Goal: Information Seeking & Learning: Learn about a topic

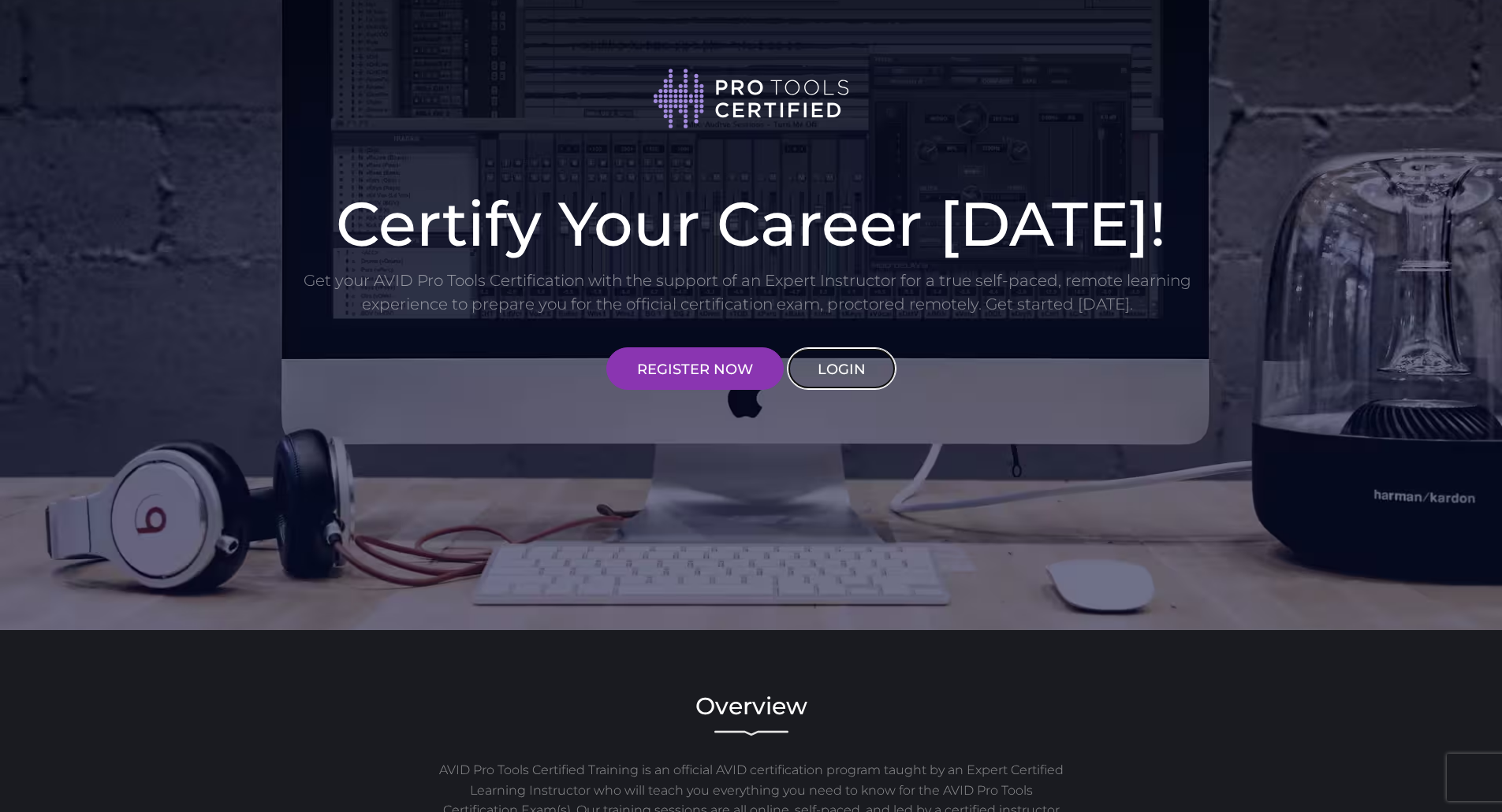
click at [831, 357] on link "LOGIN" at bounding box center [842, 369] width 110 height 43
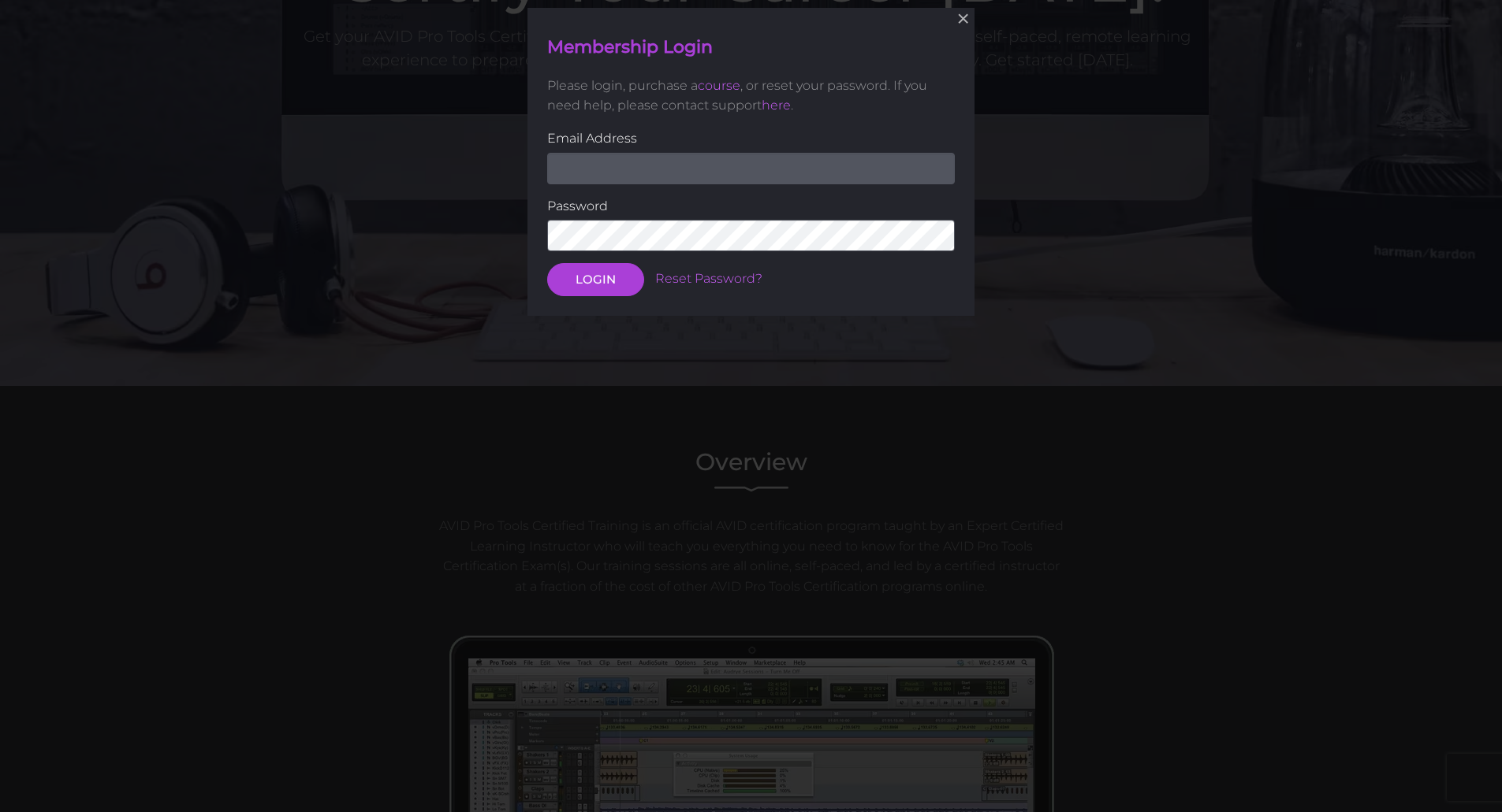
scroll to position [247, 0]
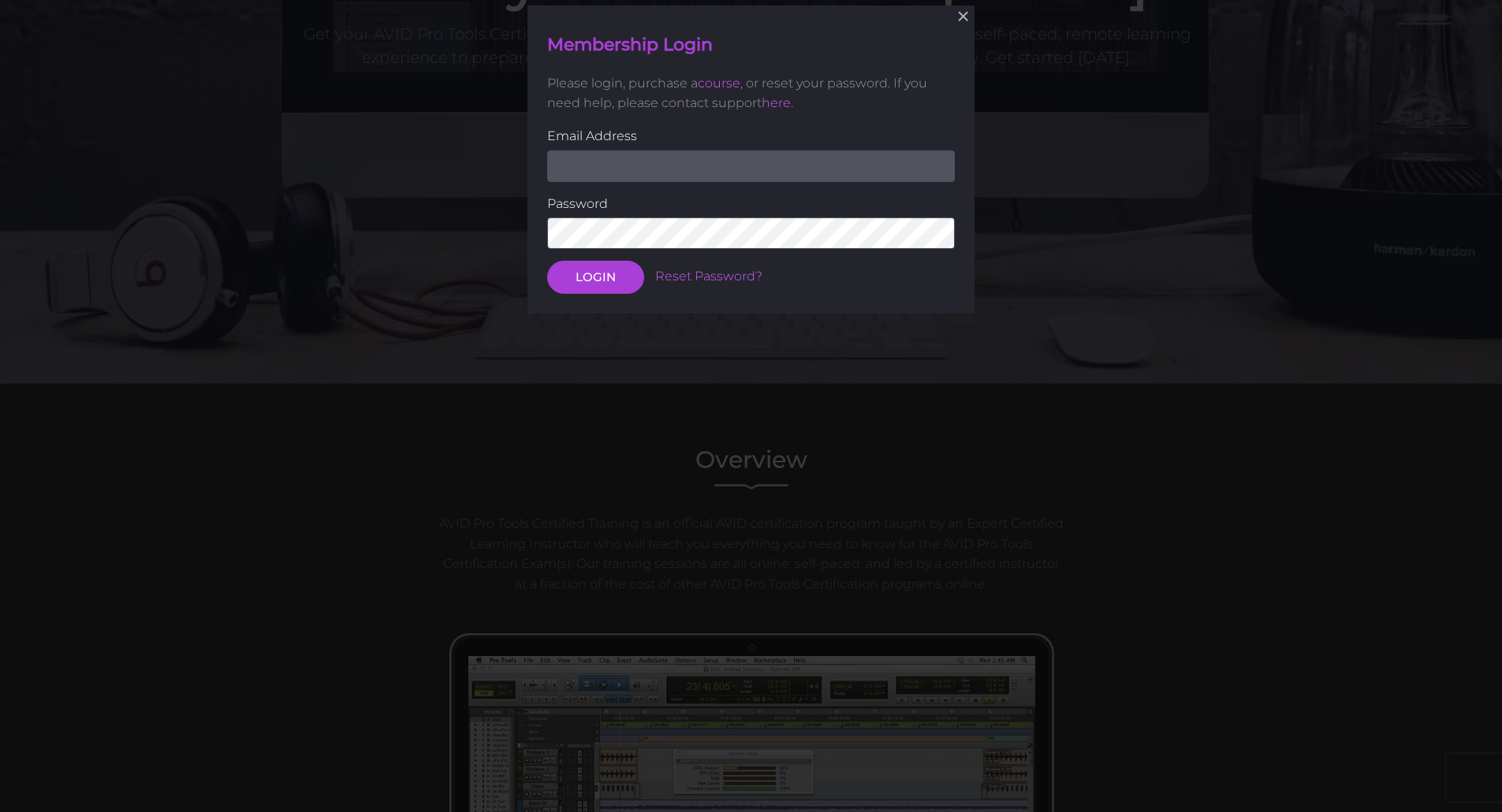
click at [665, 165] on input "email" at bounding box center [750, 164] width 408 height 31
type input "[PERSON_NAME][EMAIL_ADDRESS][DOMAIN_NAME]"
click at [547, 261] on button "LOGIN" at bounding box center [595, 277] width 97 height 33
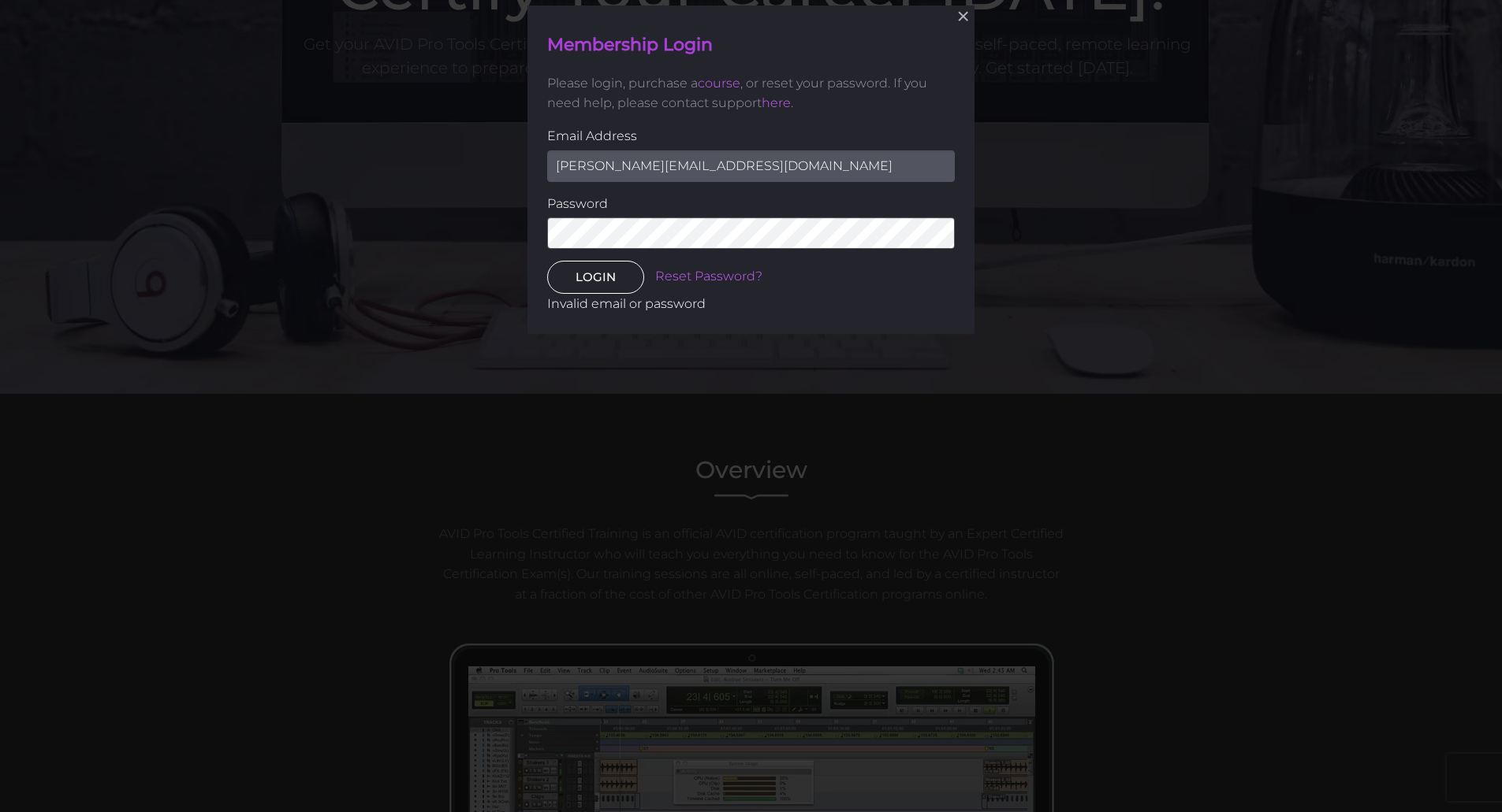
click at [620, 282] on button "LOGIN" at bounding box center [595, 277] width 97 height 33
click at [520, 229] on div "× Membership Login Please login, purchase a course , or reset your password. If…" at bounding box center [751, 169] width 1502 height 812
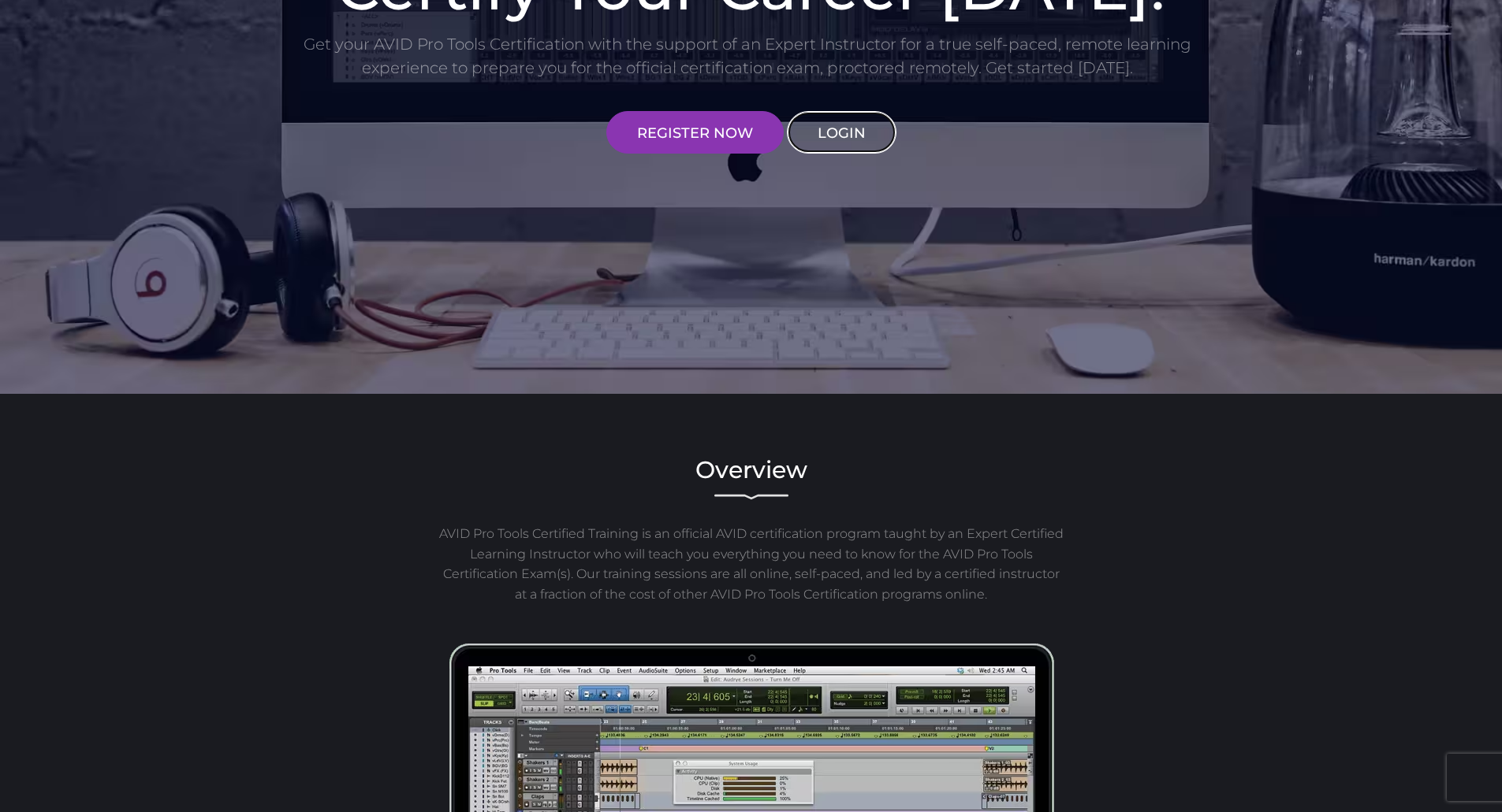
click at [830, 133] on link "LOGIN" at bounding box center [842, 132] width 110 height 43
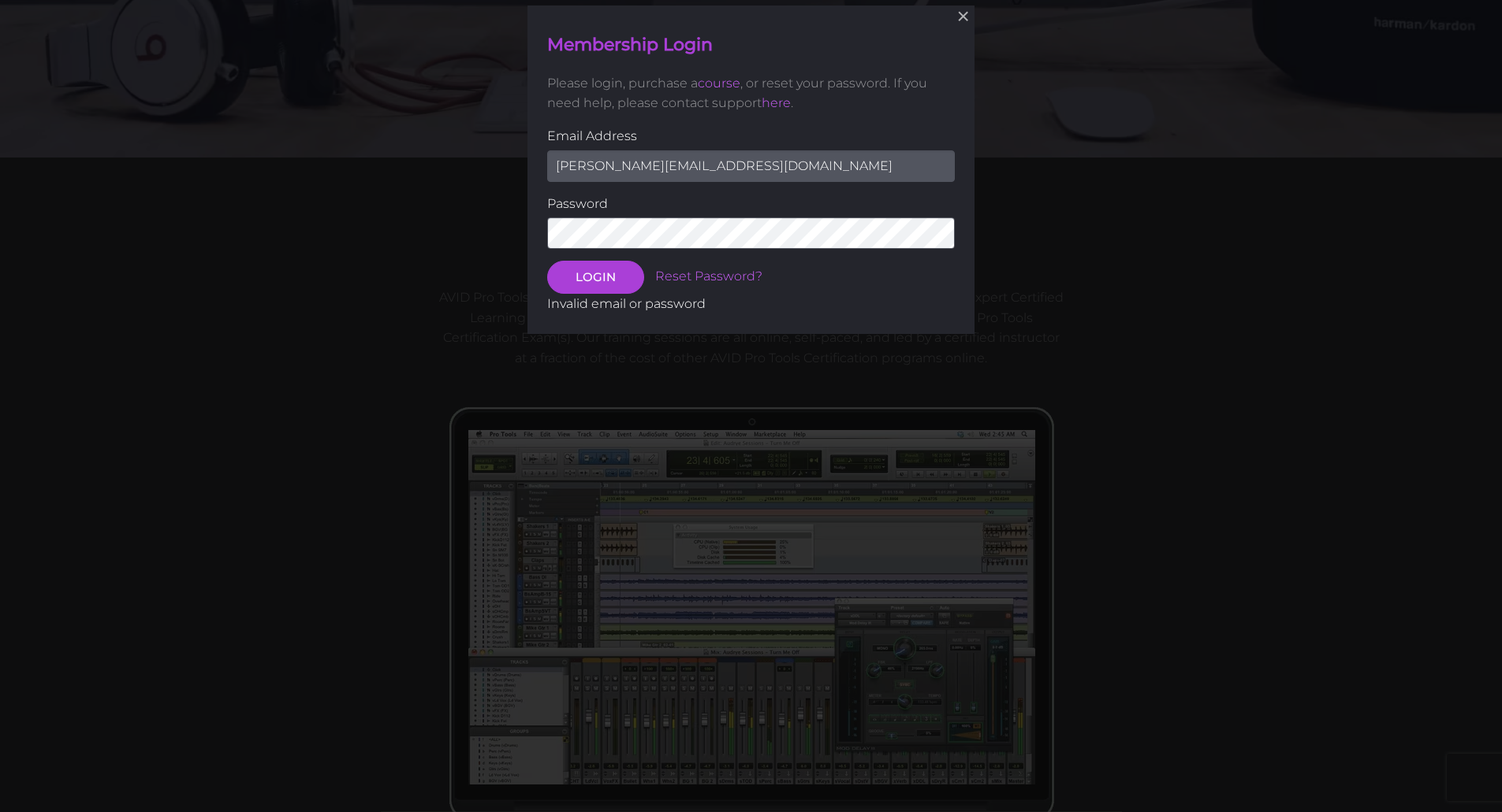
scroll to position [475, 0]
click at [602, 268] on button "LOGIN" at bounding box center [595, 275] width 97 height 33
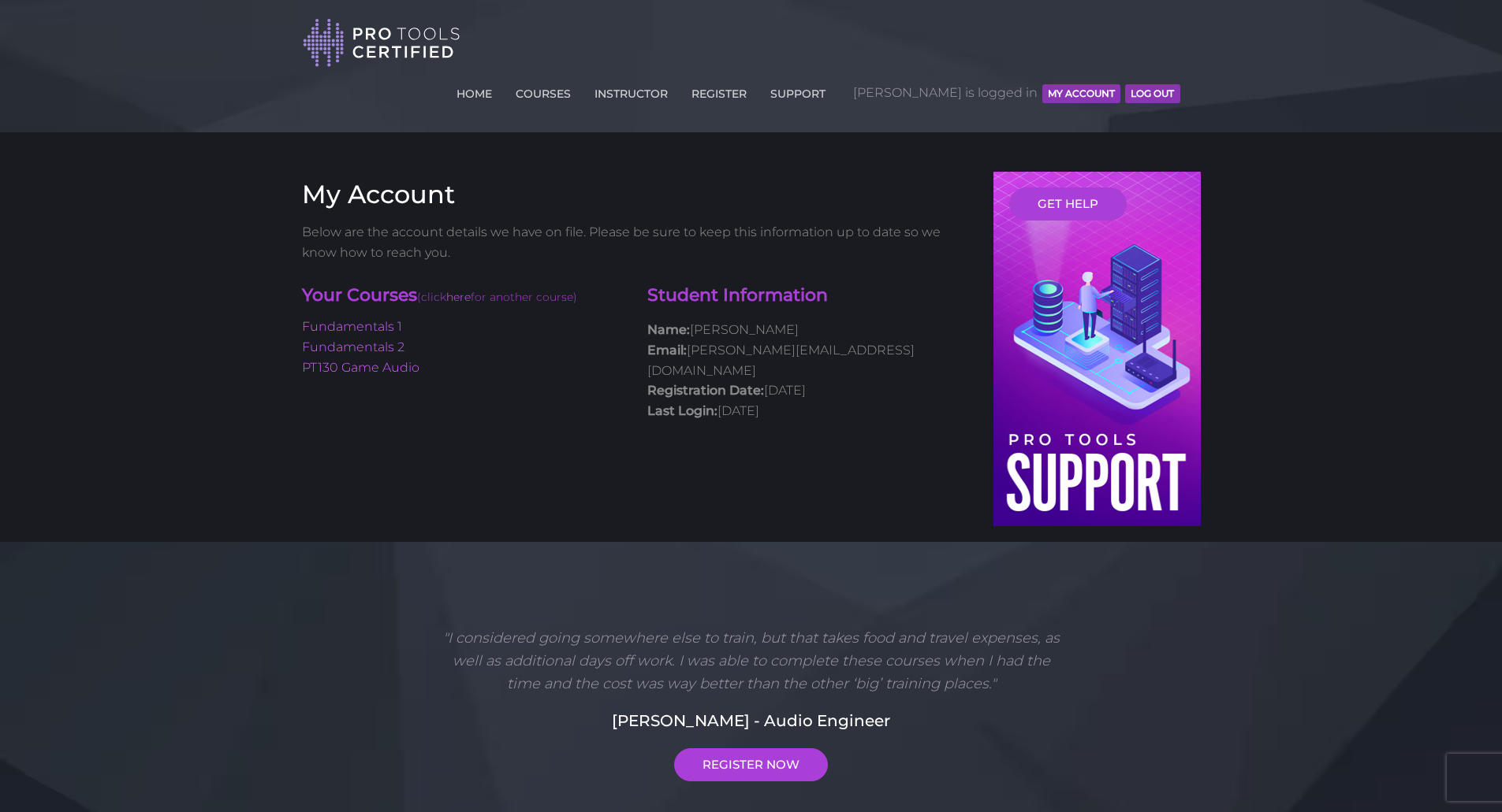
click at [576, 427] on div "My Account Below are the account details we have on file. Please be sure to kee…" at bounding box center [751, 357] width 922 height 371
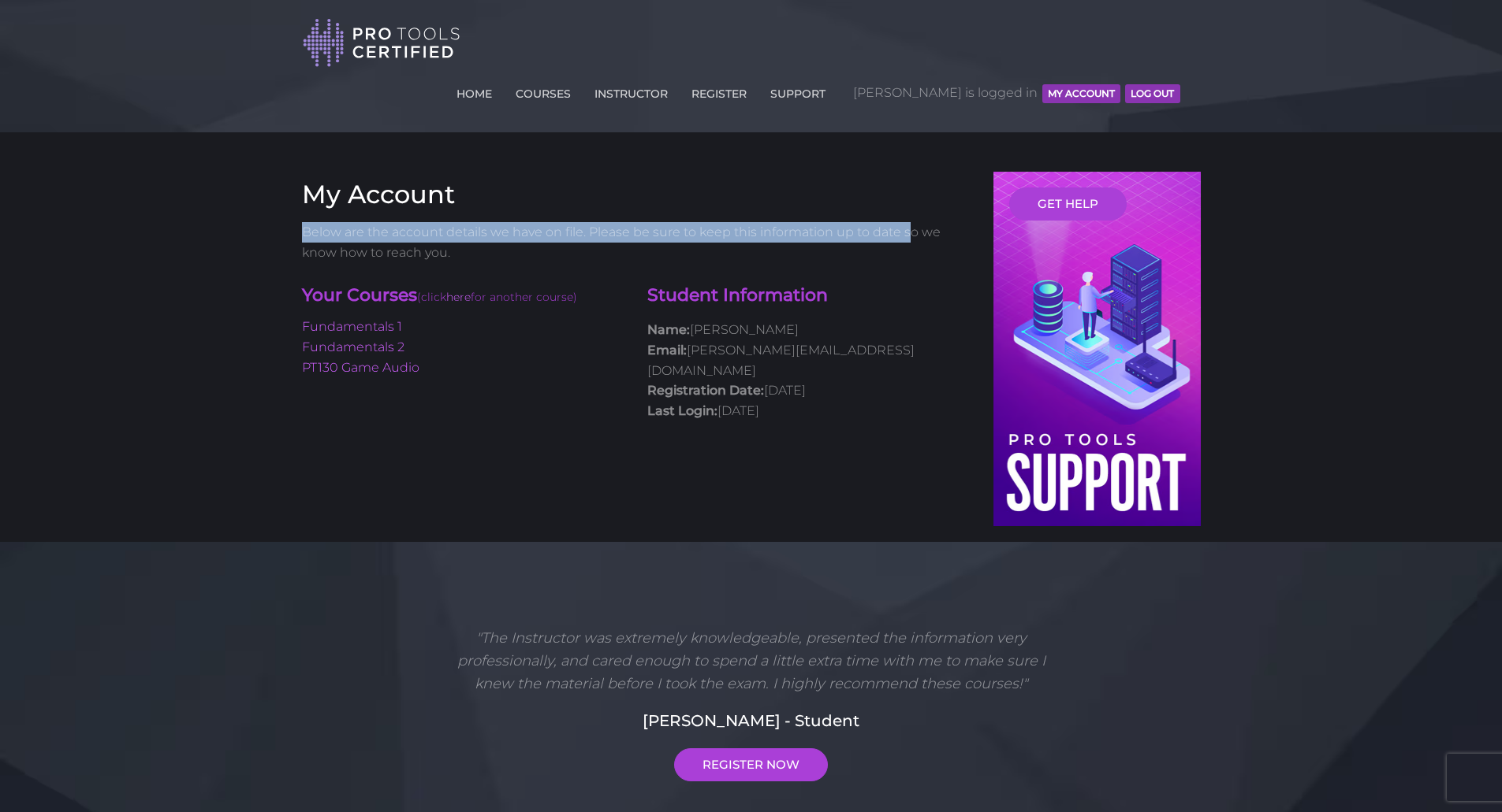
drag, startPoint x: 304, startPoint y: 187, endPoint x: 906, endPoint y: 181, distance: 602.0
click at [906, 222] on p "Below are the account details we have on file. Please be sure to keep this info…" at bounding box center [636, 242] width 669 height 41
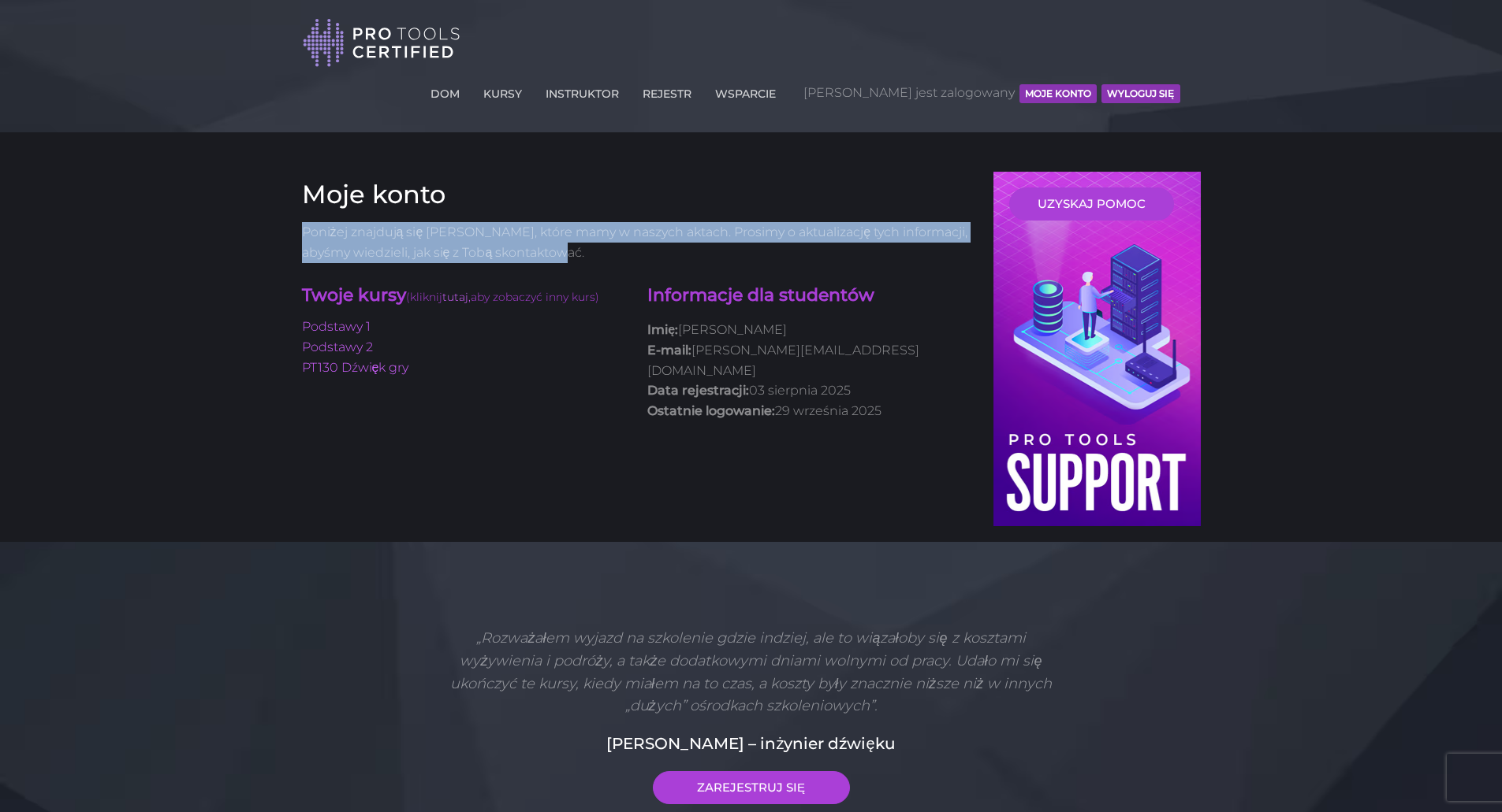
drag, startPoint x: 305, startPoint y: 186, endPoint x: 629, endPoint y: 205, distance: 324.6
click at [629, 222] on p "Poniżej znajdują się [PERSON_NAME], które mamy w naszych aktach. Prosimy o aktu…" at bounding box center [636, 242] width 669 height 41
click at [631, 222] on p "Poniżej znajdują się [PERSON_NAME], które mamy w naszych aktach. Prosimy o aktu…" at bounding box center [636, 242] width 669 height 41
click at [630, 222] on p "Poniżej znajdują się [PERSON_NAME], które mamy w naszych aktach. Prosimy o aktu…" at bounding box center [636, 242] width 669 height 41
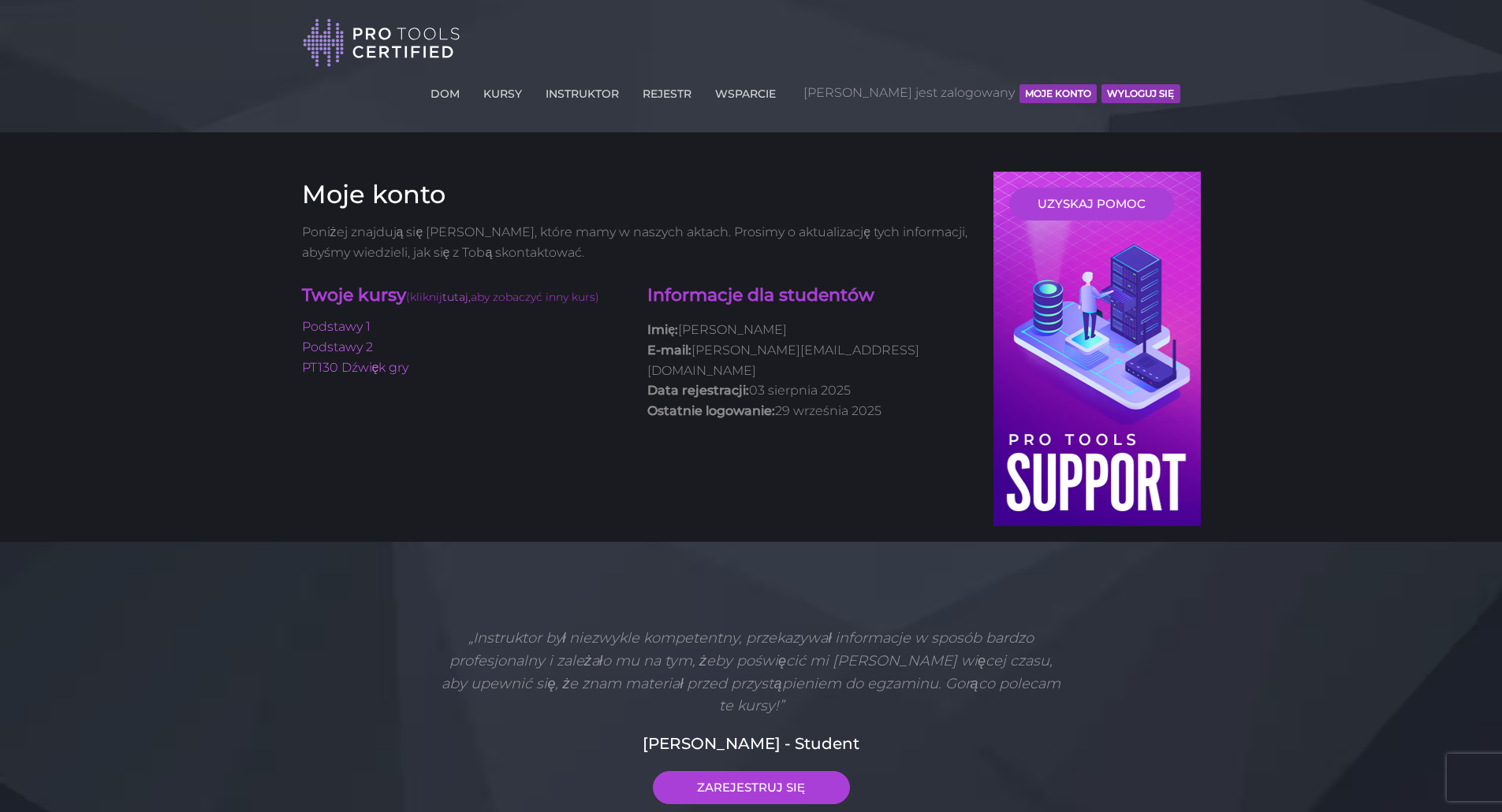
drag, startPoint x: 649, startPoint y: 277, endPoint x: 906, endPoint y: 342, distance: 265.1
click at [906, 342] on p "Imię: [PERSON_NAME] E-mail: [PERSON_NAME][EMAIL_ADDRESS][DOMAIN_NAME] Data reje…" at bounding box center [808, 370] width 323 height 101
click at [906, 345] on p "Imię: [PERSON_NAME] E-mail: [PERSON_NAME][EMAIL_ADDRESS][DOMAIN_NAME] Data reje…" at bounding box center [808, 370] width 323 height 101
click at [901, 339] on p "Imię: Hubert Paluch E-mail: hubert.p2002@interia.eu Data rejestracji: 03 sierpn…" at bounding box center [808, 370] width 323 height 101
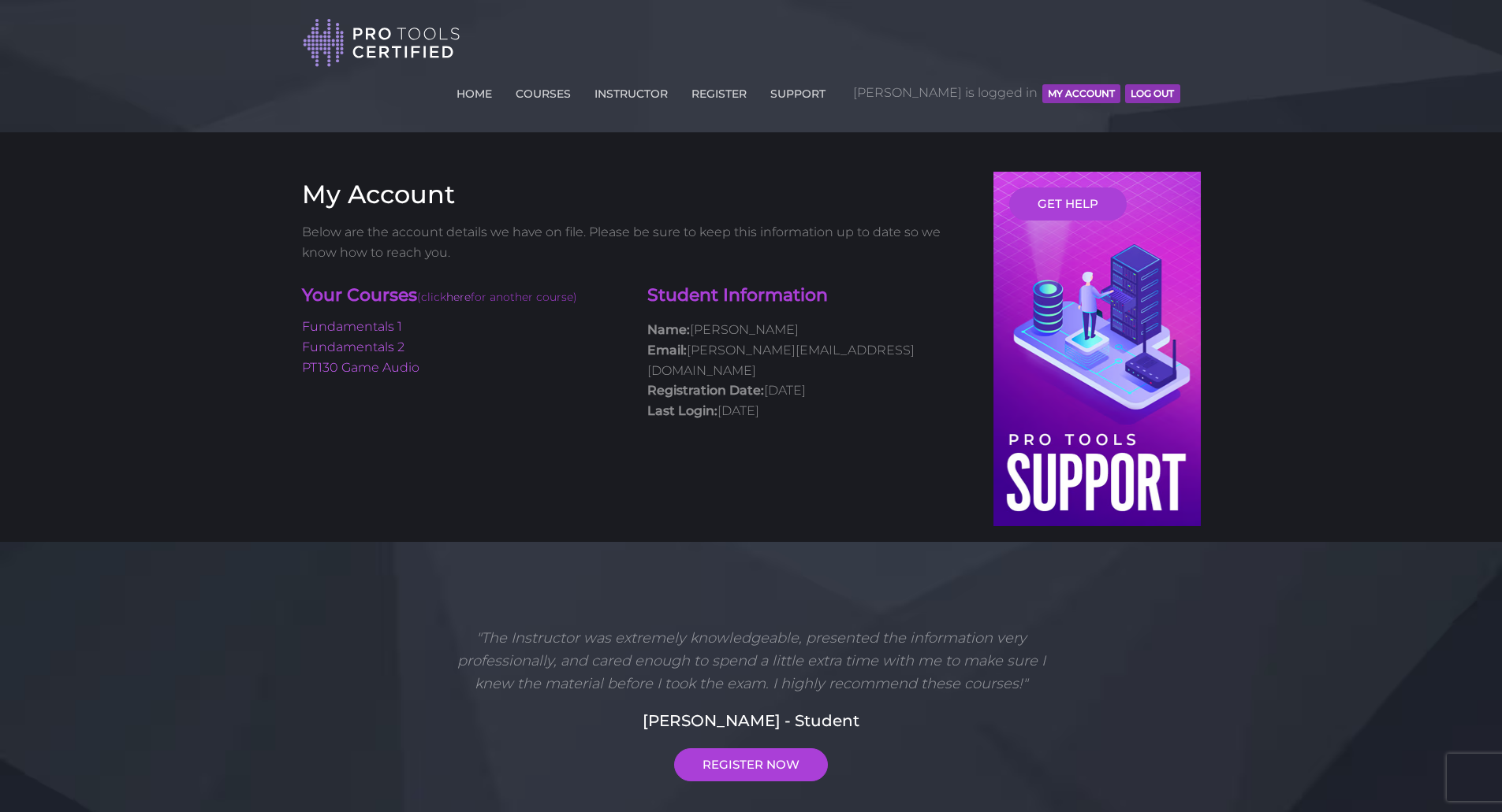
click at [508, 357] on div "Your Courses (click here for another course) Fundamentals 1 Fundamentals 2 PT13…" at bounding box center [637, 355] width 692 height 159
click at [376, 320] on link "Fundamentals 1" at bounding box center [352, 327] width 100 height 15
click at [360, 339] on link "Fundamentals 2" at bounding box center [353, 347] width 102 height 15
click at [387, 320] on link "Fundamentals 1" at bounding box center [352, 327] width 100 height 15
click at [339, 360] on link "PT130 Game Audio" at bounding box center [360, 368] width 117 height 15
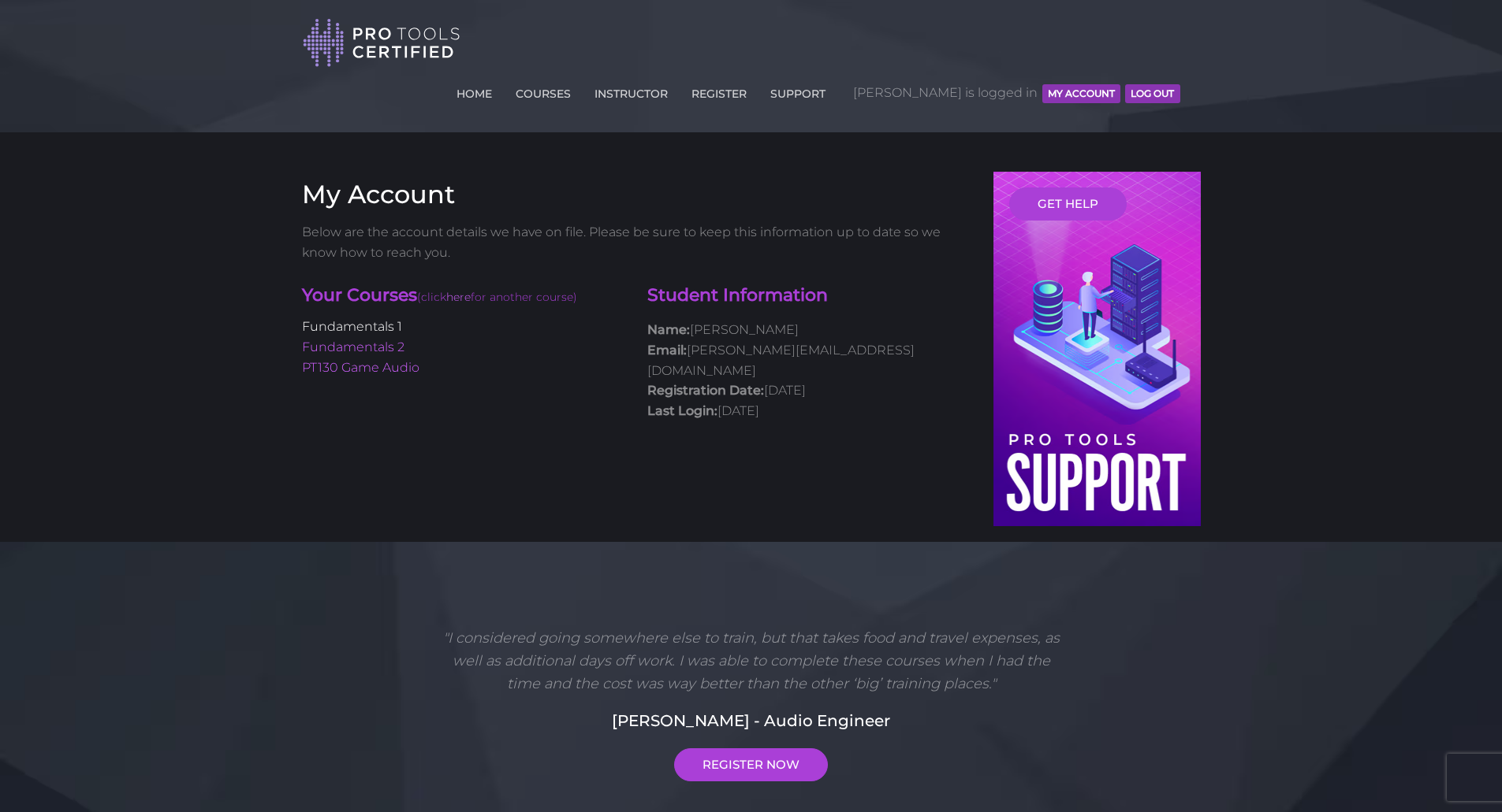
click at [381, 320] on link "Fundamentals 1" at bounding box center [352, 327] width 100 height 15
click at [497, 408] on div "My Account Below are the account details we have on file. Please be sure to kee…" at bounding box center [751, 357] width 922 height 371
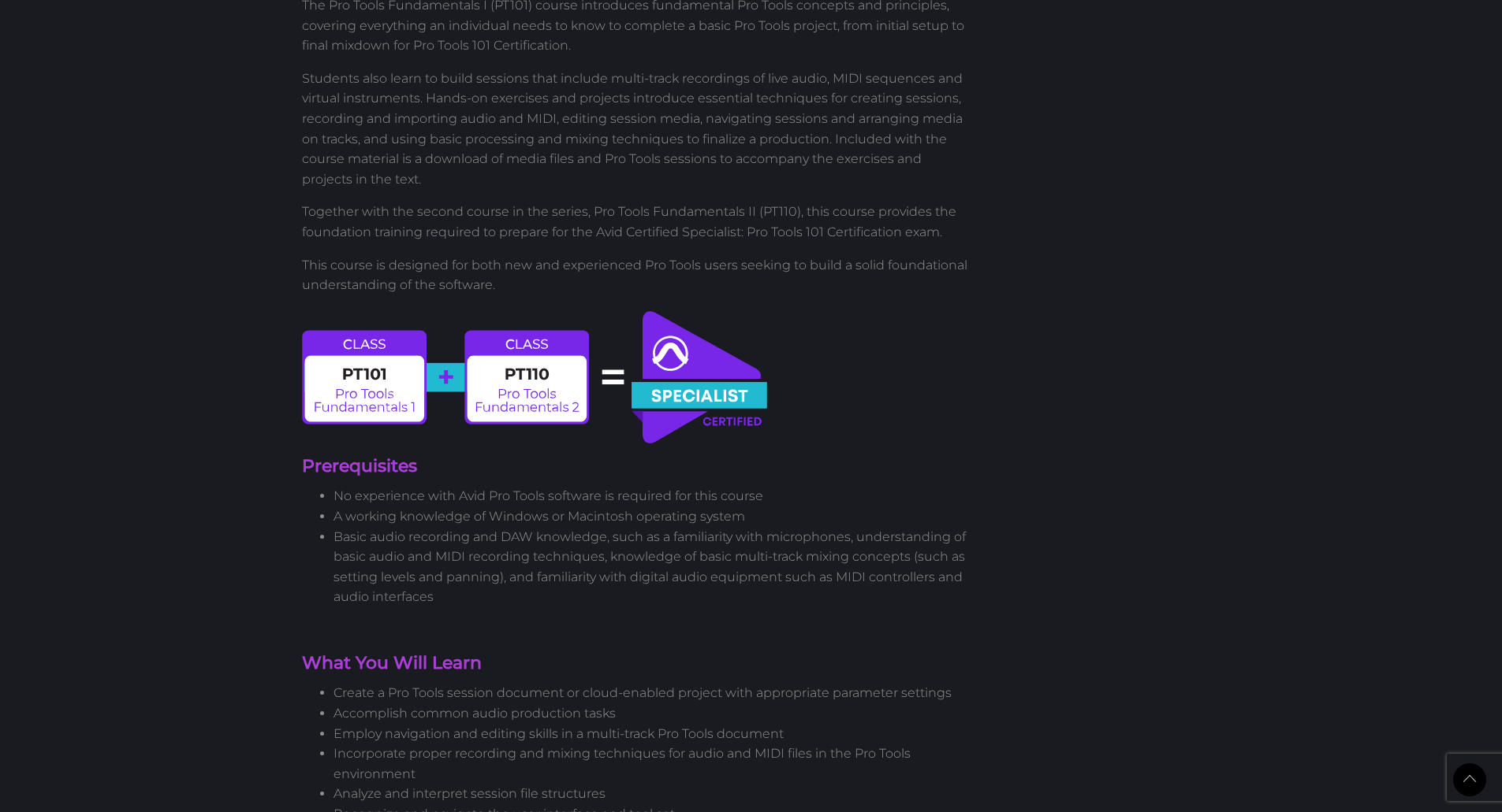
scroll to position [1127, 0]
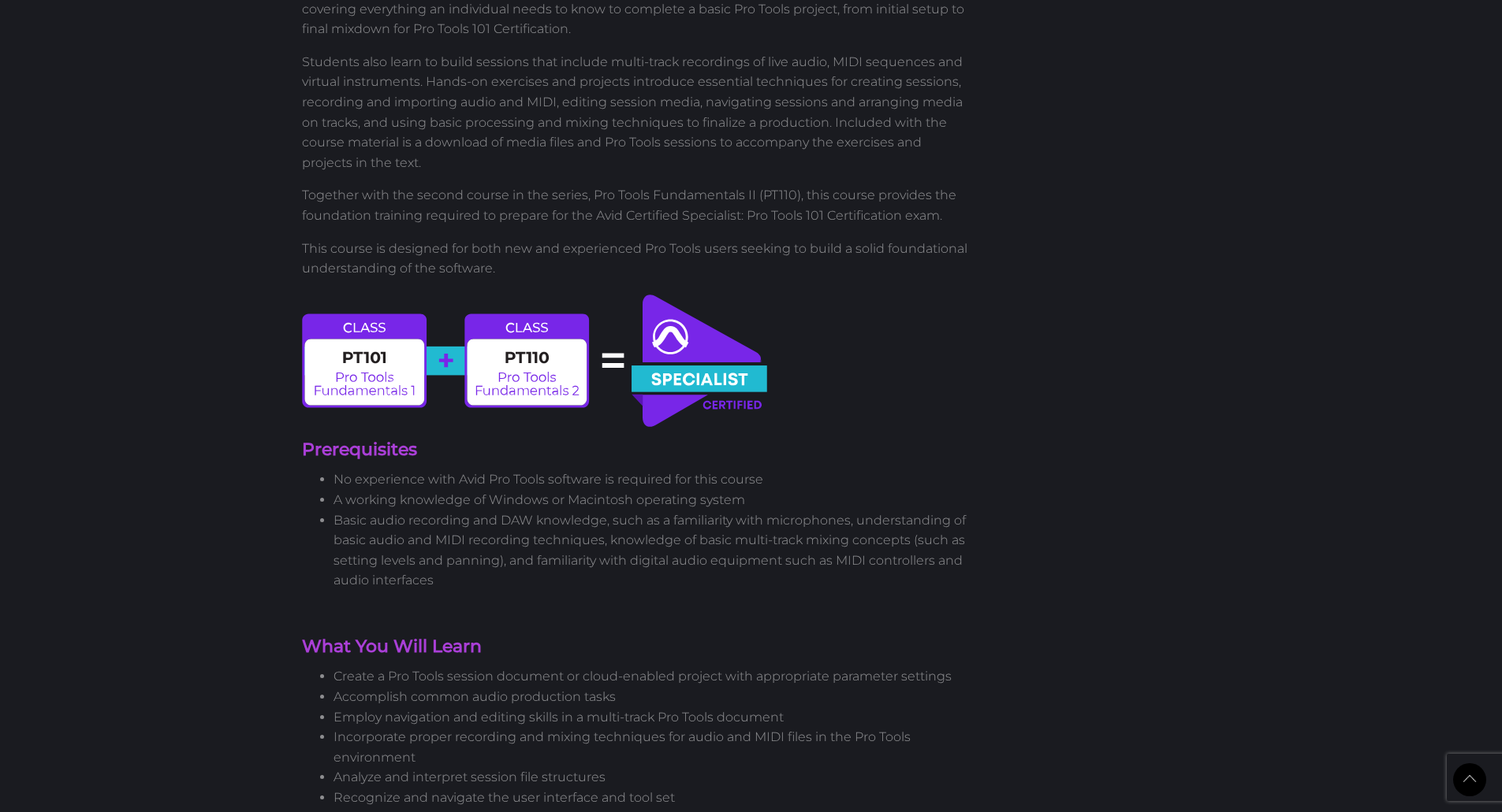
drag, startPoint x: 1159, startPoint y: 505, endPoint x: 1142, endPoint y: 323, distance: 182.8
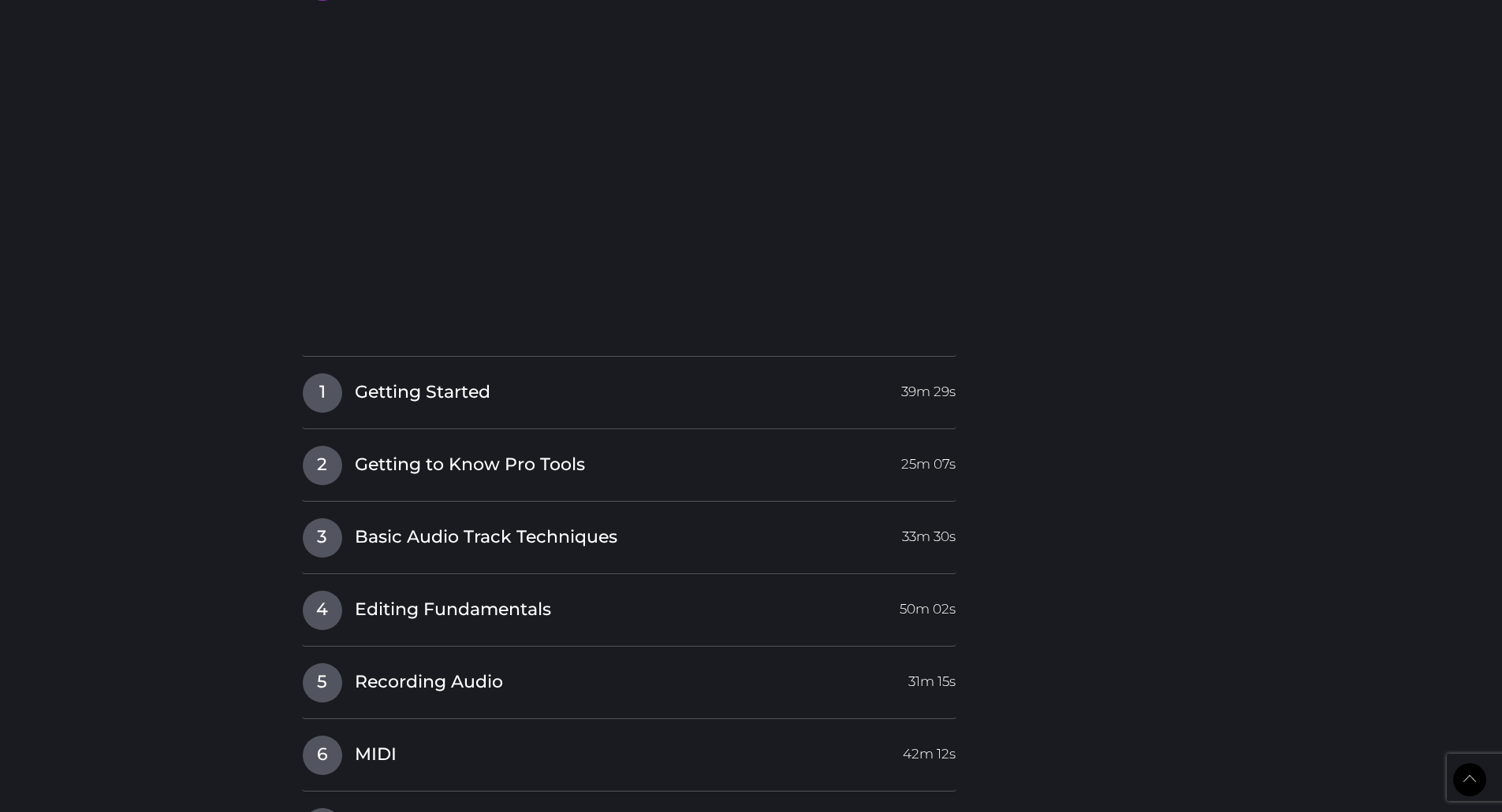
scroll to position [3128, 0]
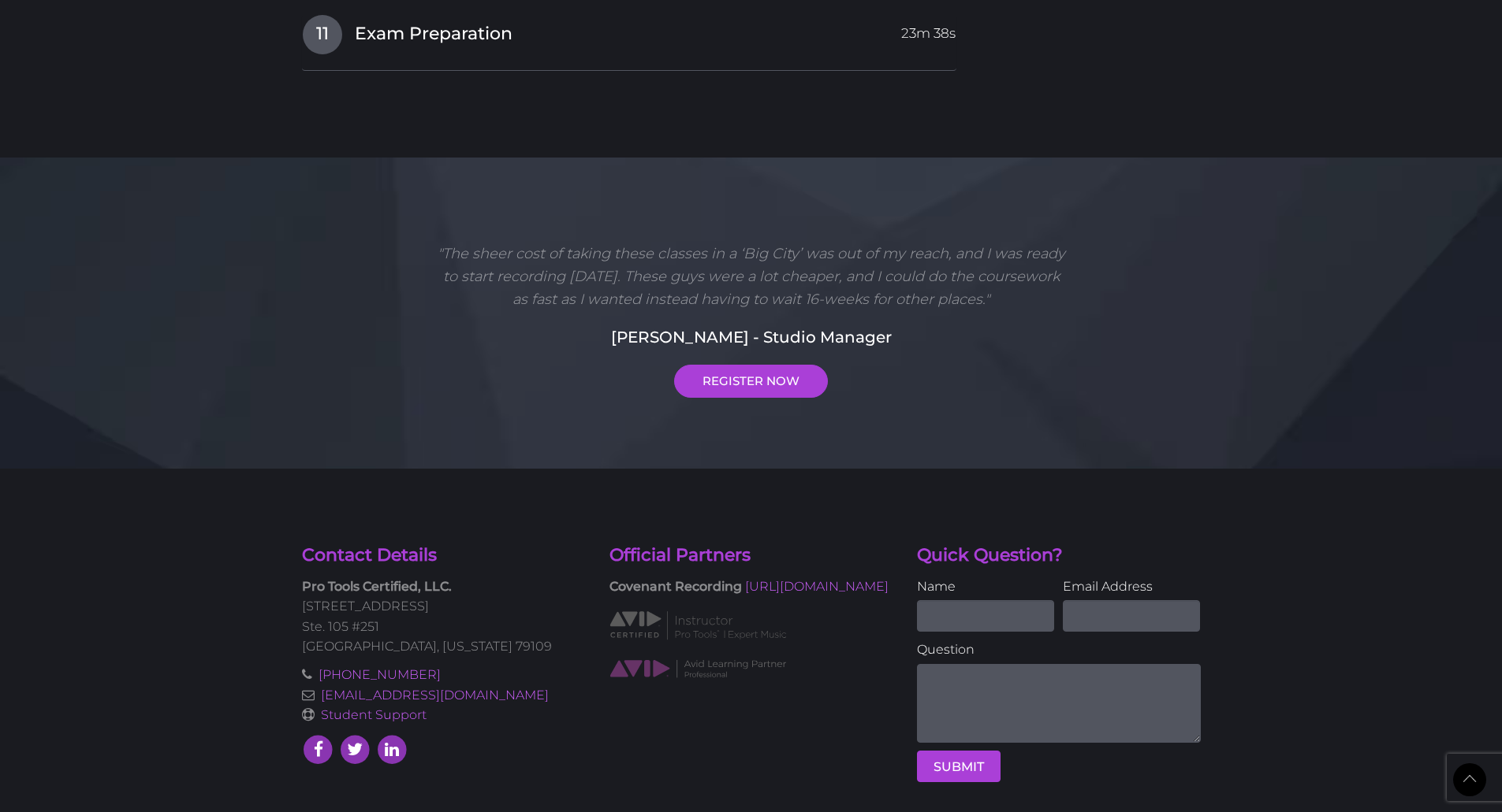
drag, startPoint x: 1318, startPoint y: 560, endPoint x: 1244, endPoint y: 384, distance: 190.9
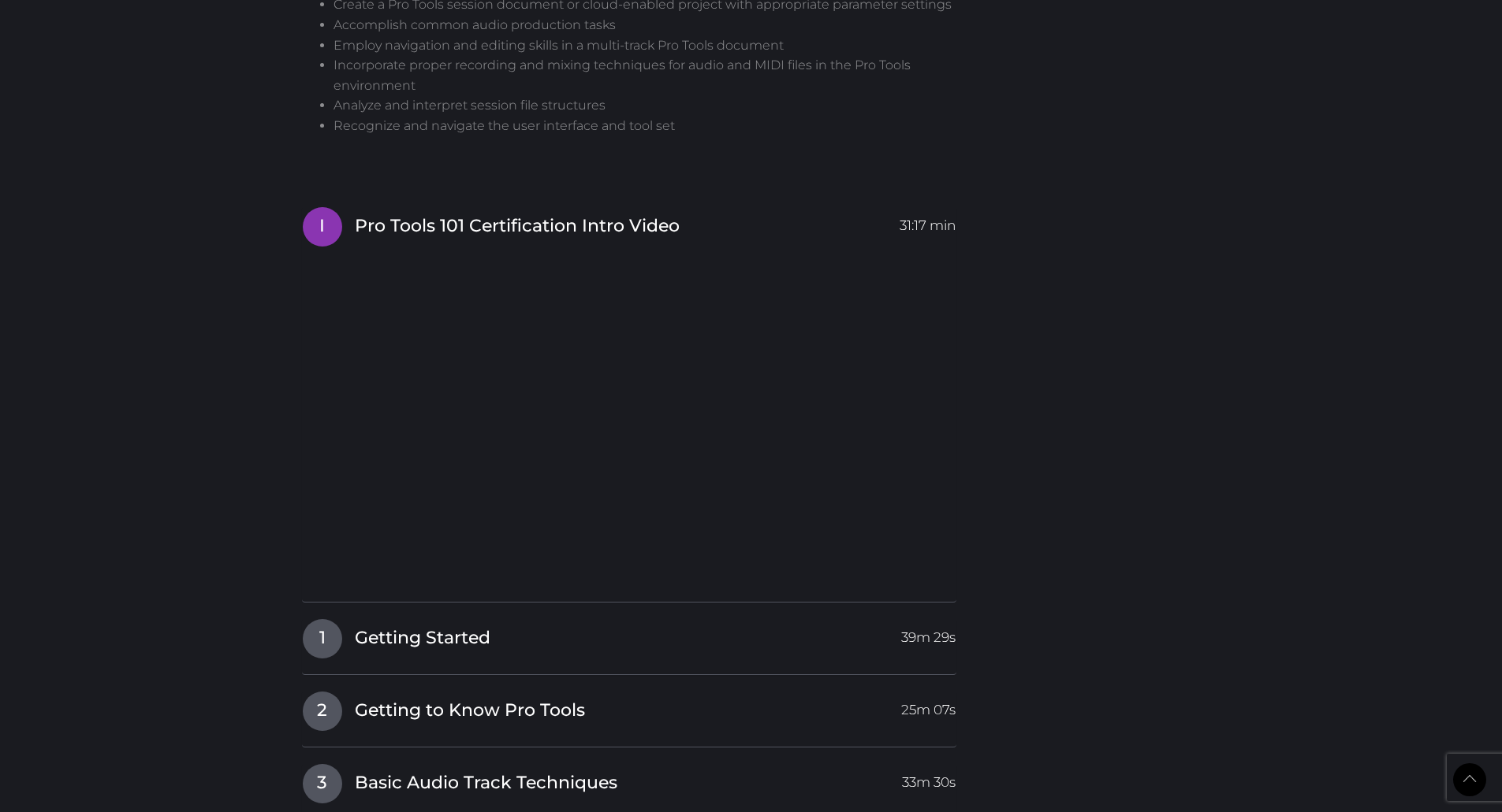
drag, startPoint x: 1219, startPoint y: 480, endPoint x: 1214, endPoint y: 297, distance: 183.1
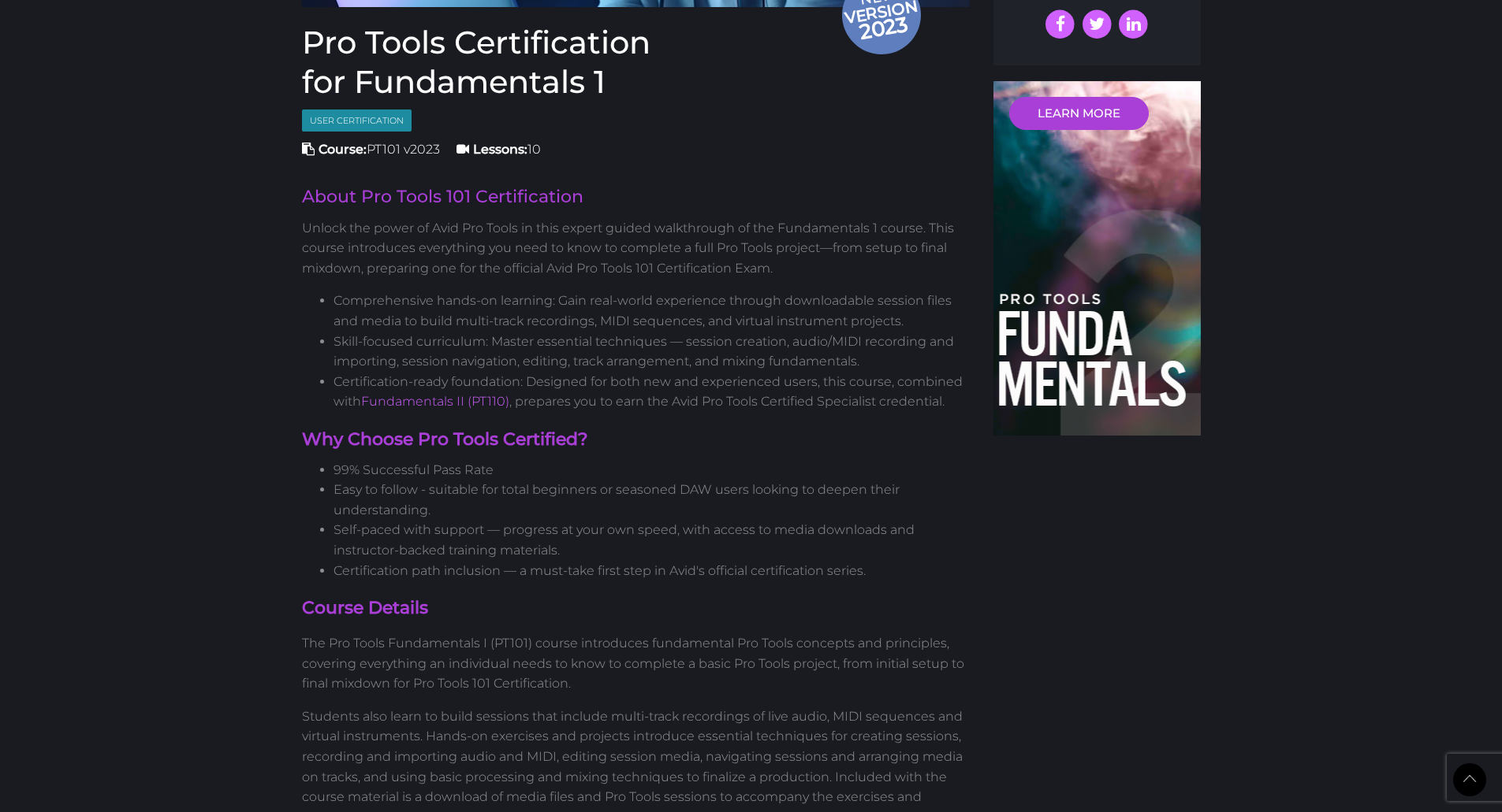
scroll to position [206, 0]
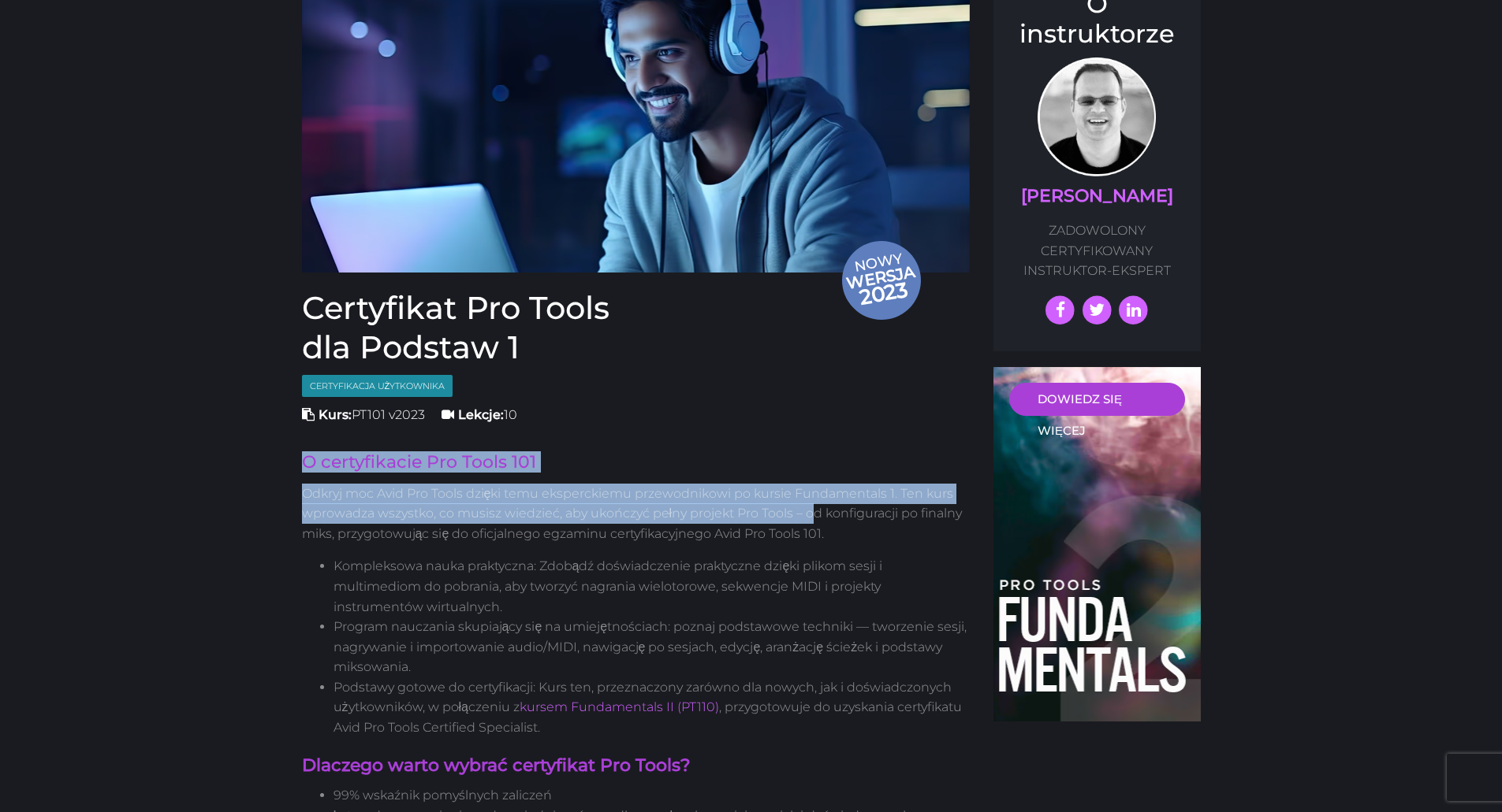
drag, startPoint x: 305, startPoint y: 410, endPoint x: 812, endPoint y: 462, distance: 509.7
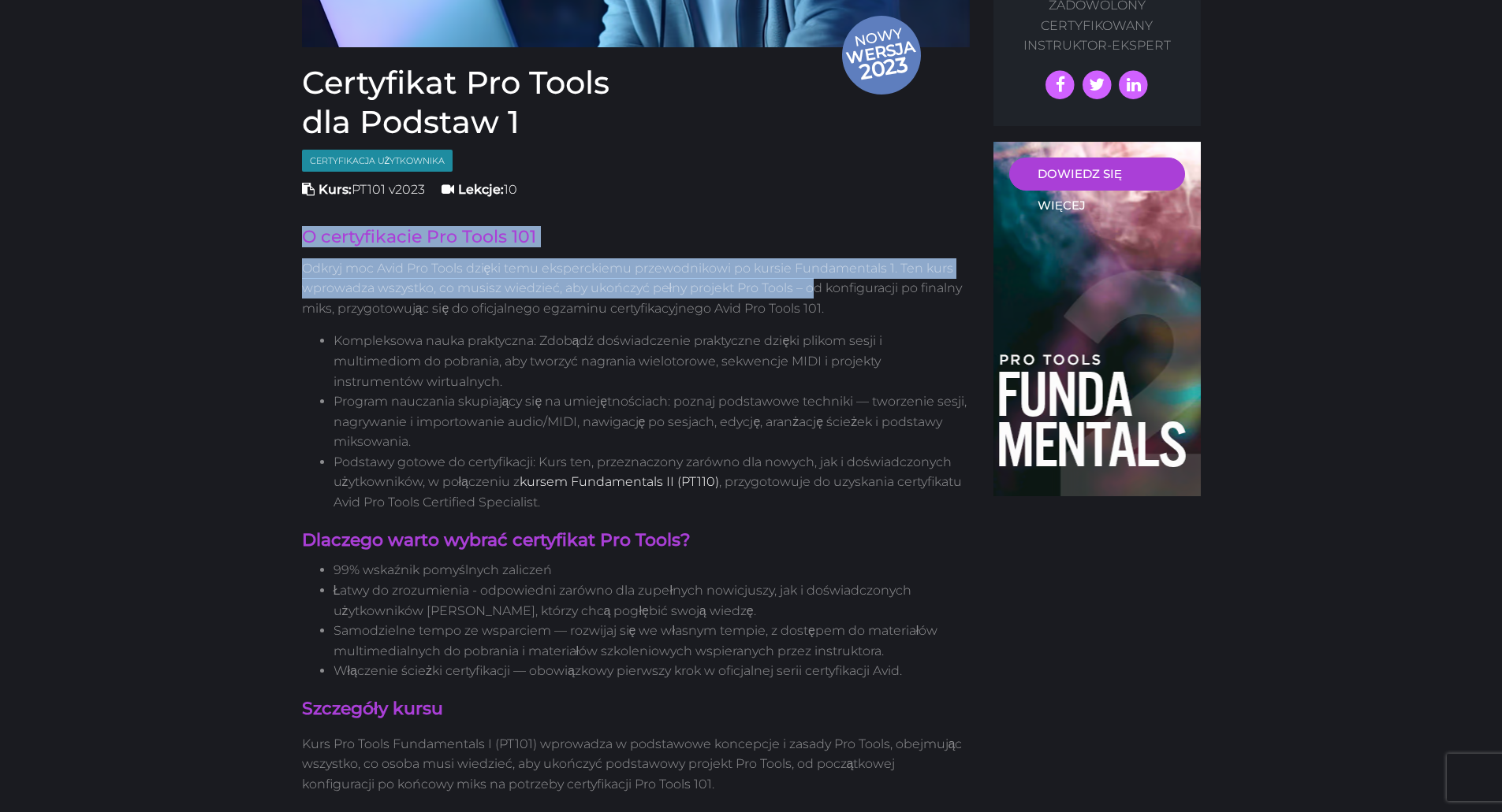
scroll to position [522, 0]
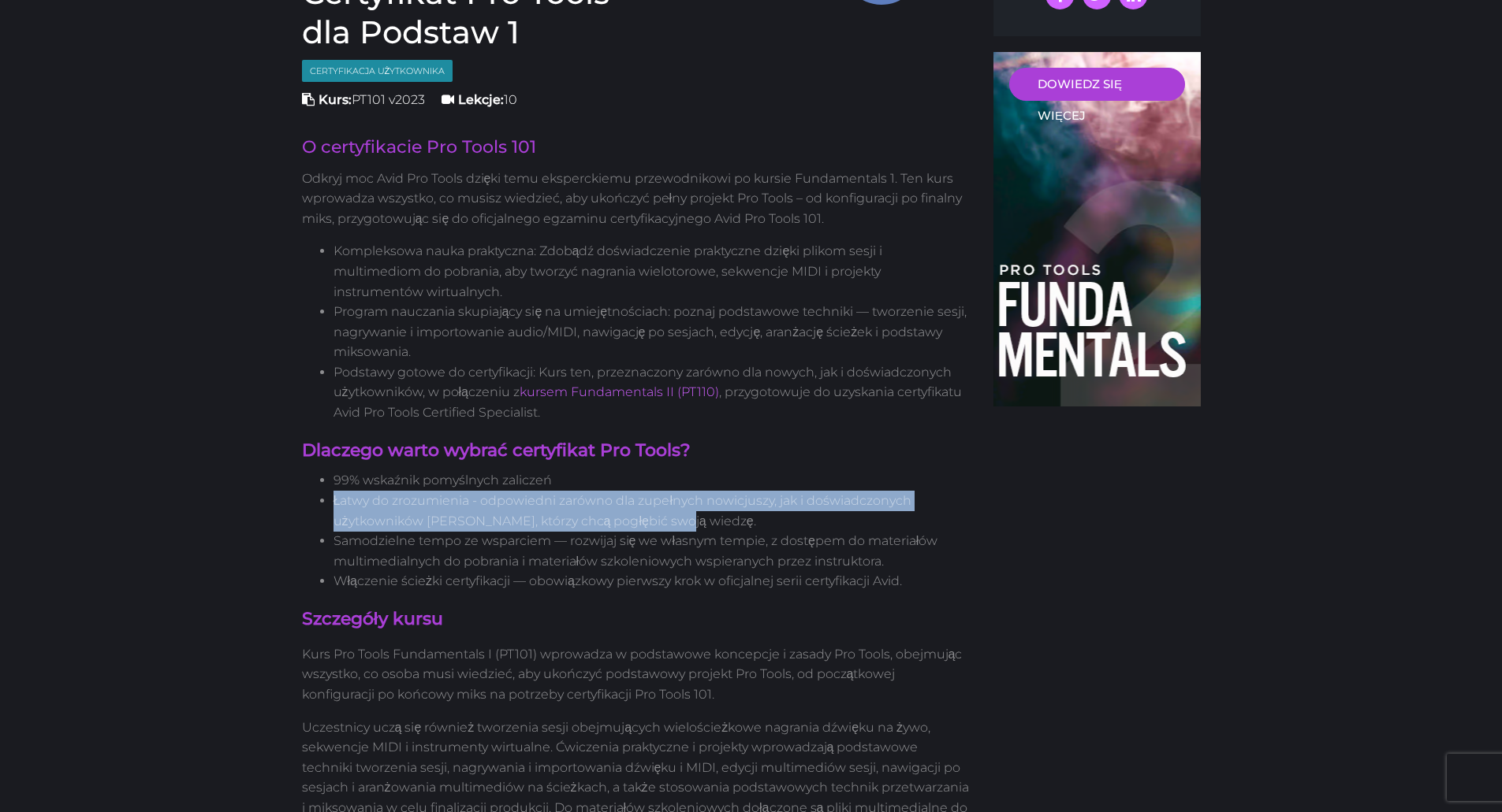
drag, startPoint x: 331, startPoint y: 450, endPoint x: 785, endPoint y: 464, distance: 454.2
click at [785, 471] on ul "99% wskaźnik pomyślnych zaliczeń Łatwy do zrozumienia - odpowiedni zarówno dla …" at bounding box center [636, 531] width 669 height 121
click at [785, 491] on li "Łatwy do zrozumienia - odpowiedni zarówno dla zupełnych nowicjuszy, jak i doświ…" at bounding box center [652, 510] width 637 height 41
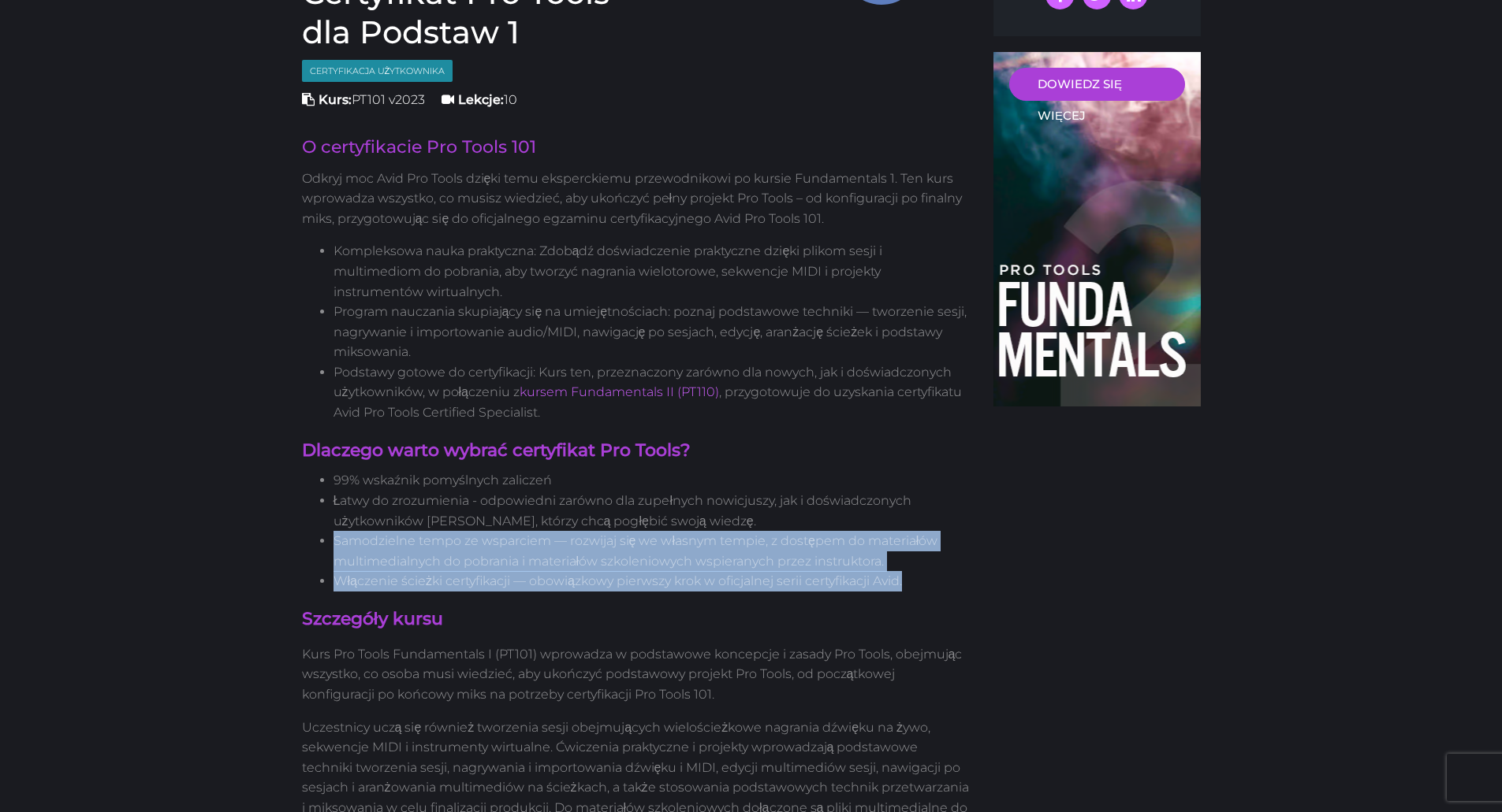
drag, startPoint x: 335, startPoint y: 492, endPoint x: 933, endPoint y: 536, distance: 599.6
click at [931, 536] on ul "99% wskaźnik pomyślnych zaliczeń Łatwy do zrozumienia - odpowiedni zarówno dla …" at bounding box center [636, 531] width 669 height 121
click at [951, 571] on li "Włączenie ścieżki certyfikacji — obowiązkowy pierwszy krok w oficjalnej serii c…" at bounding box center [652, 581] width 637 height 21
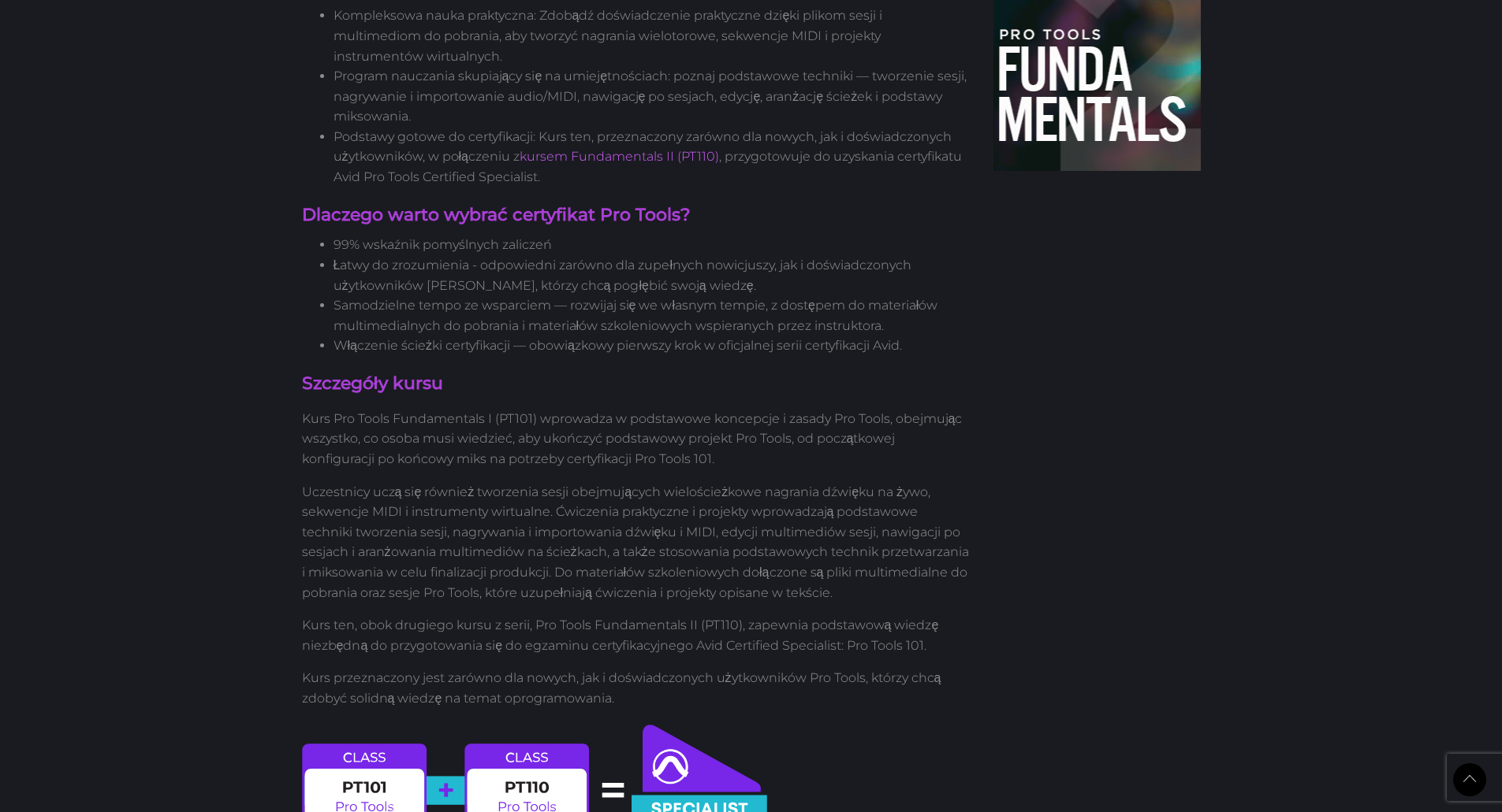
scroll to position [758, 0]
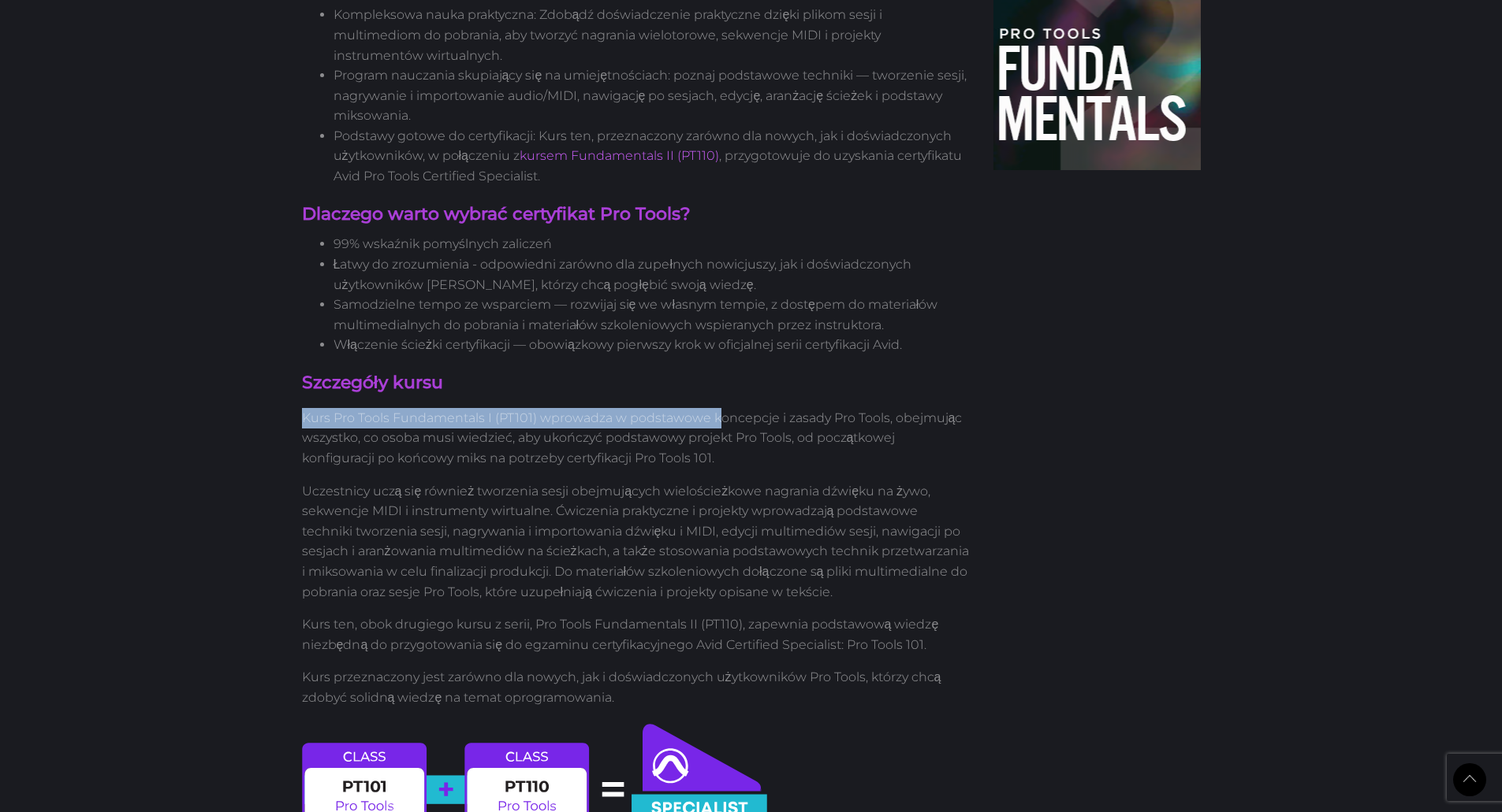
drag, startPoint x: 292, startPoint y: 368, endPoint x: 731, endPoint y: 370, distance: 439.0
click at [731, 410] on font "Kurs Pro Tools Fundamentals I (PT101) wprowadza w podstawowe koncepcje i zasady…" at bounding box center [632, 438] width 660 height 55
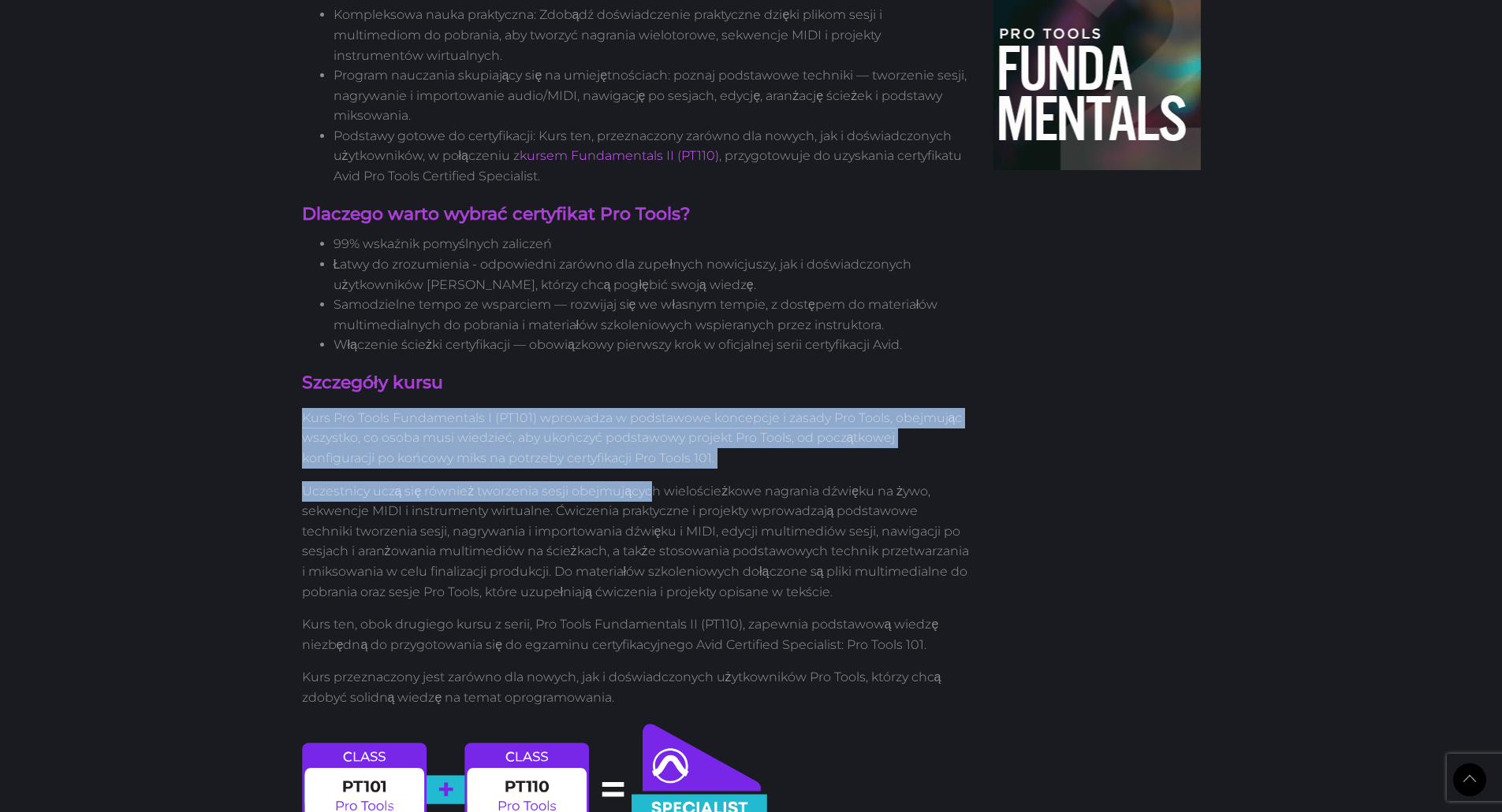
drag, startPoint x: 304, startPoint y: 372, endPoint x: 650, endPoint y: 442, distance: 353.0
click at [650, 484] on font "Uczestnicy uczą się również tworzenia sesji obejmujących wielościeżkowe nagrani…" at bounding box center [635, 542] width 667 height 116
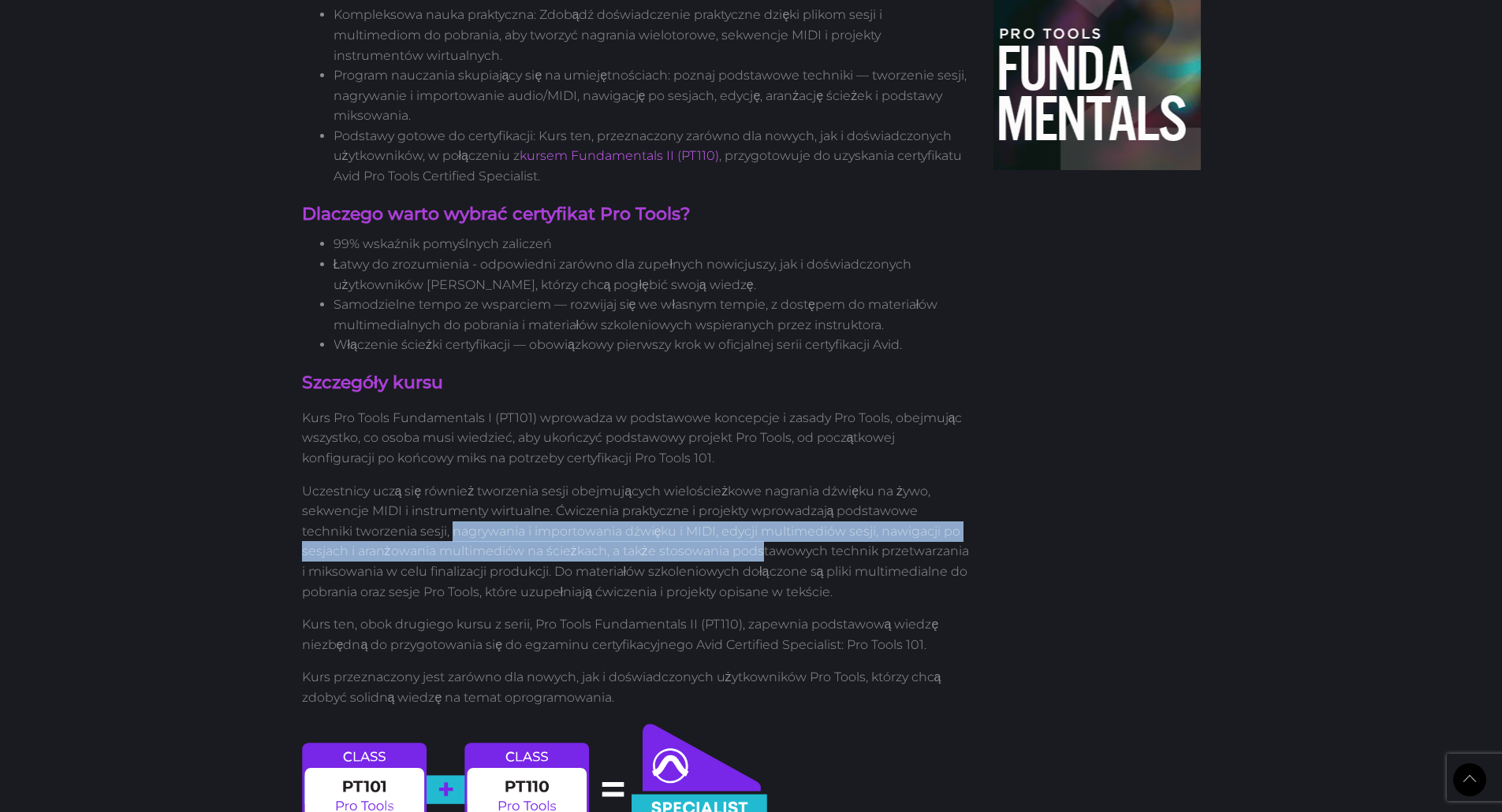
drag, startPoint x: 452, startPoint y: 482, endPoint x: 762, endPoint y: 503, distance: 310.7
click at [762, 503] on font "Uczestnicy uczą się również tworzenia sesji obejmujących wielościeżkowe nagrani…" at bounding box center [635, 542] width 667 height 116
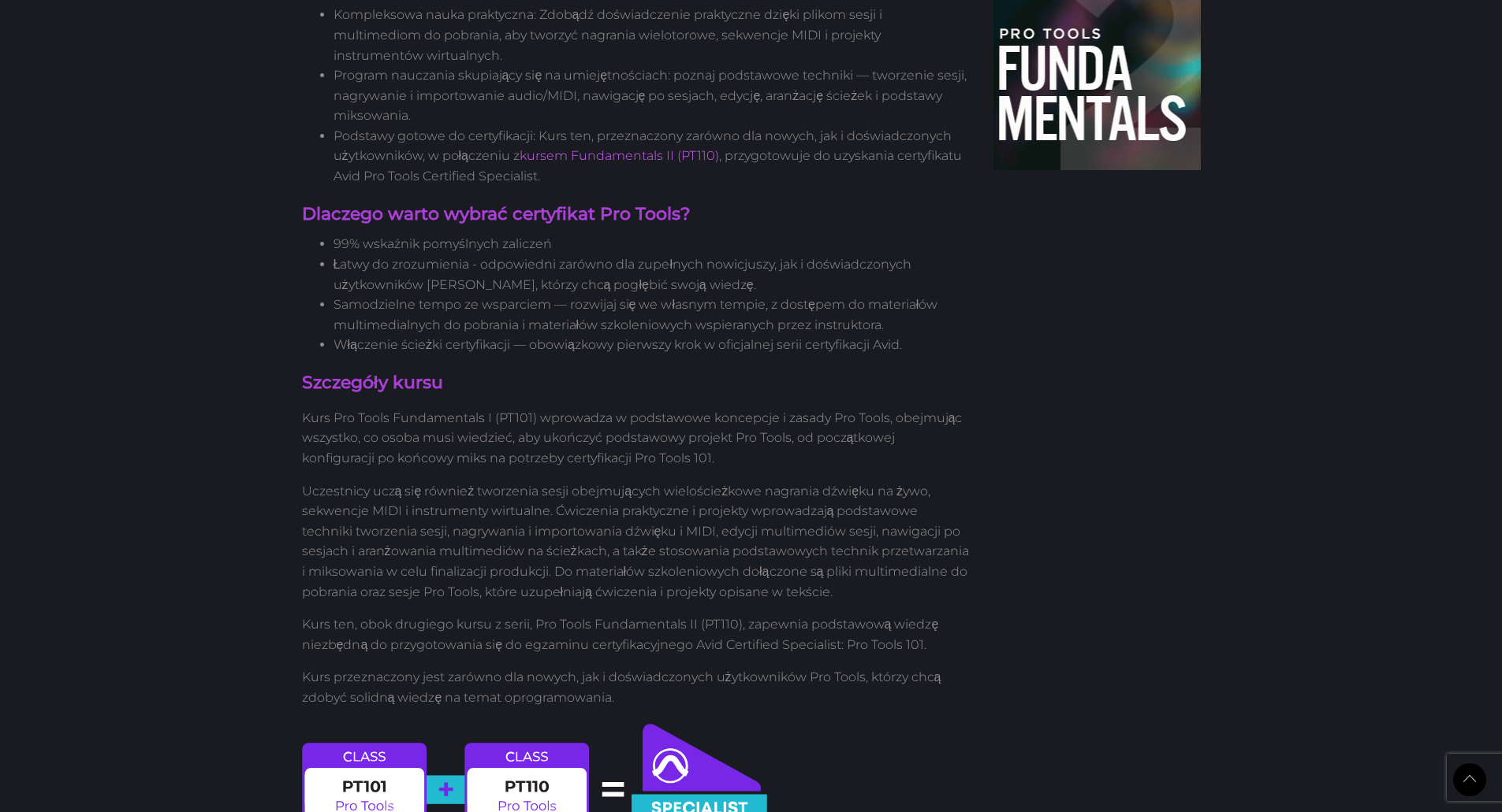
click at [765, 503] on font "Uczestnicy uczą się również tworzenia sesji obejmujących wielościeżkowe nagrani…" at bounding box center [635, 542] width 667 height 116
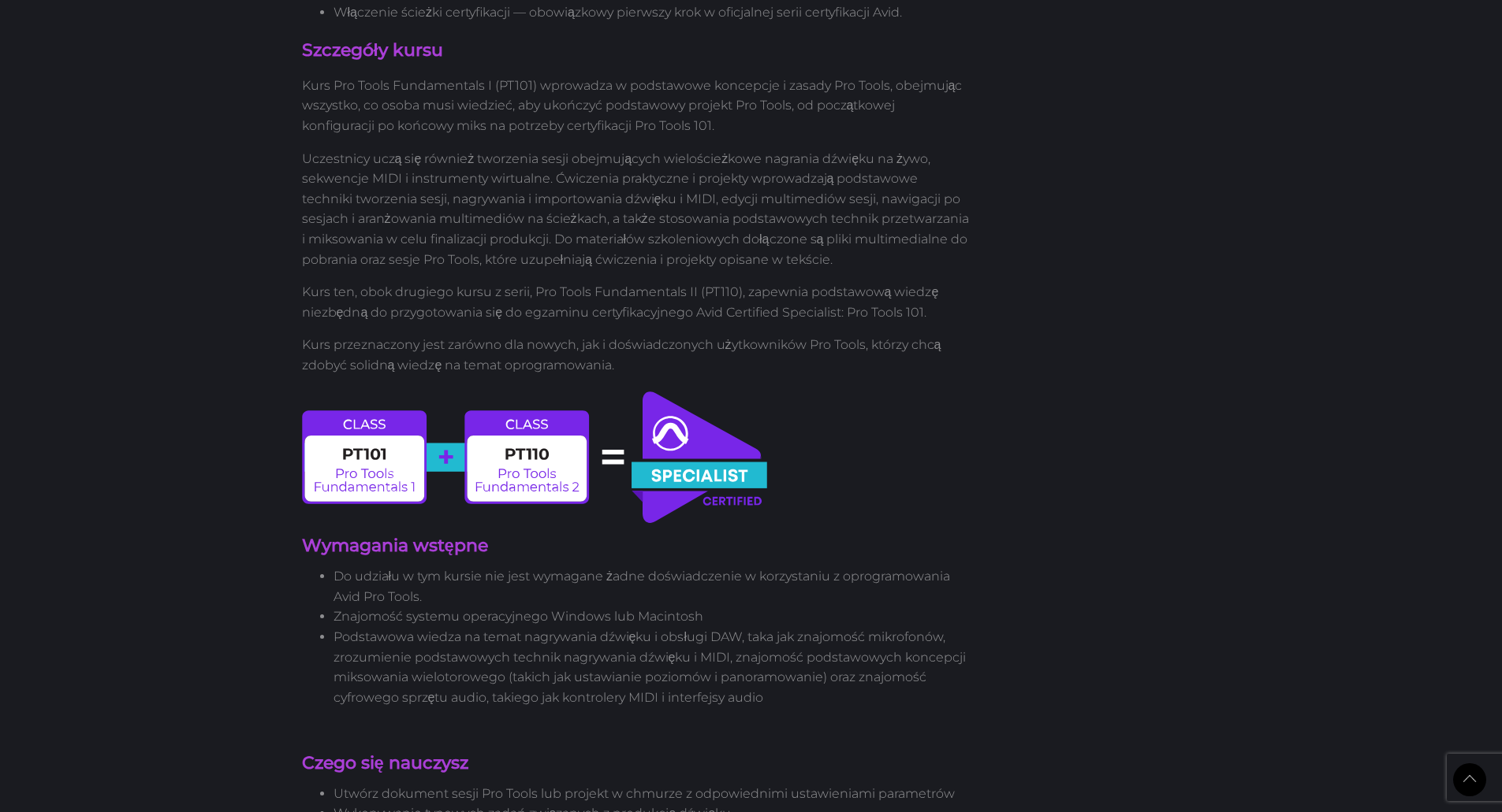
scroll to position [1152, 0]
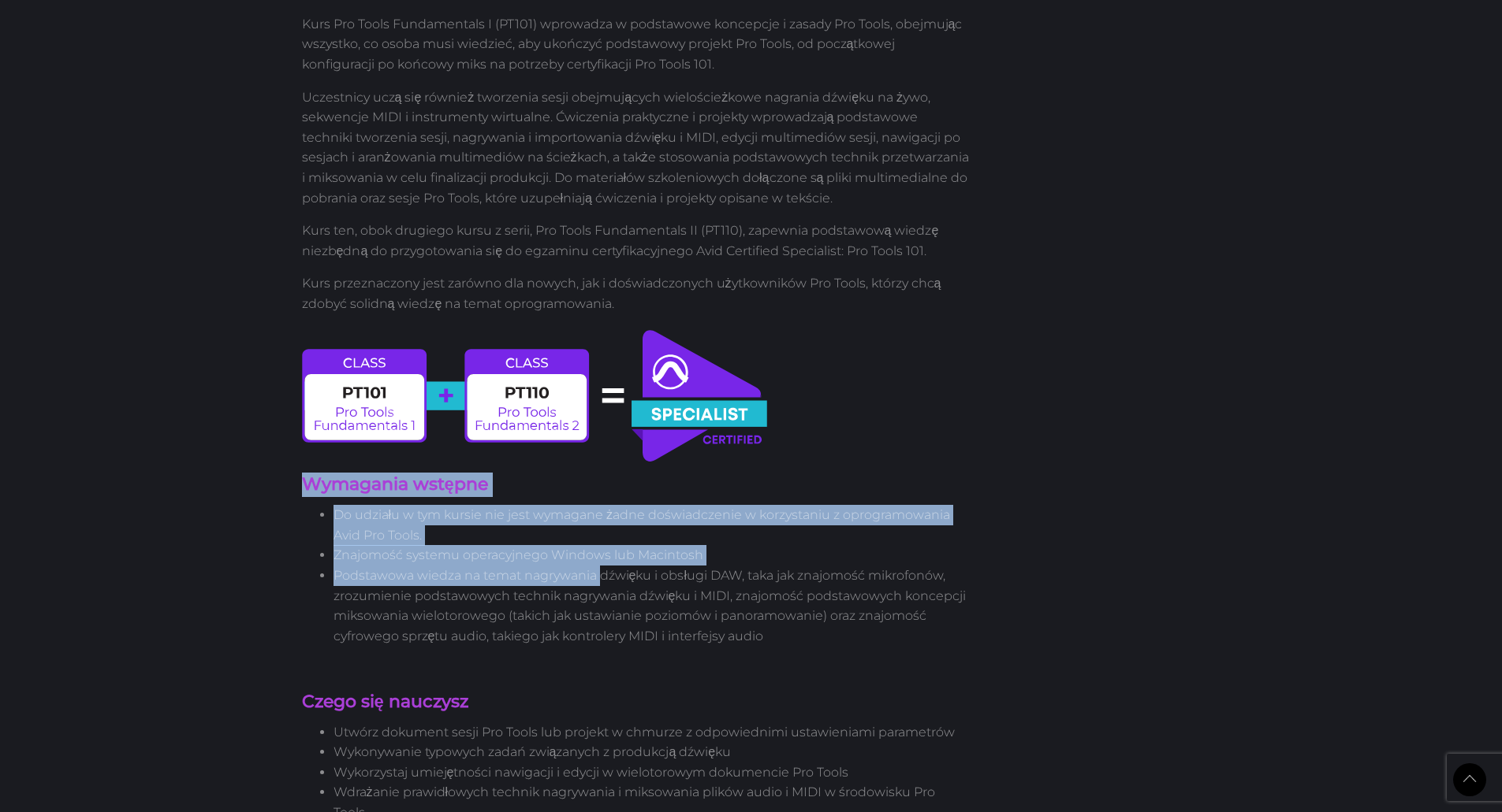
drag, startPoint x: 302, startPoint y: 437, endPoint x: 622, endPoint y: 519, distance: 330.3
click at [611, 519] on div "Nowy wersja 2023 Certyfikat Pro Tools dla Podstaw 1 Certyfikacja użytkownika Ku…" at bounding box center [637, 617] width 692 height 3195
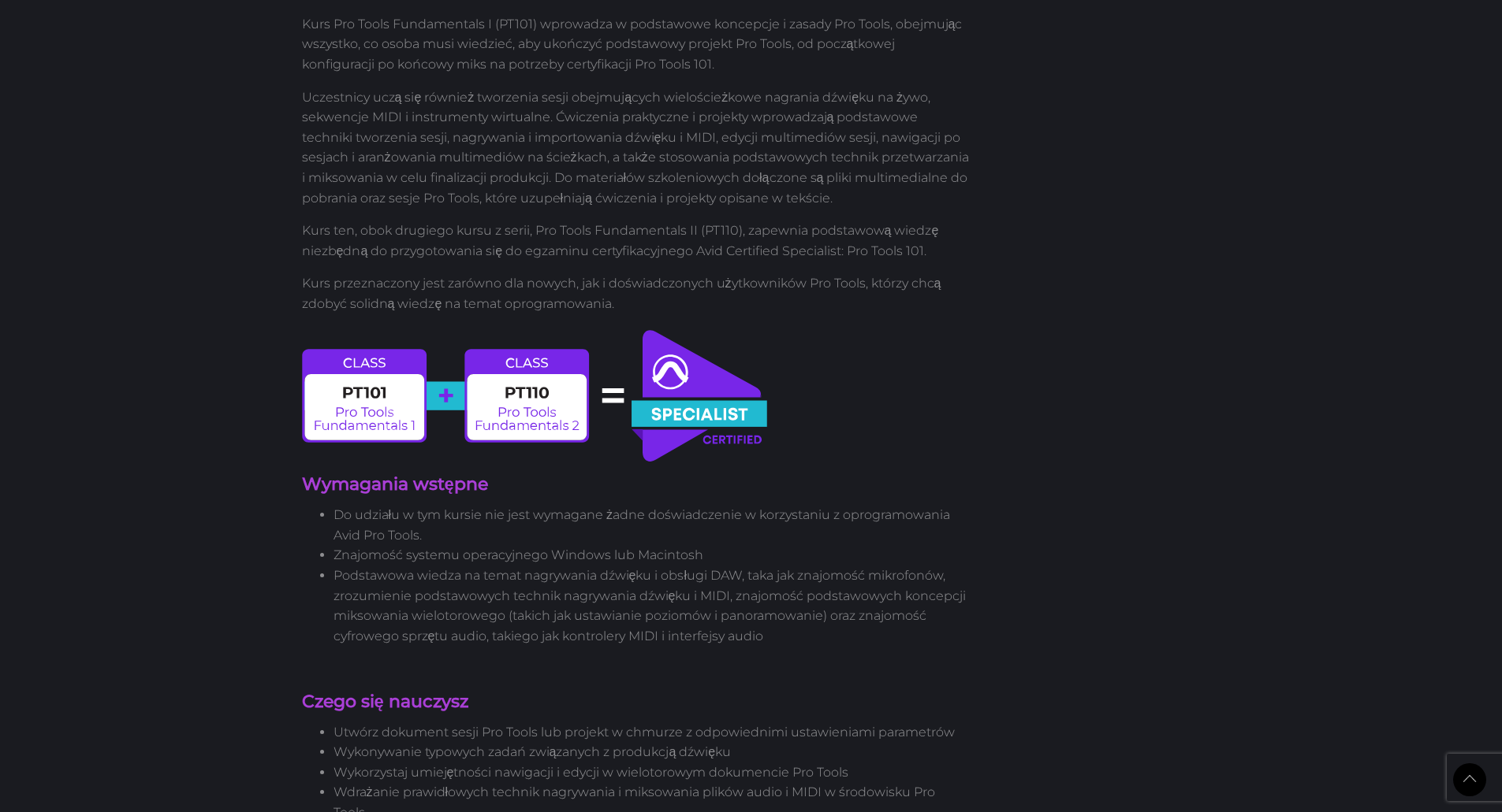
click at [639, 568] on font "Podstawowa wiedza na temat nagrywania dźwięku i obsługi DAW, taka jak znajomość…" at bounding box center [650, 606] width 633 height 76
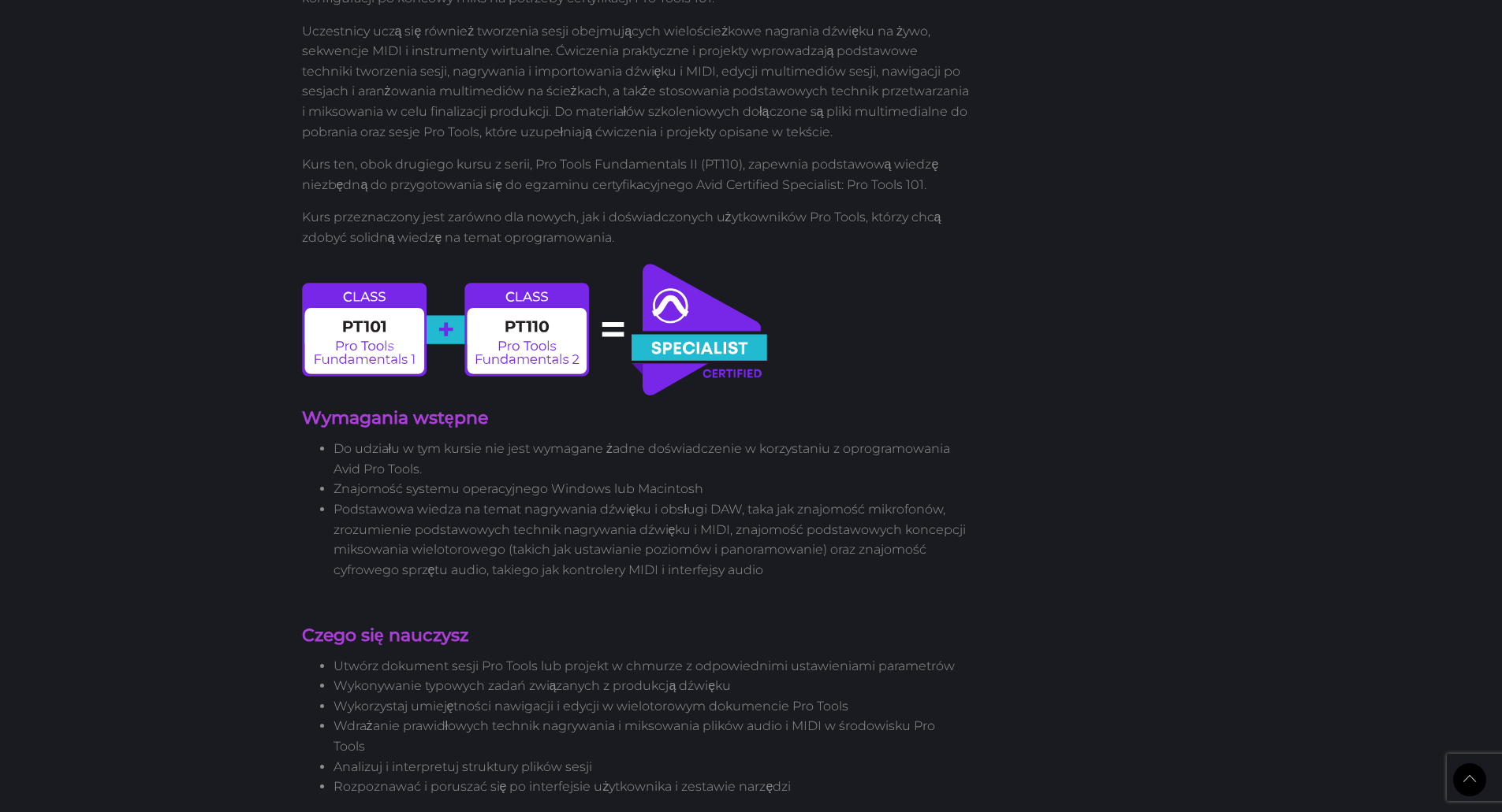
scroll to position [1309, 0]
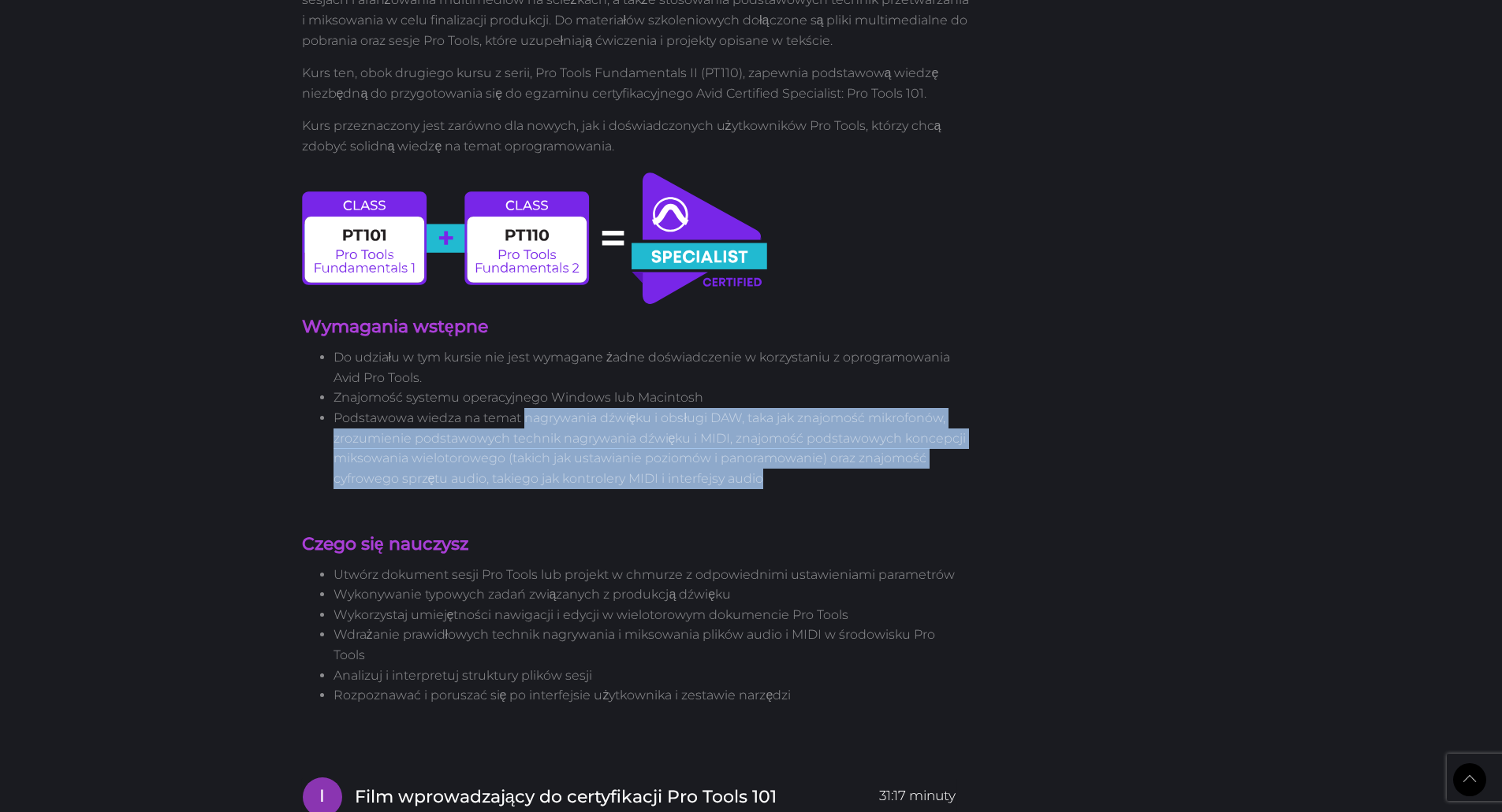
drag, startPoint x: 527, startPoint y: 367, endPoint x: 850, endPoint y: 420, distance: 327.3
click at [850, 420] on li "Podstawowa wiedza na temat nagrywania dźwięku i obsługi DAW, taka jak znajomość…" at bounding box center [652, 448] width 637 height 80
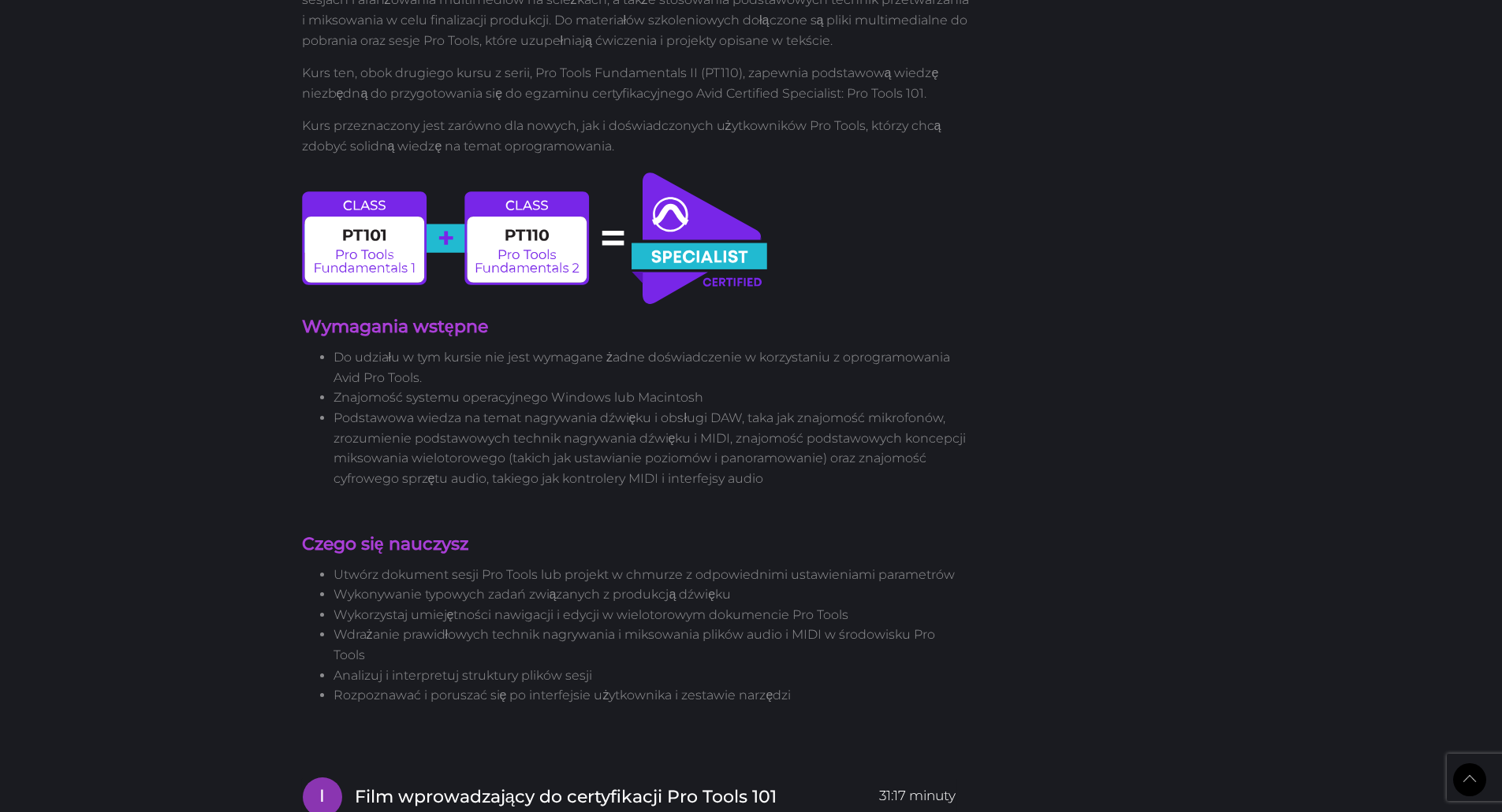
click at [859, 452] on div "Nowy wersja 2023 Certyfikat Pro Tools dla Podstaw 1 Certyfikacja użytkownika Ku…" at bounding box center [637, 459] width 692 height 3195
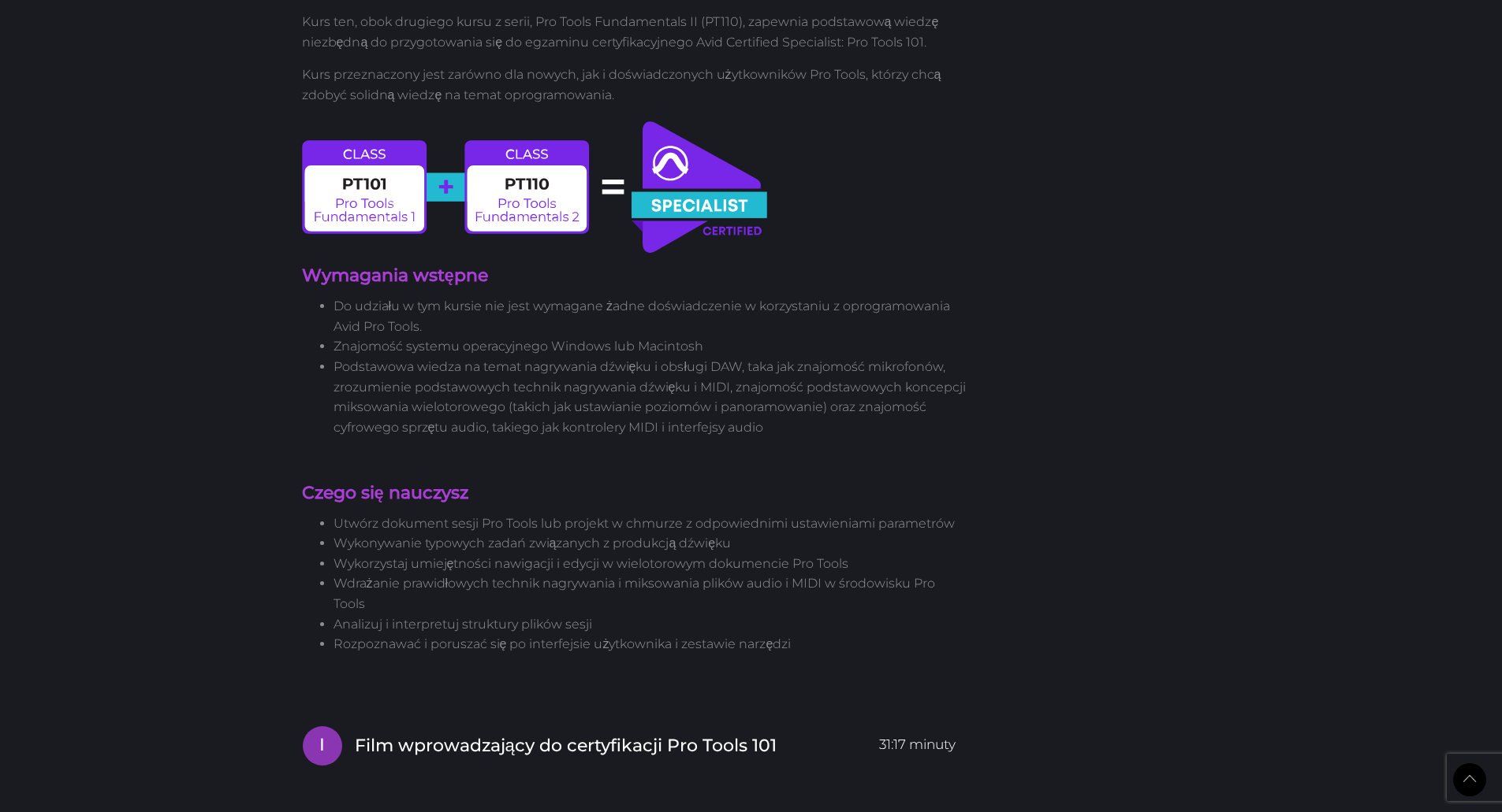
scroll to position [1389, 0]
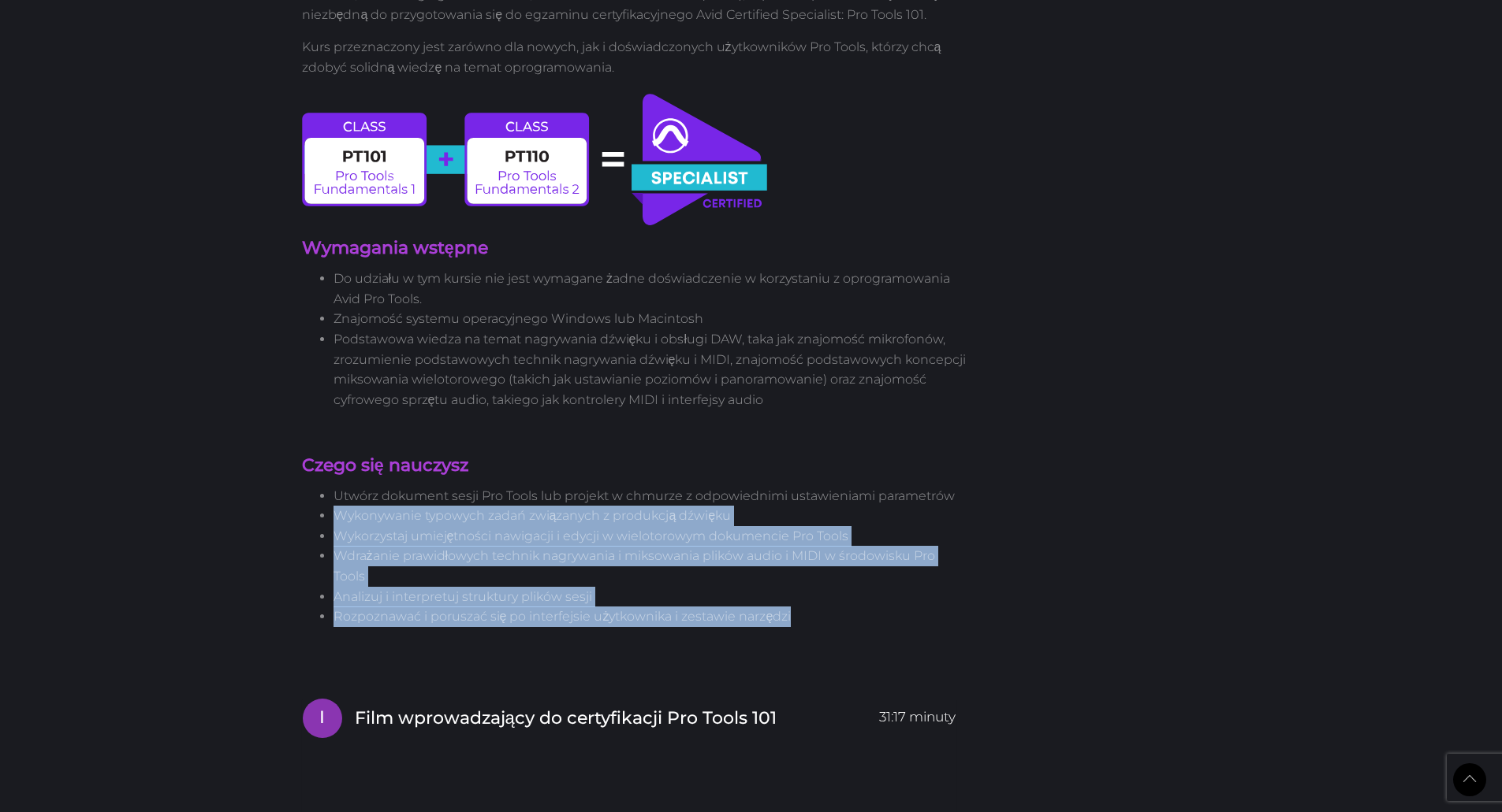
drag, startPoint x: 337, startPoint y: 467, endPoint x: 837, endPoint y: 546, distance: 506.2
click at [834, 546] on ul "Utwórz dokument sesji Pro Tools lub projekt w chmurze z odpowiednimi ustawienia…" at bounding box center [636, 556] width 669 height 141
click at [840, 607] on li "Rozpoznawać i poruszać się po interfejsie użytkownika i zestawie narzędzi" at bounding box center [652, 617] width 637 height 21
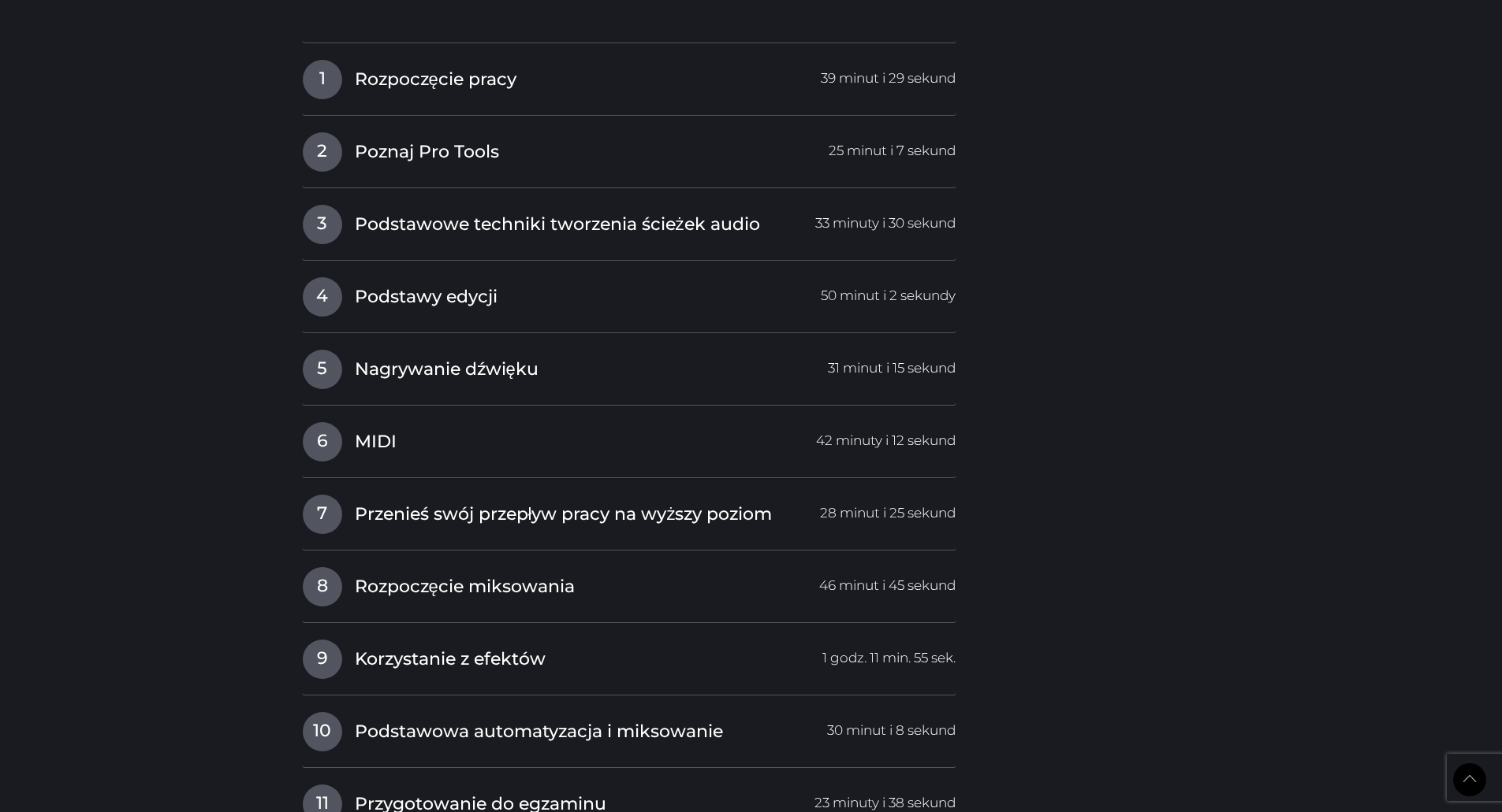
scroll to position [2412, 0]
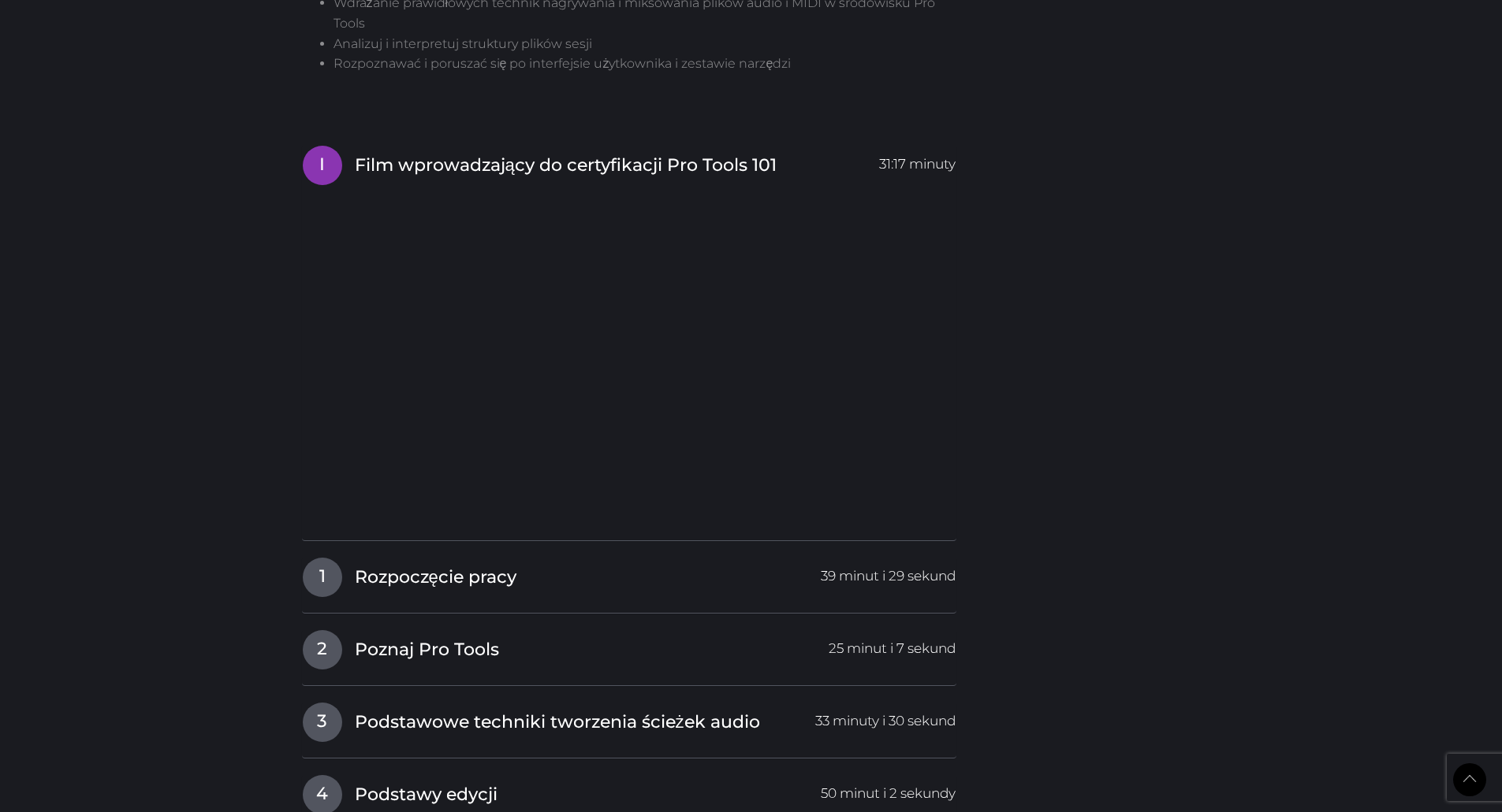
drag, startPoint x: 186, startPoint y: 452, endPoint x: 165, endPoint y: 334, distance: 119.9
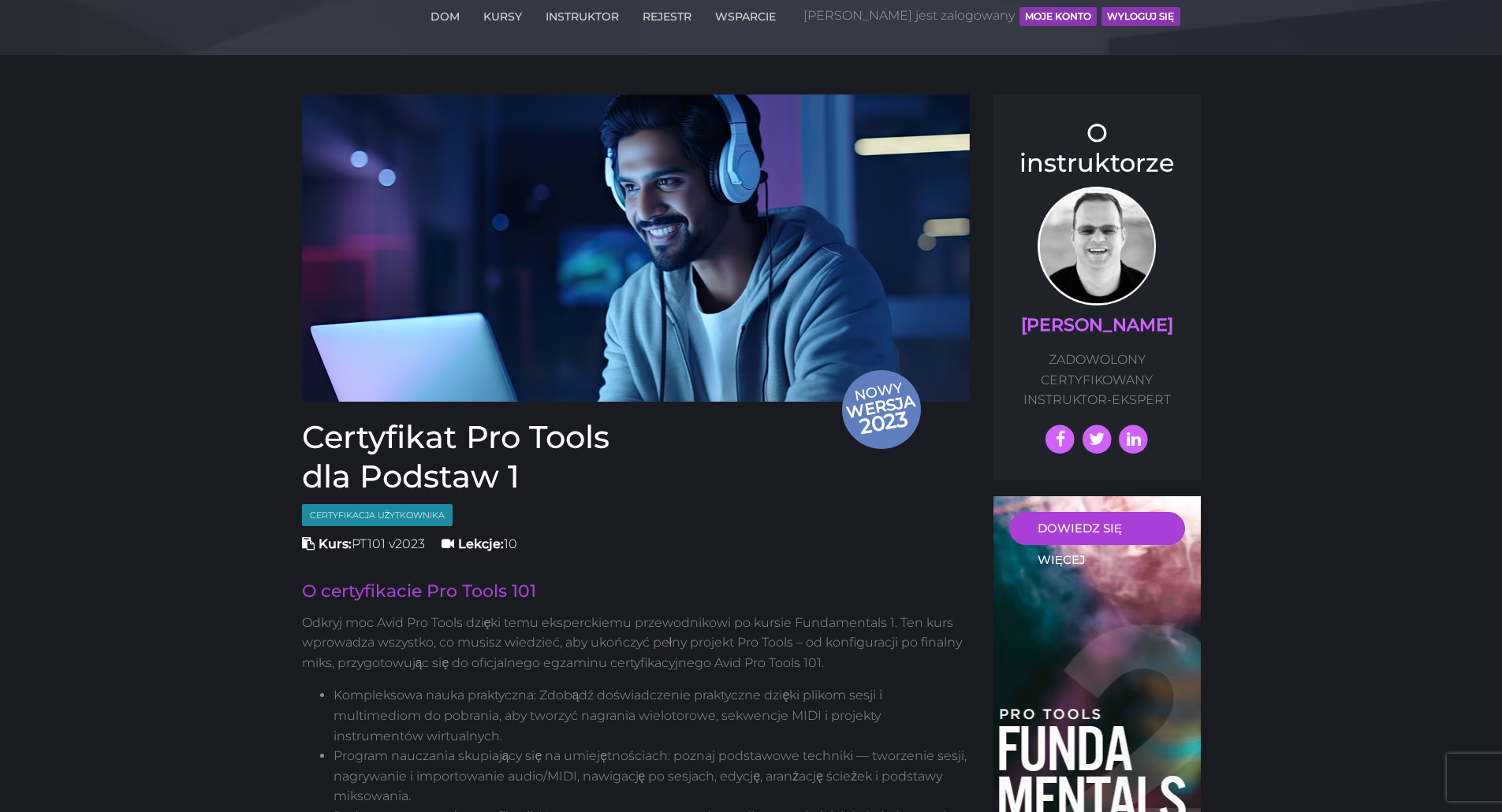
scroll to position [42, 0]
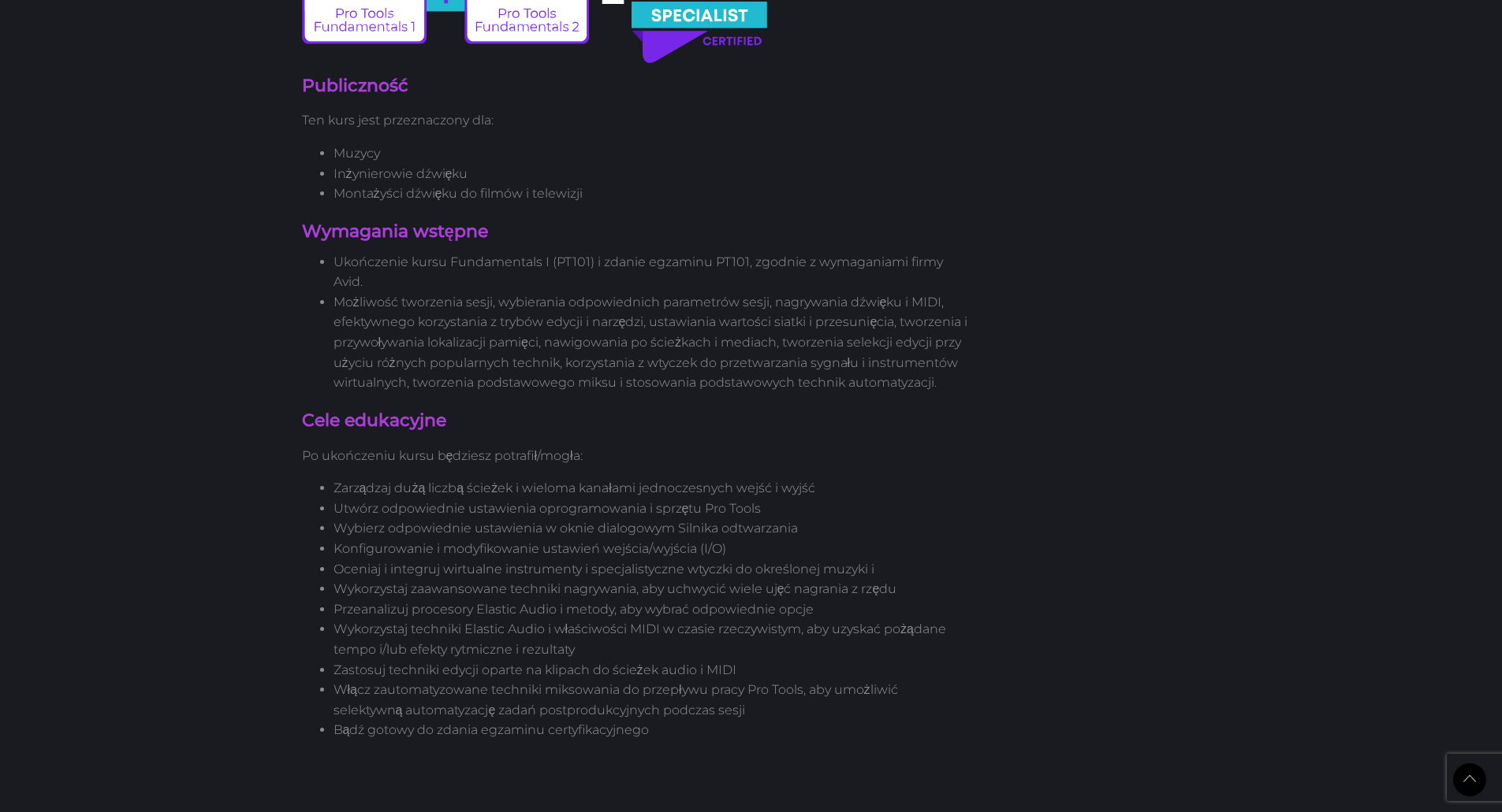
scroll to position [950, 0]
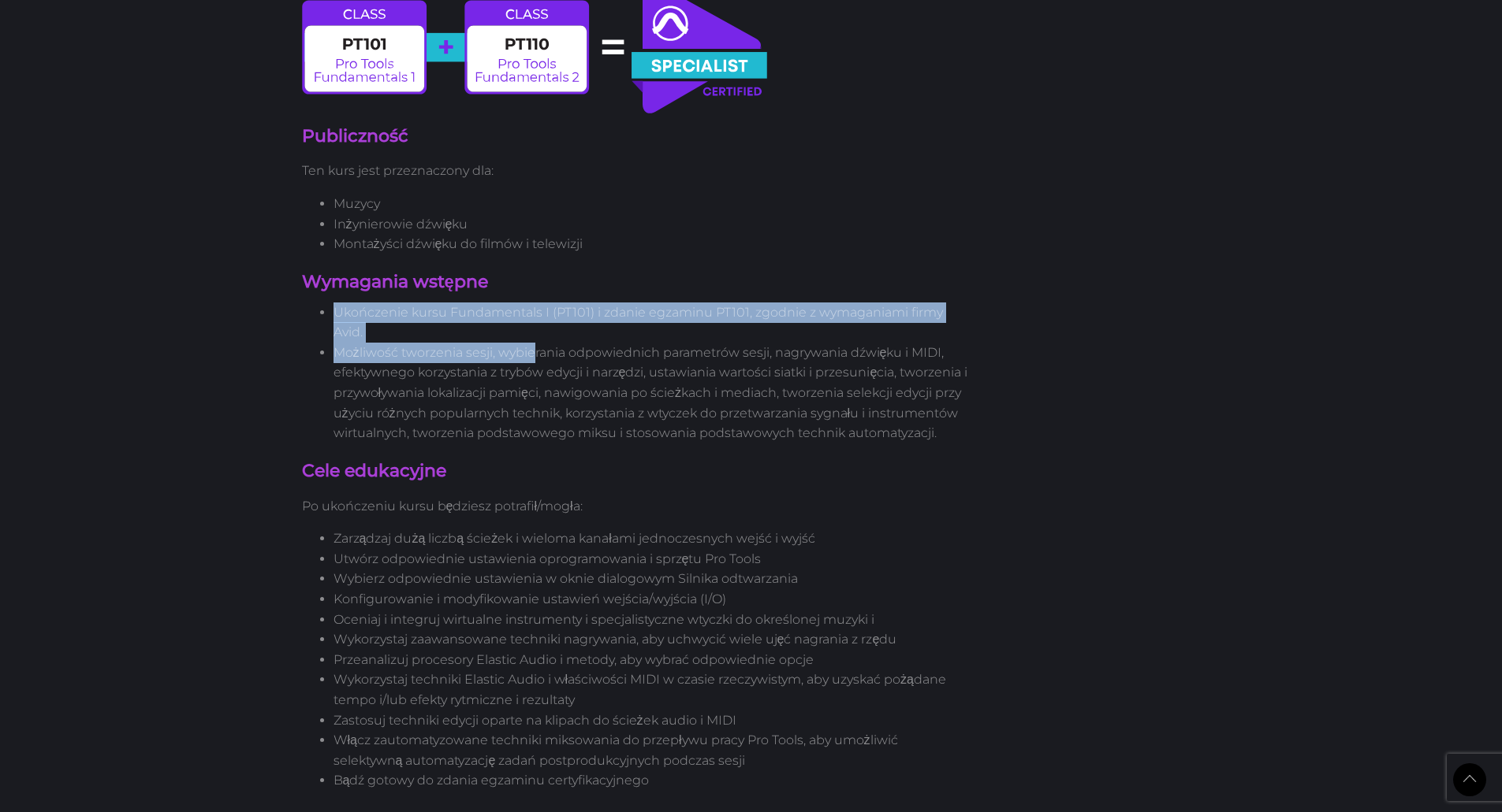
drag, startPoint x: 338, startPoint y: 260, endPoint x: 532, endPoint y: 300, distance: 198.1
click at [532, 302] on ul "Ukończenie kursu Fundamentals I (PT101) i zdanie egzaminu PT101, zgodnie z wyma…" at bounding box center [636, 372] width 669 height 141
click at [532, 345] on font "Możliwość tworzenia sesji, wybierania odpowiednich parametrów sesji, nagrywania…" at bounding box center [651, 392] width 635 height 95
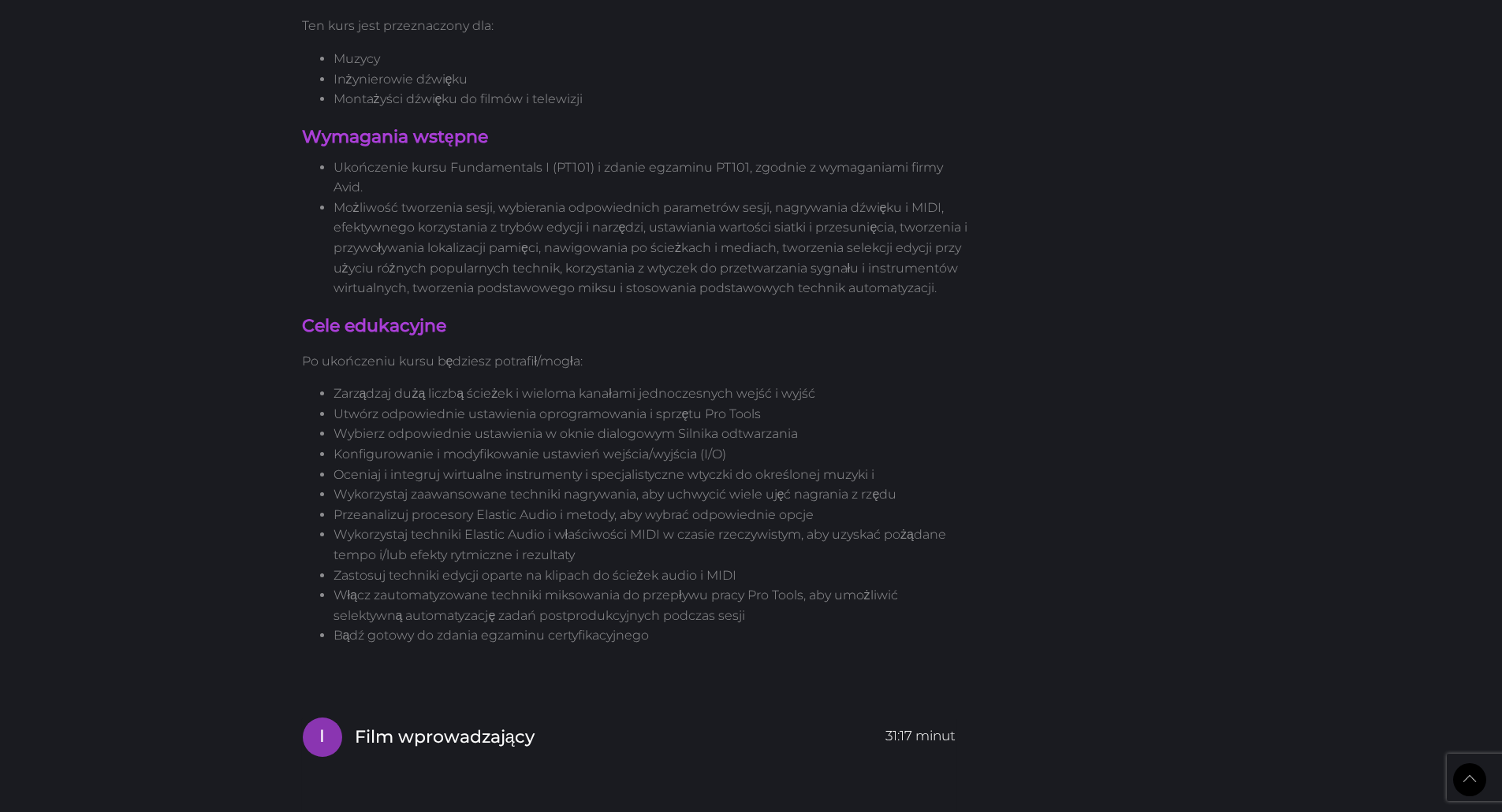
scroll to position [1108, 0]
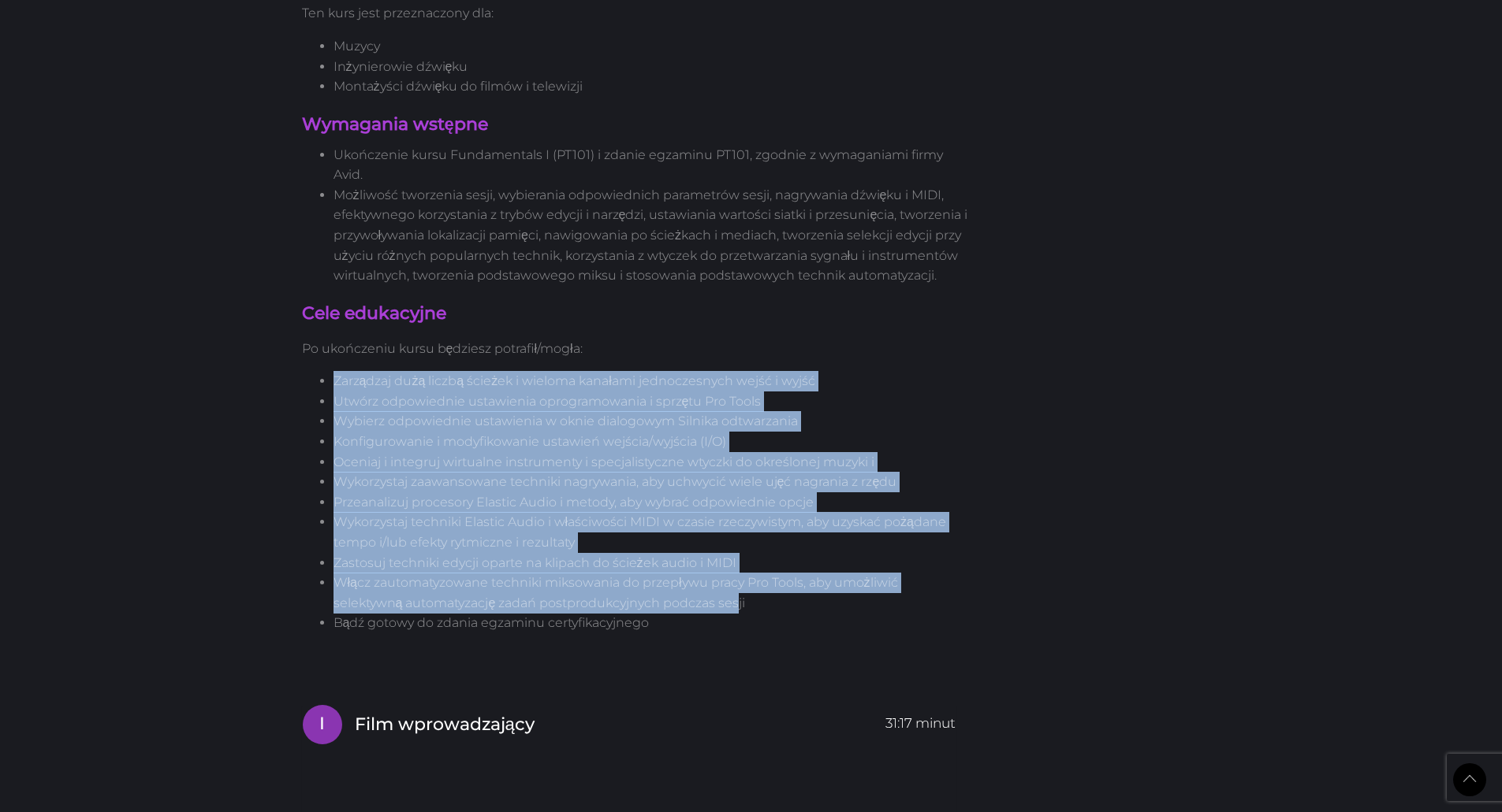
drag, startPoint x: 331, startPoint y: 328, endPoint x: 737, endPoint y: 555, distance: 465.2
click at [737, 555] on ul "Zarządzaj dużą liczbą ścieżek i wieloma kanałami jednoczesnych wejść i wyjść Ut…" at bounding box center [636, 503] width 669 height 263
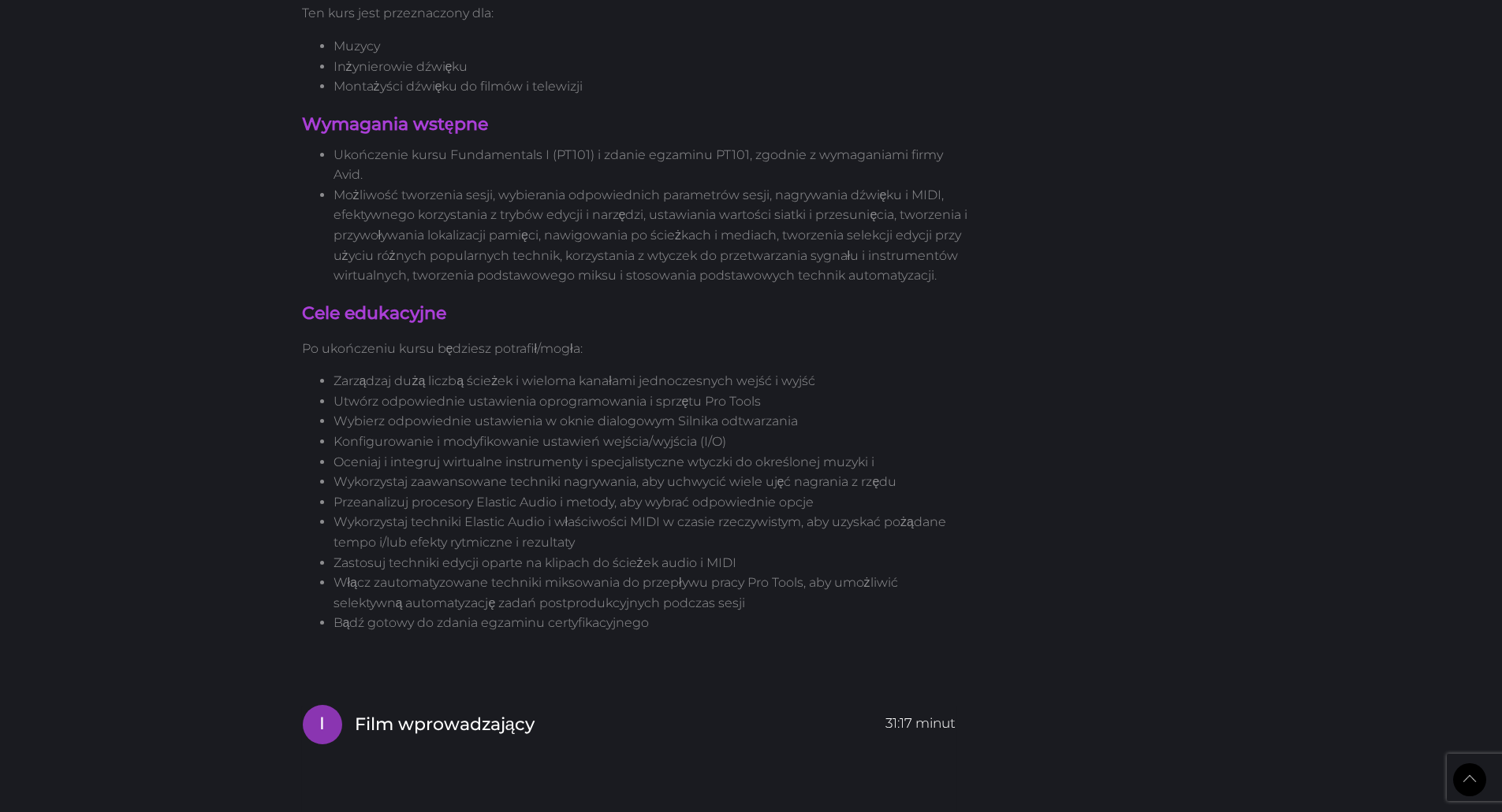
click at [760, 573] on li "Włącz zautomatyzowane techniki miksowania do przepływu pracy Pro Tools, aby umo…" at bounding box center [652, 593] width 637 height 41
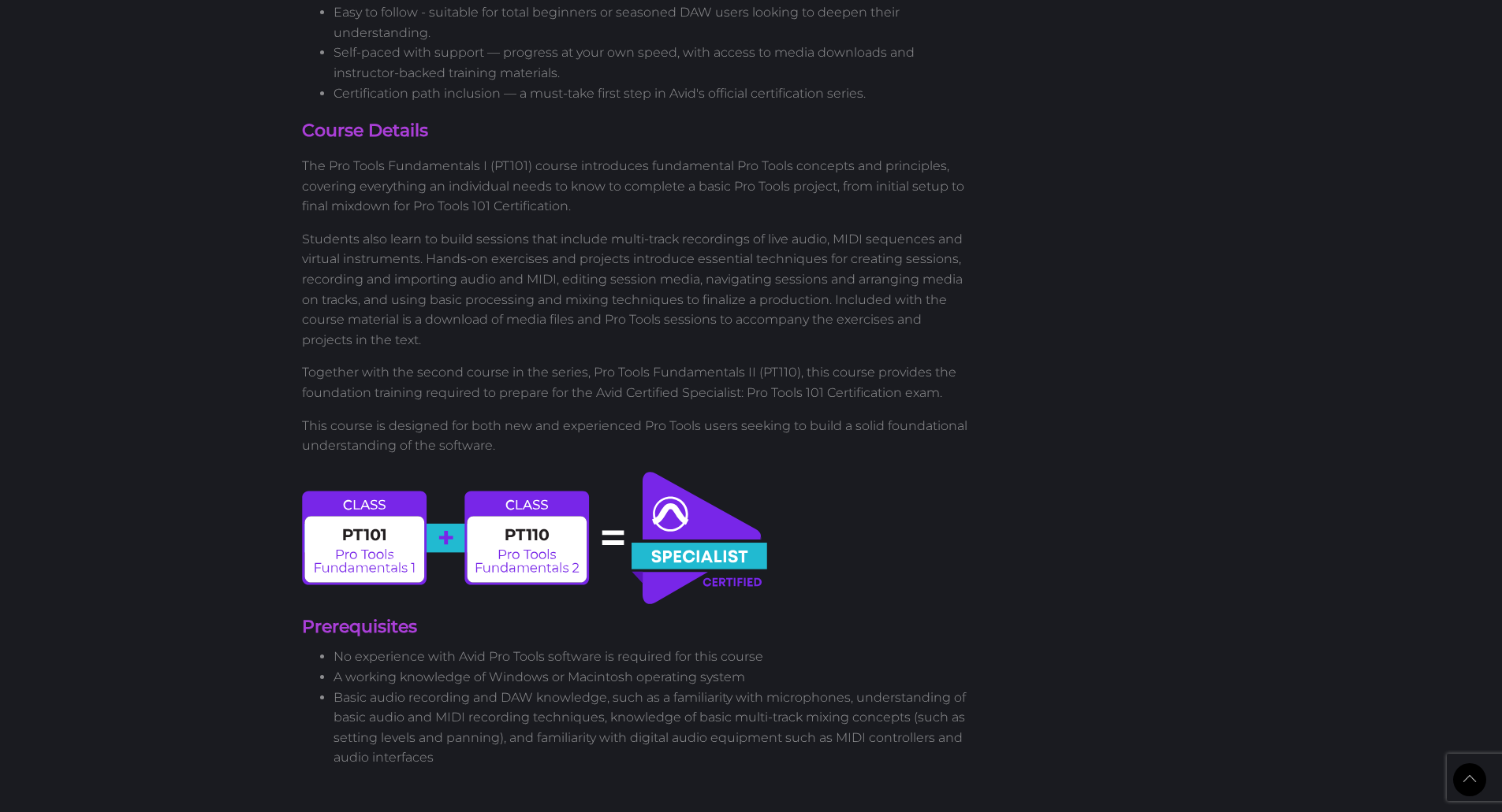
scroll to position [871, 0]
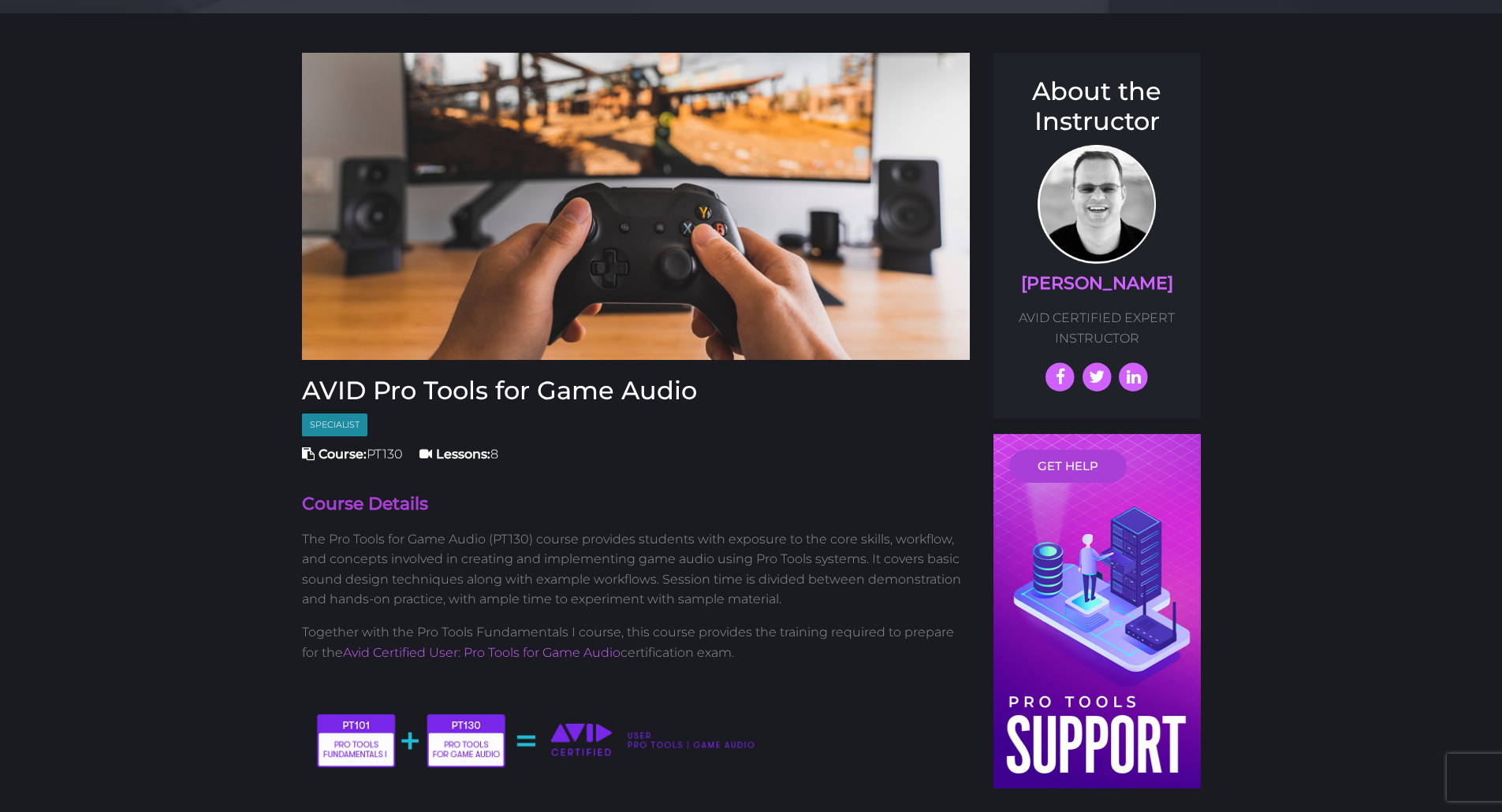
scroll to position [158, 0]
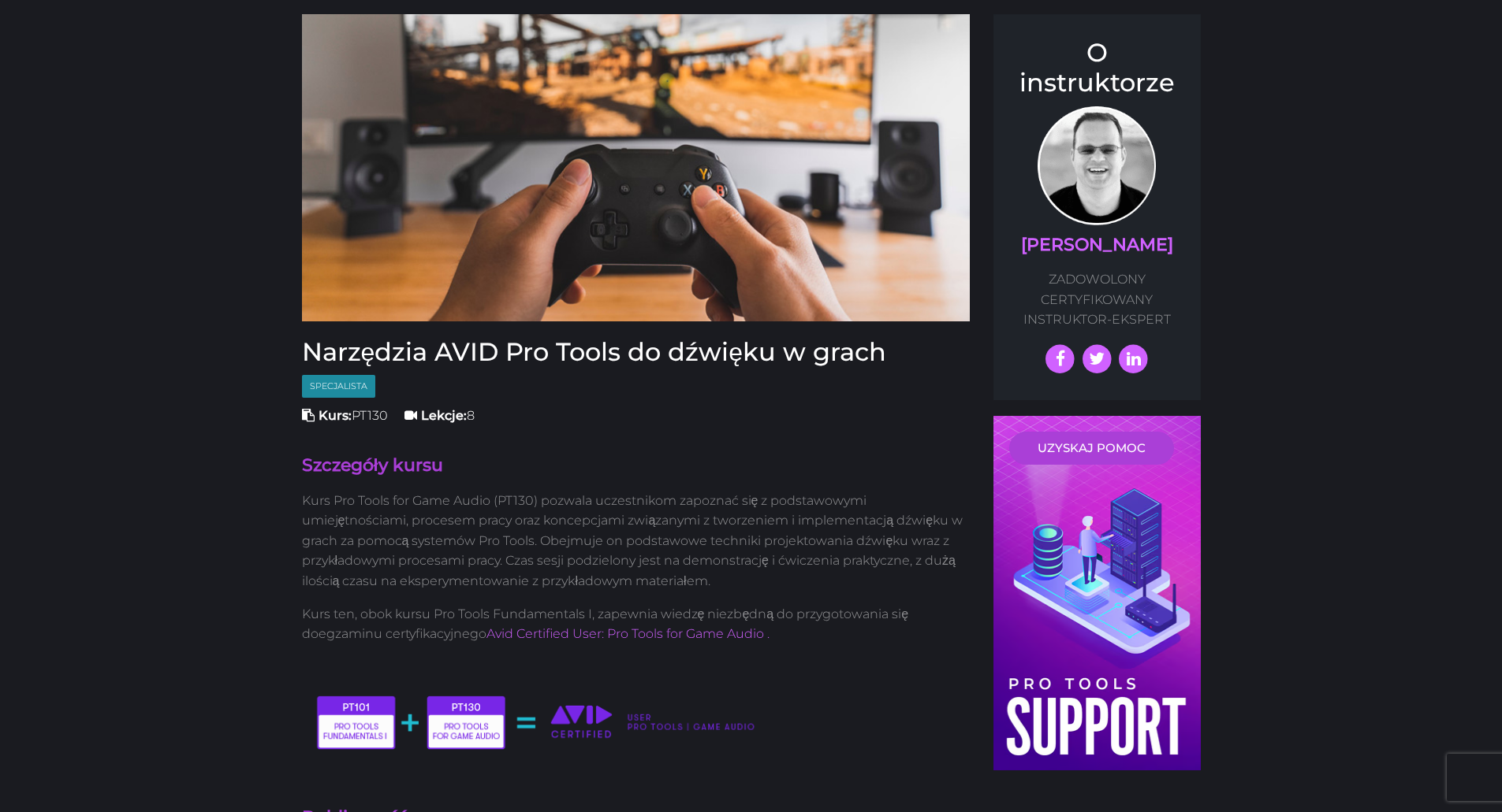
drag, startPoint x: 248, startPoint y: 464, endPoint x: 240, endPoint y: 407, distance: 57.6
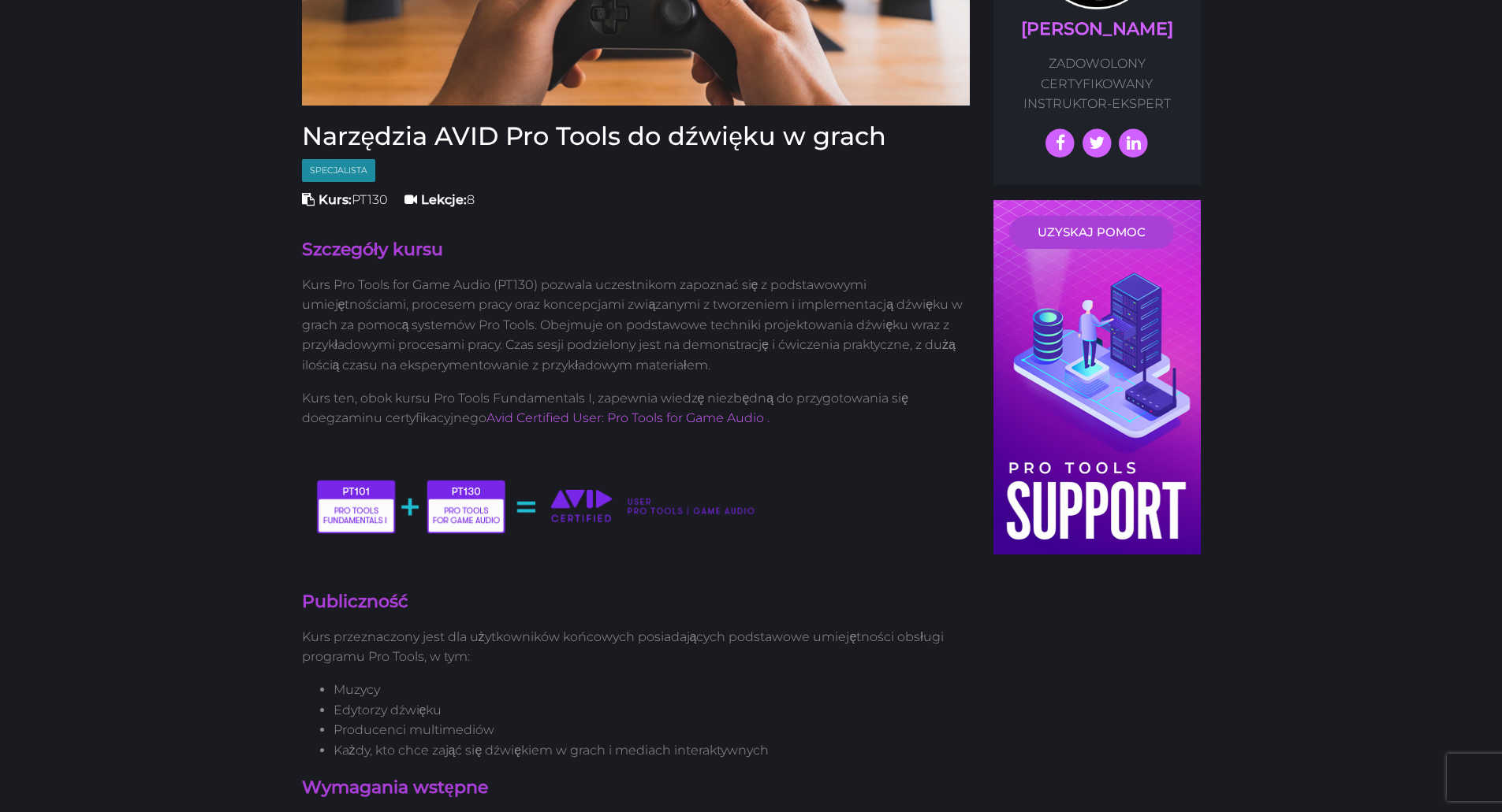
scroll to position [394, 0]
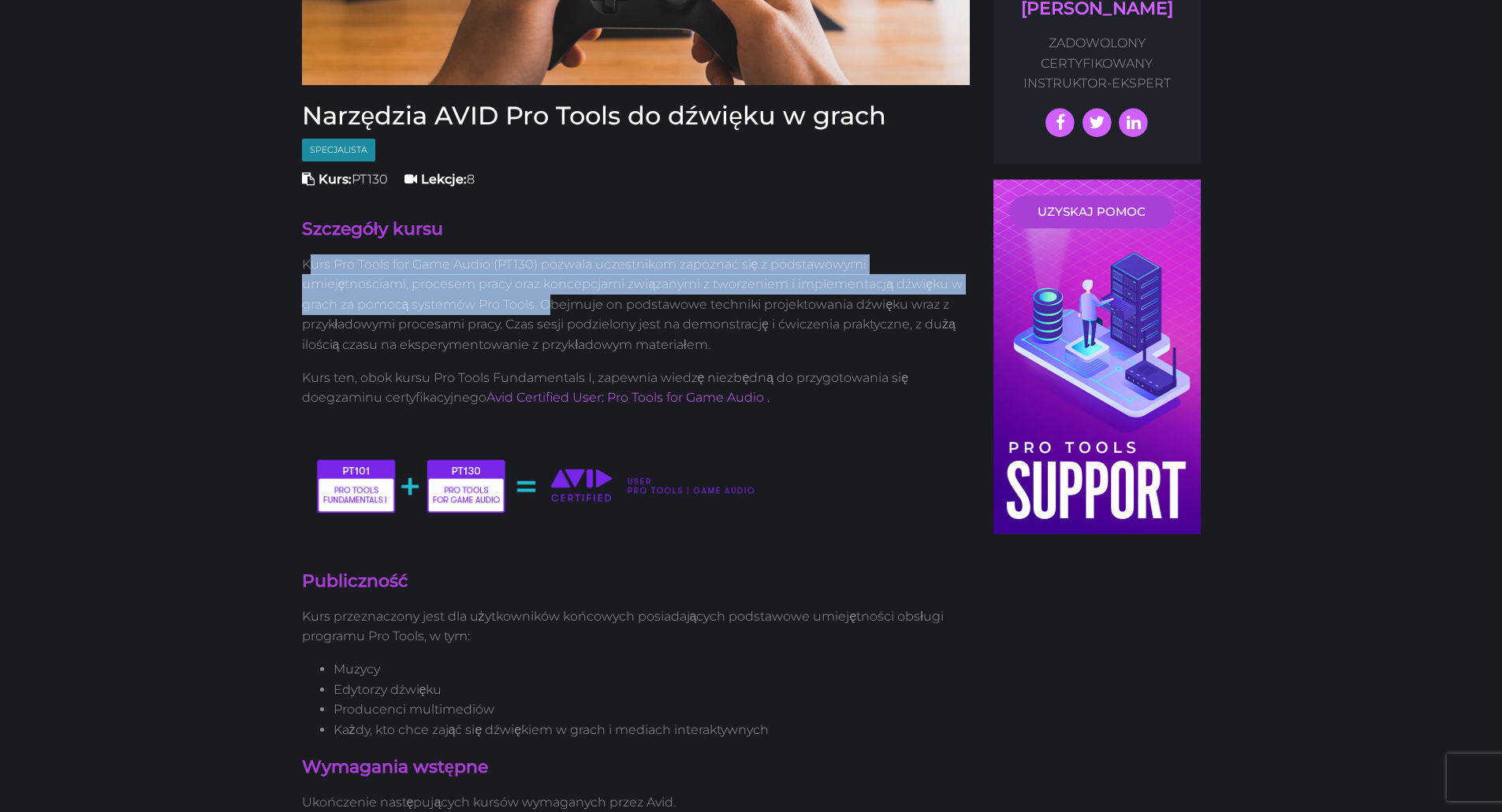
drag, startPoint x: 306, startPoint y: 218, endPoint x: 547, endPoint y: 256, distance: 244.0
click at [547, 257] on font "Kurs Pro Tools for Game Audio (PT130) pozwala uczestnikom zapoznać się z podsta…" at bounding box center [632, 304] width 661 height 95
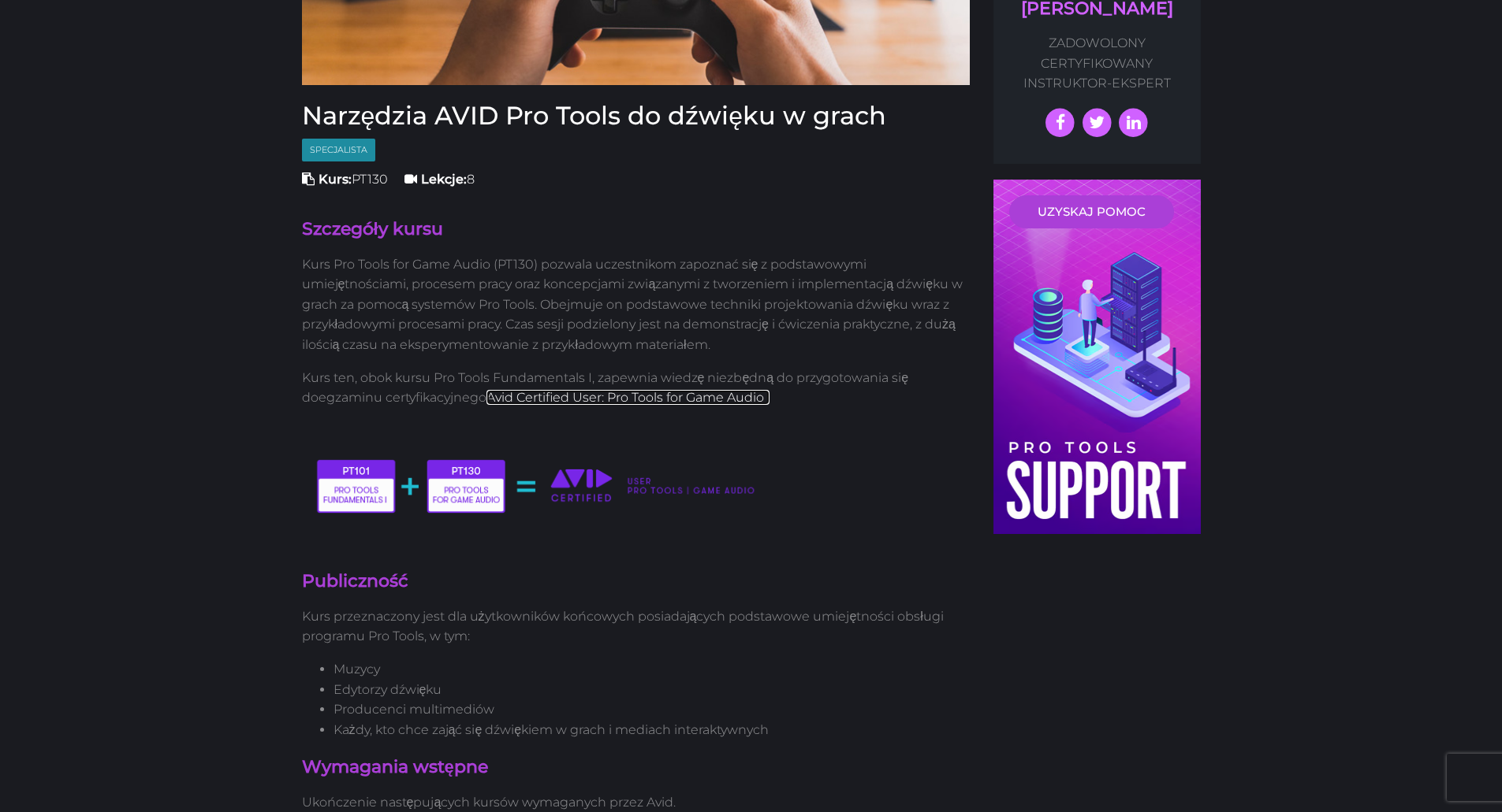
click at [557, 390] on font "Avid Certified User: Pro Tools for Game Audio ." at bounding box center [627, 398] width 283 height 15
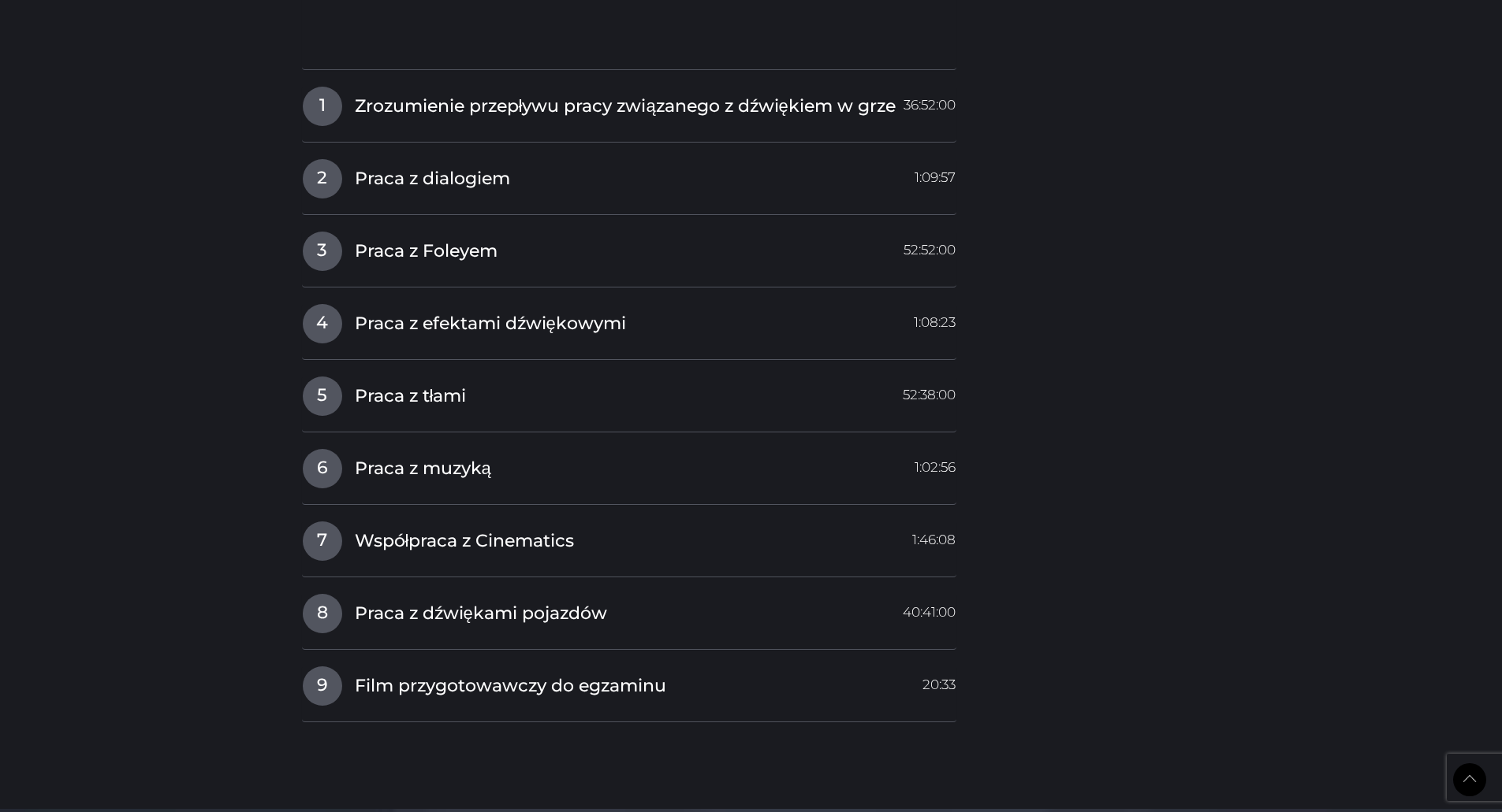
scroll to position [1905, 0]
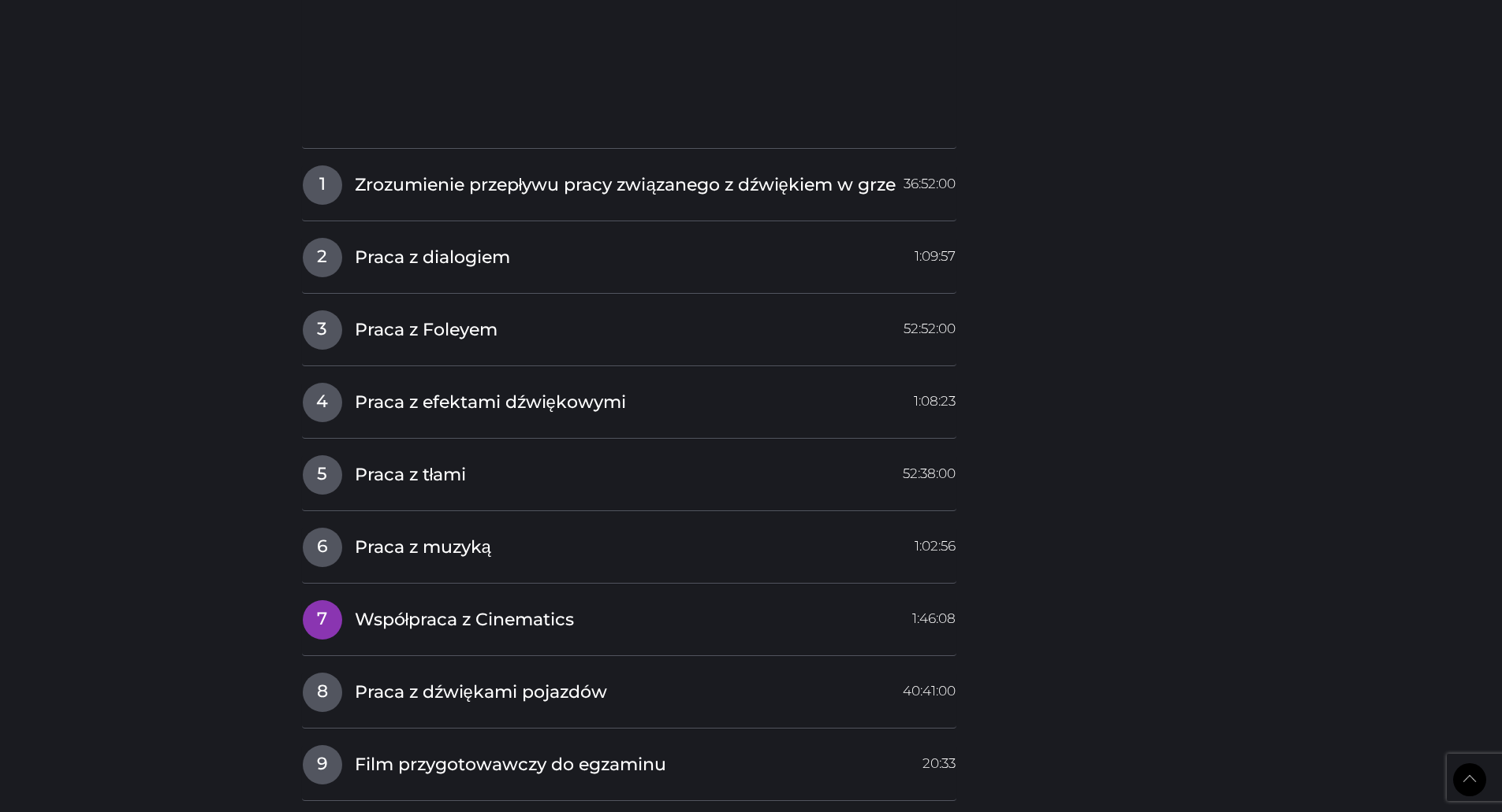
click at [463, 609] on font "Współpraca z Cinematics" at bounding box center [464, 619] width 220 height 22
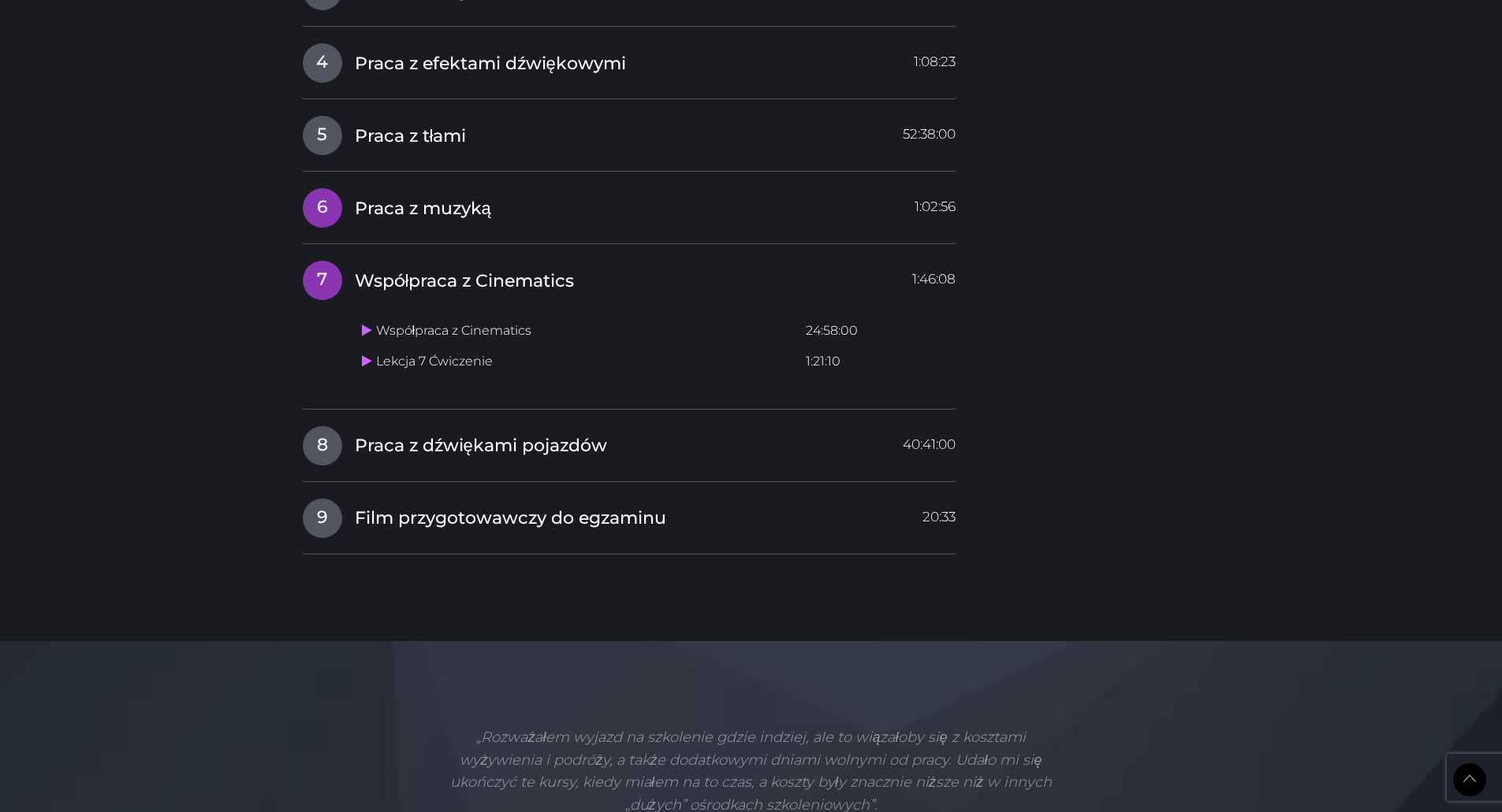
click at [417, 197] on font "Praca z muzyką" at bounding box center [423, 207] width 136 height 22
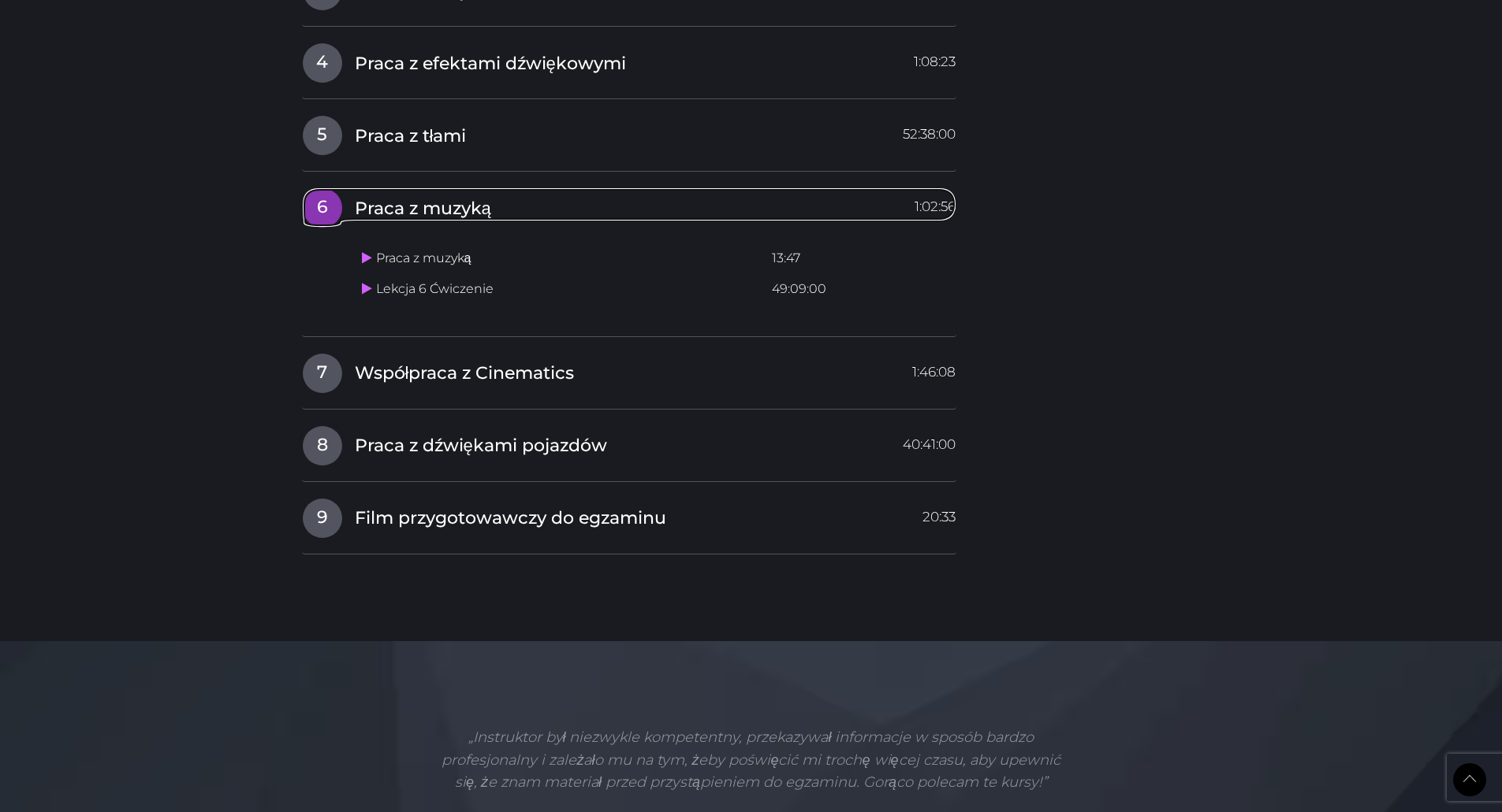
click at [428, 197] on font "Praca z muzyką" at bounding box center [423, 207] width 136 height 22
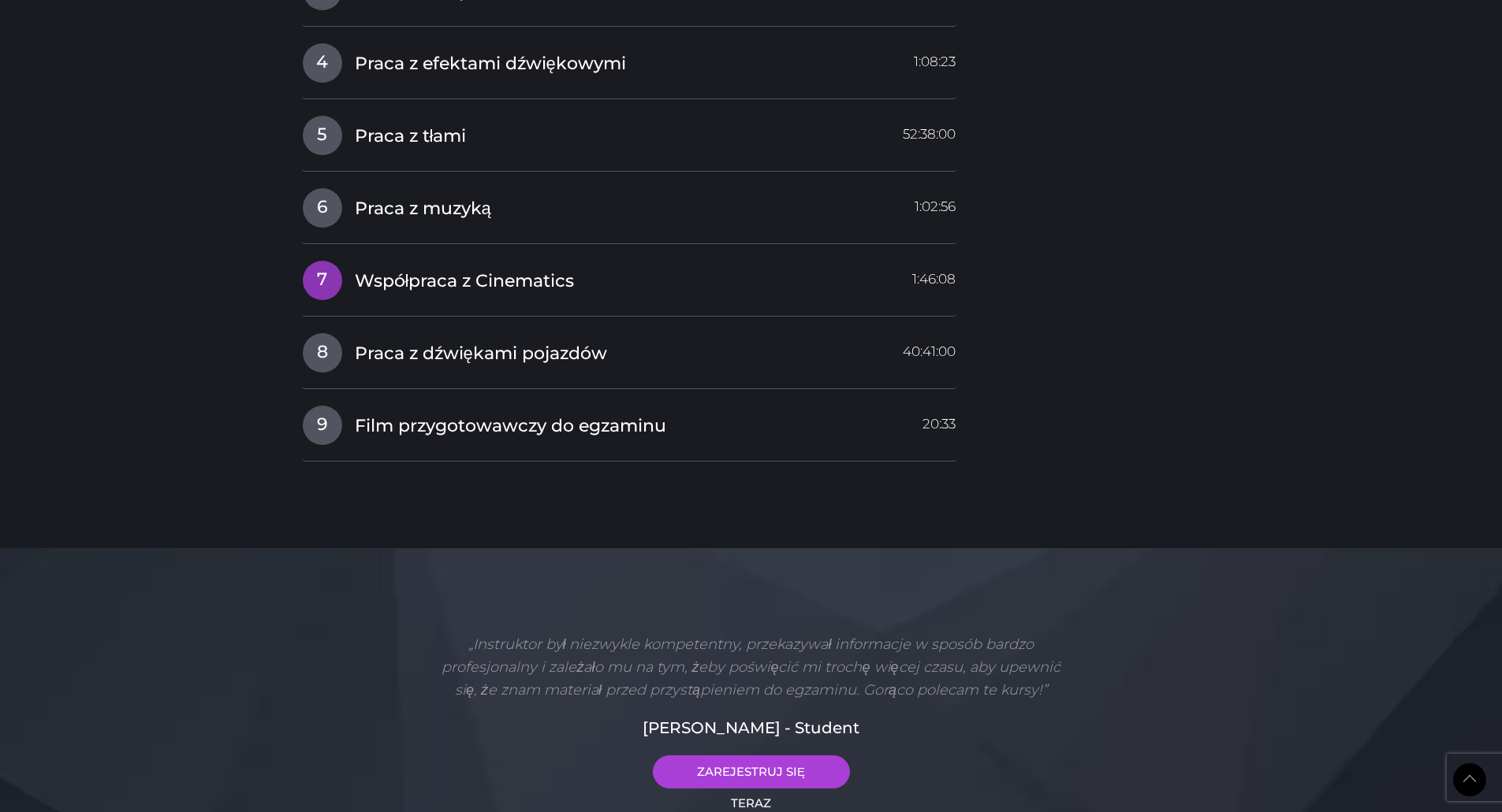
click at [411, 269] on font "Współpraca z Cinematics" at bounding box center [464, 280] width 220 height 22
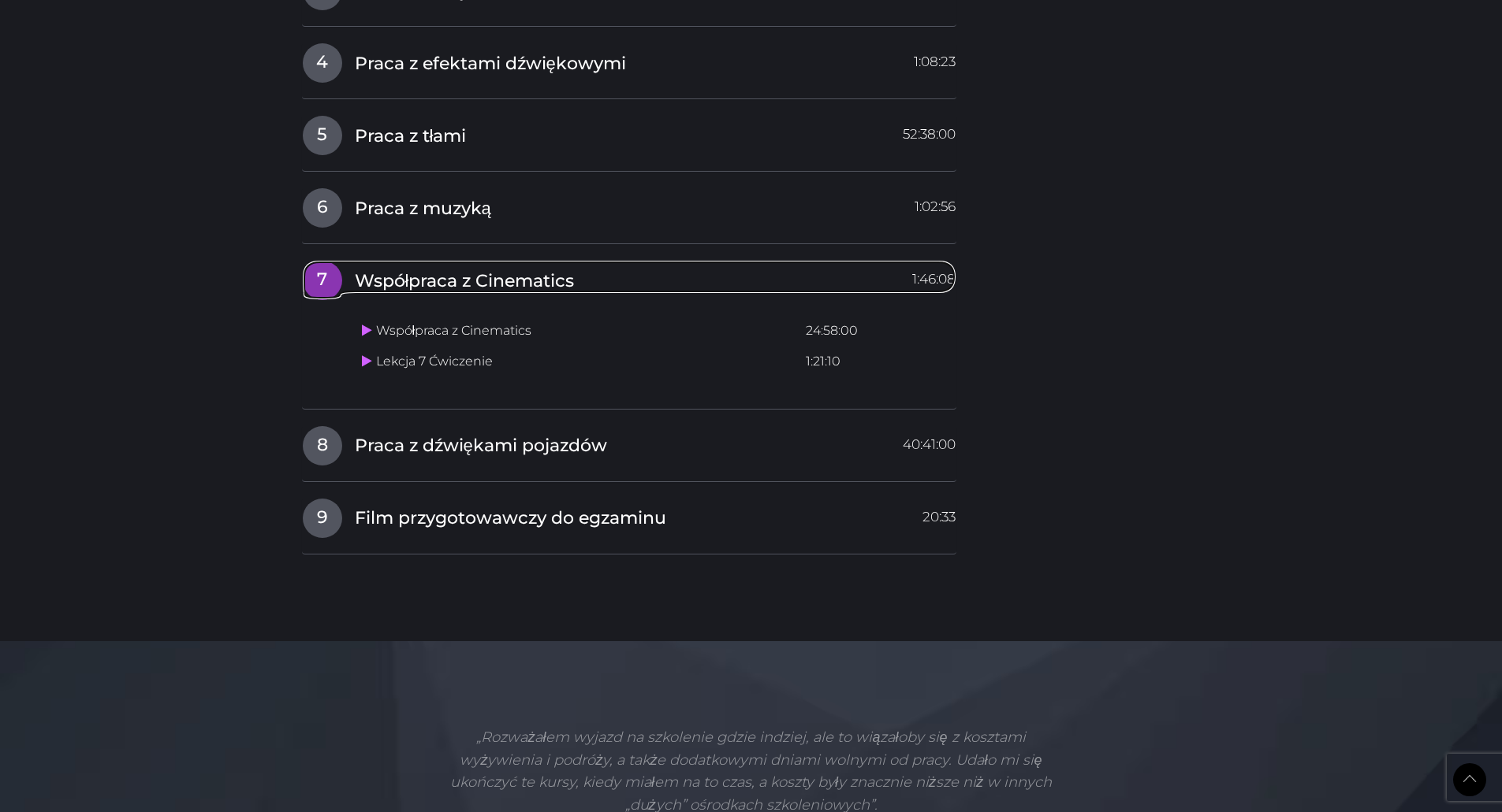
click at [416, 269] on font "Współpraca z Cinematics" at bounding box center [464, 280] width 220 height 22
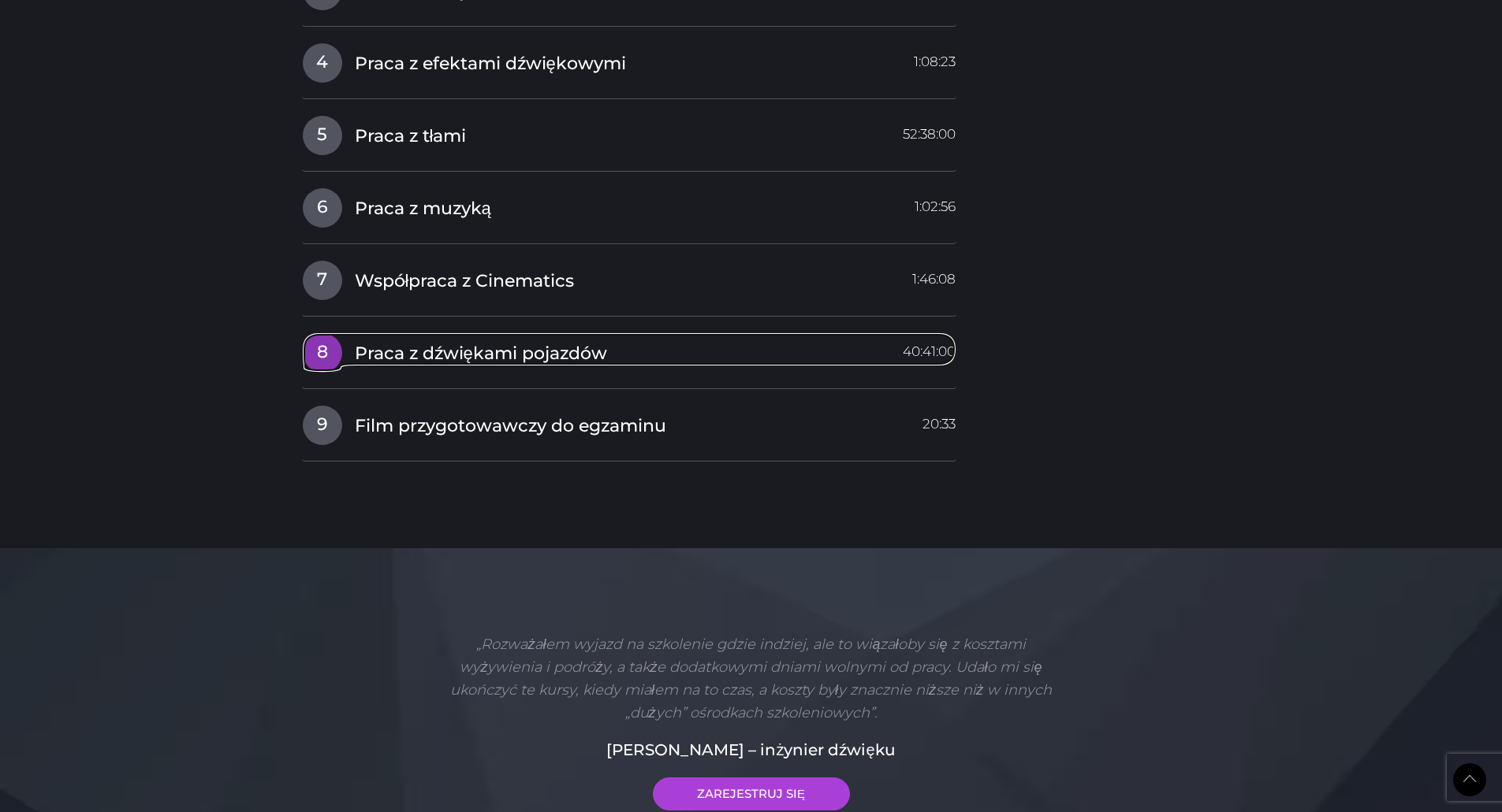
click at [455, 342] on font "Praca z dźwiękami pojazdów" at bounding box center [480, 353] width 253 height 22
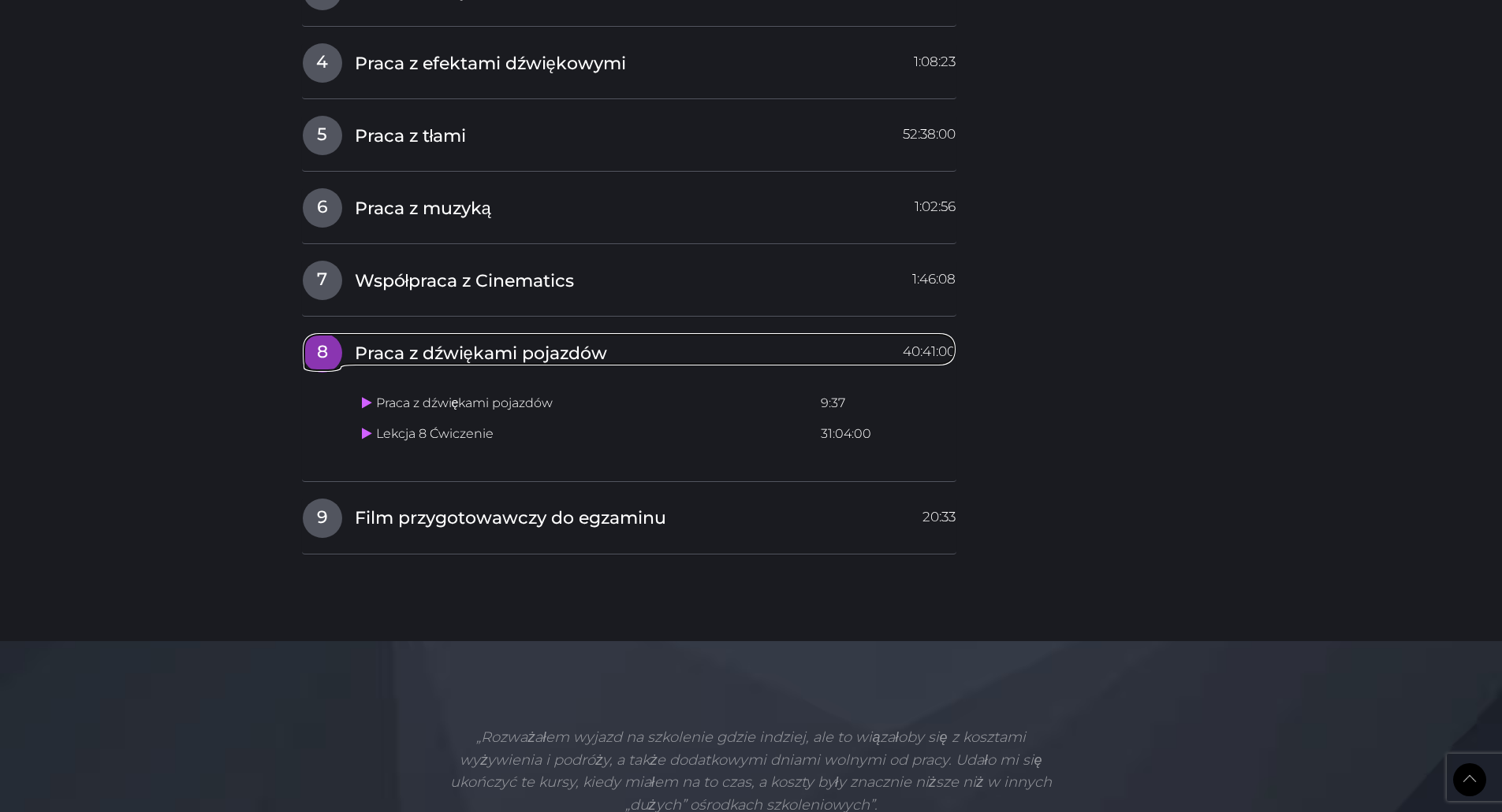
click at [455, 342] on font "Praca z dźwiękami pojazdów" at bounding box center [480, 353] width 253 height 22
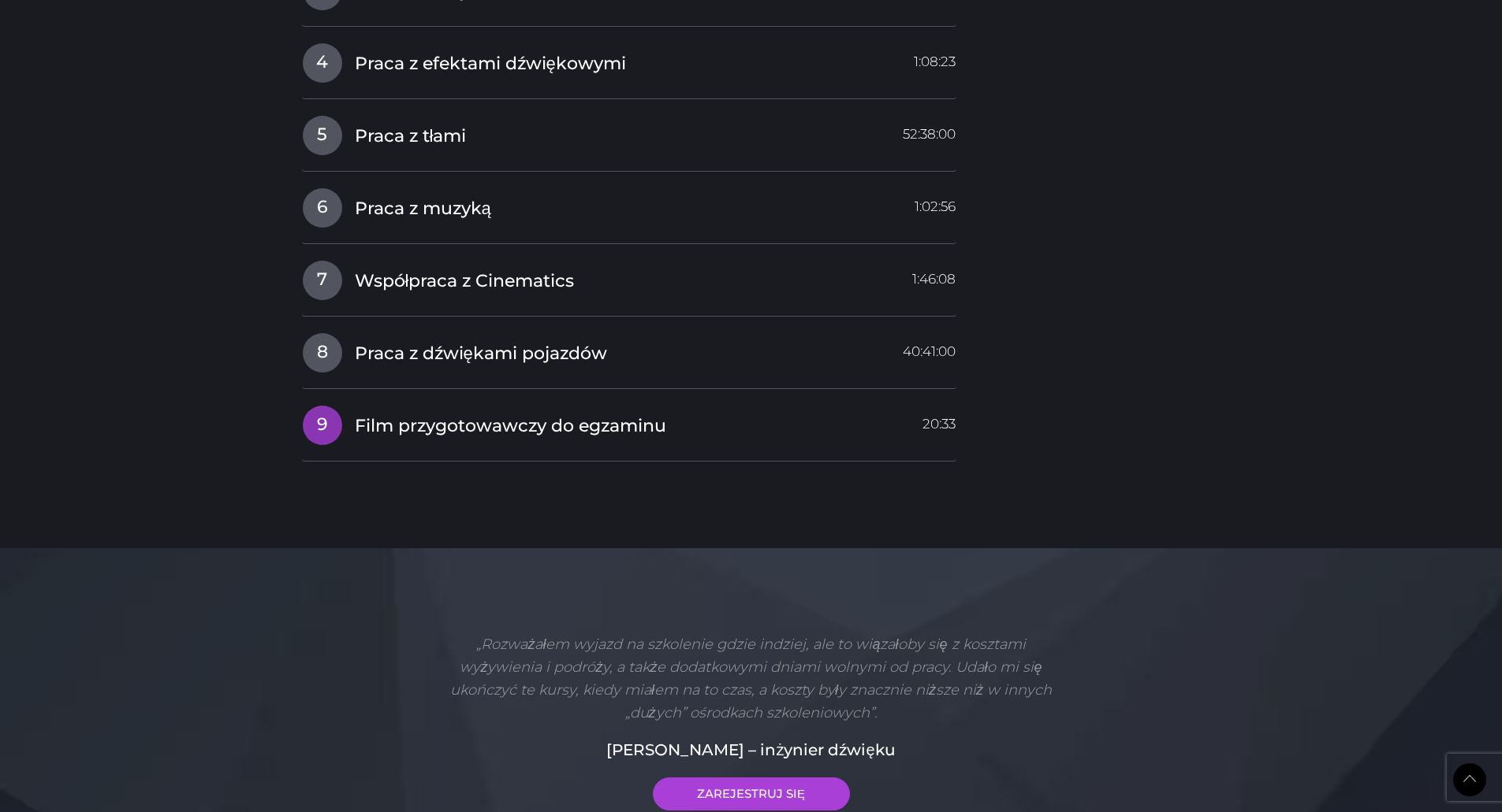
click at [489, 414] on font "Film przygotowawczy do egzaminu" at bounding box center [510, 424] width 311 height 22
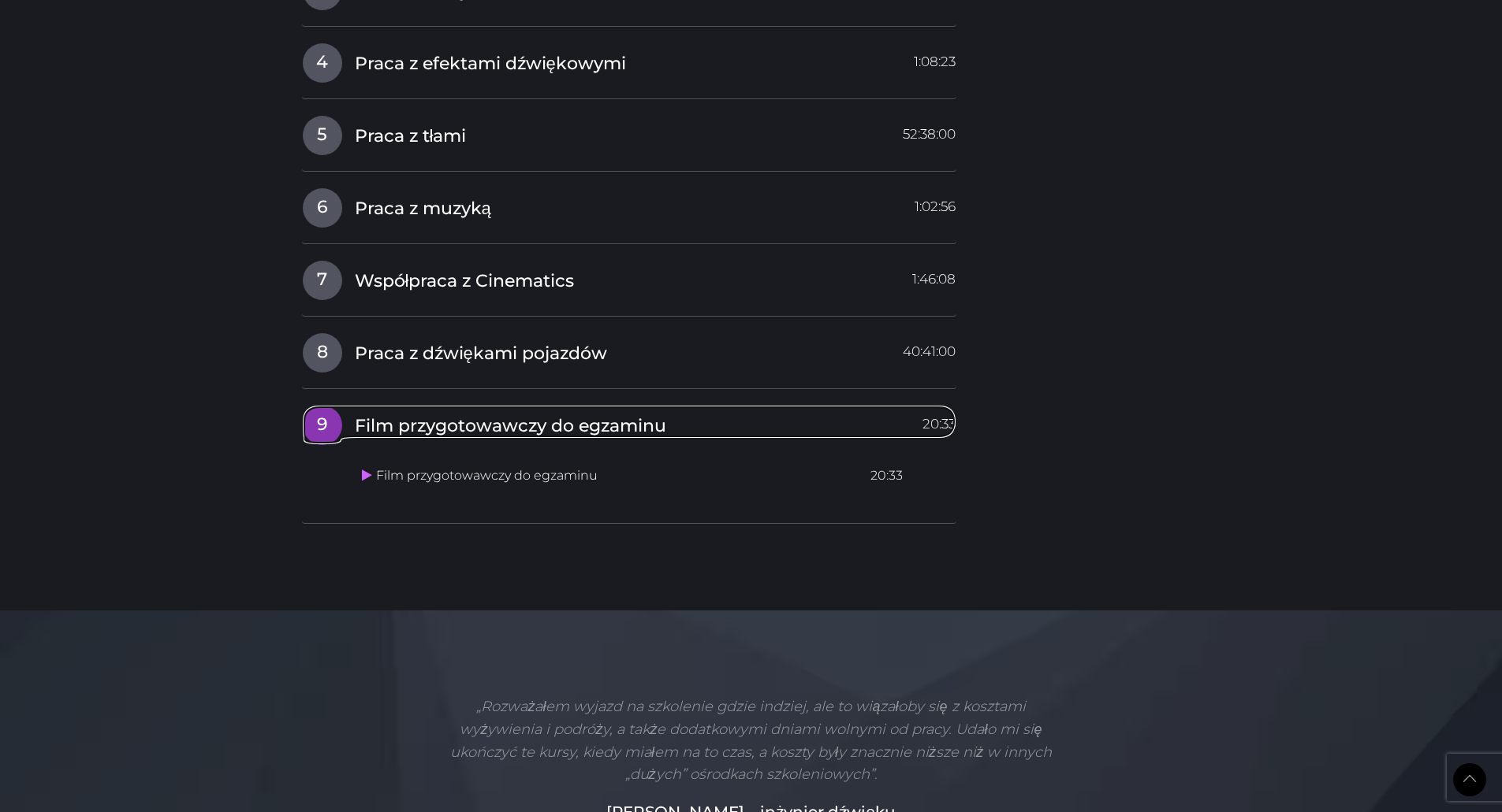
click at [489, 414] on font "Film przygotowawczy do egzaminu" at bounding box center [510, 424] width 311 height 22
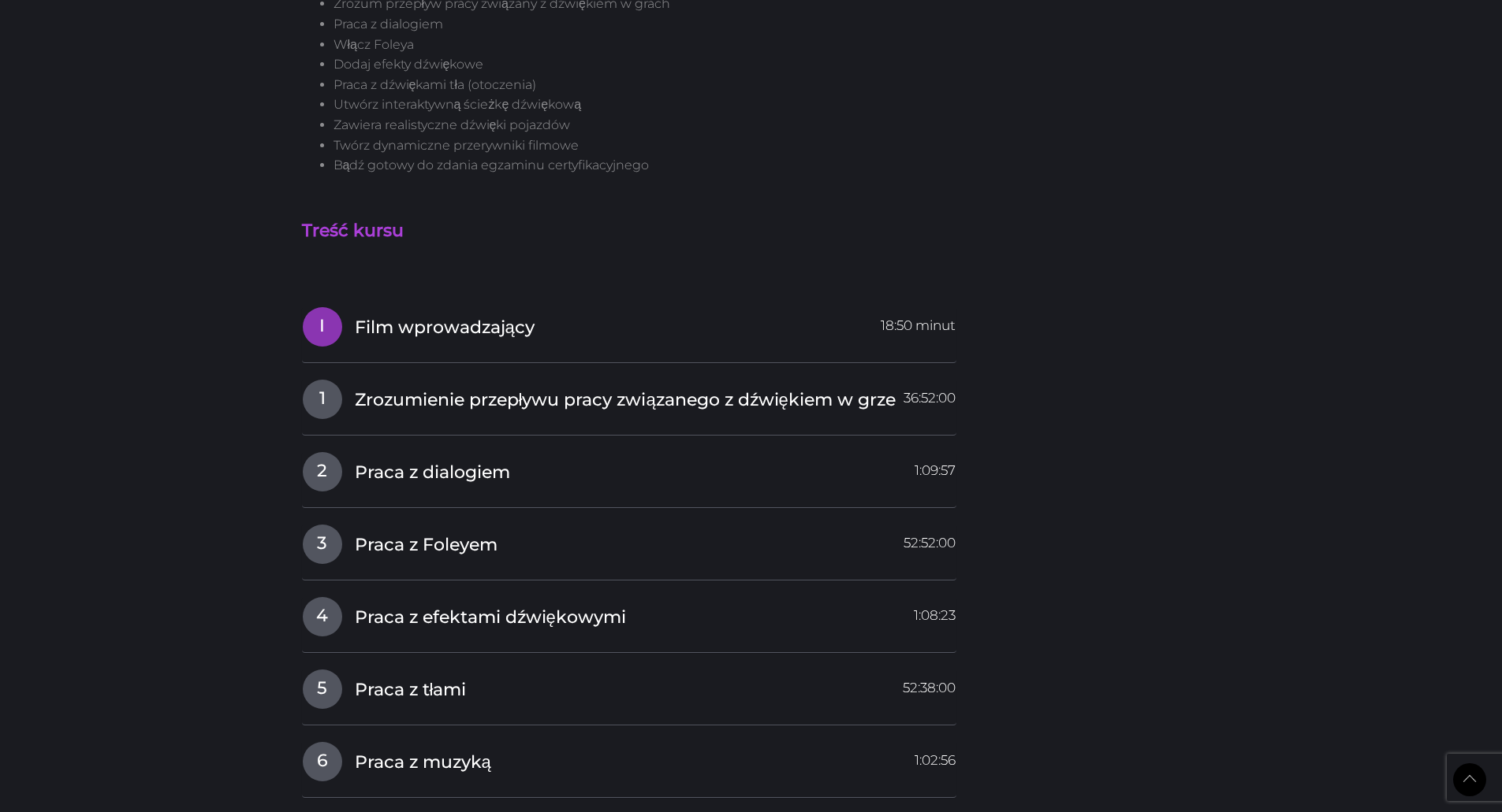
scroll to position [1354, 0]
click at [482, 314] on font "Film wprowadzający" at bounding box center [445, 324] width 180 height 22
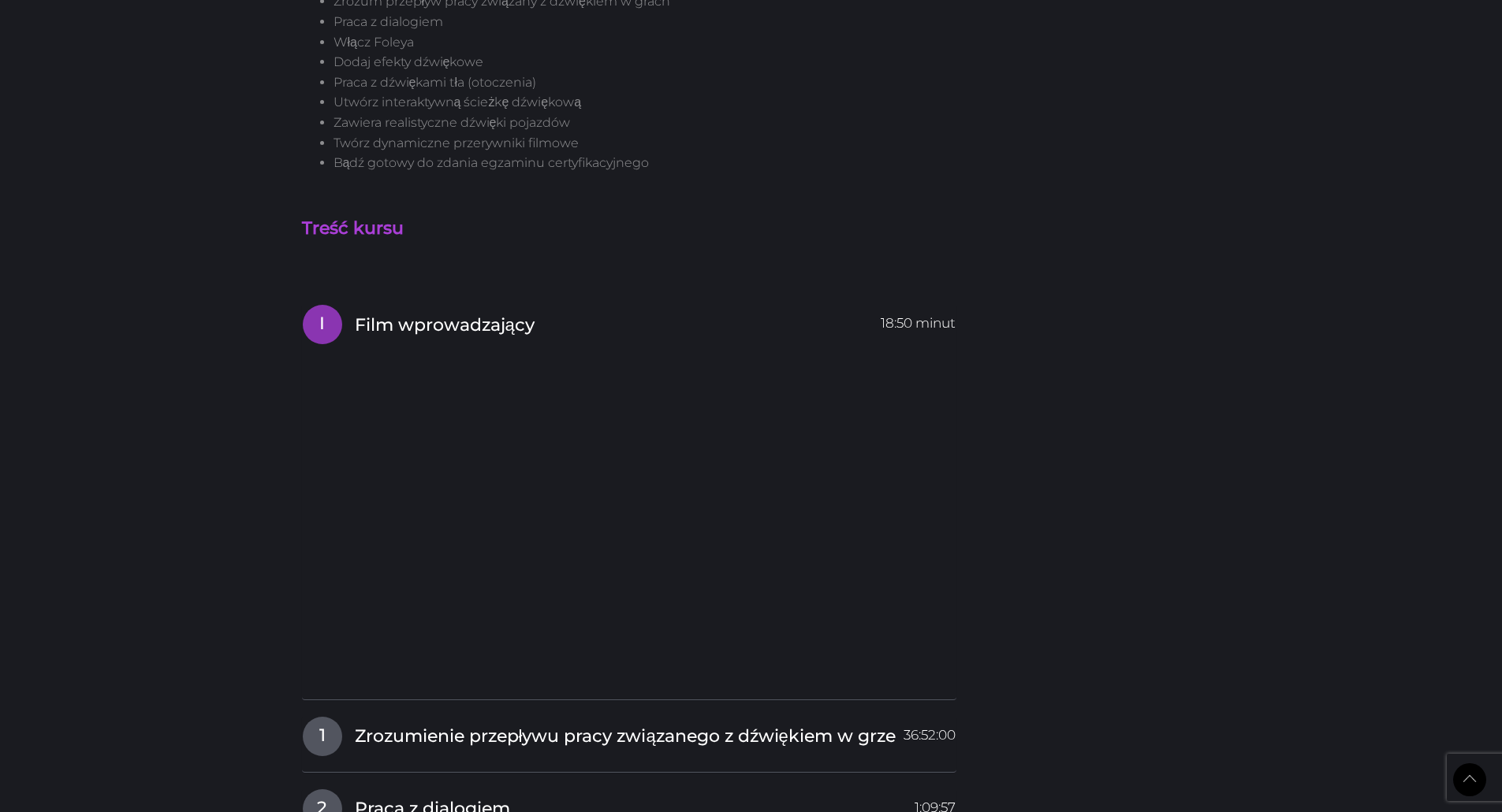
click at [258, 440] on body "Powrót na górę Przełącz nawigację DOM KURSY INSTRUKTOR REJESTR WSPARCIE Hubert …" at bounding box center [751, 414] width 1502 height 3536
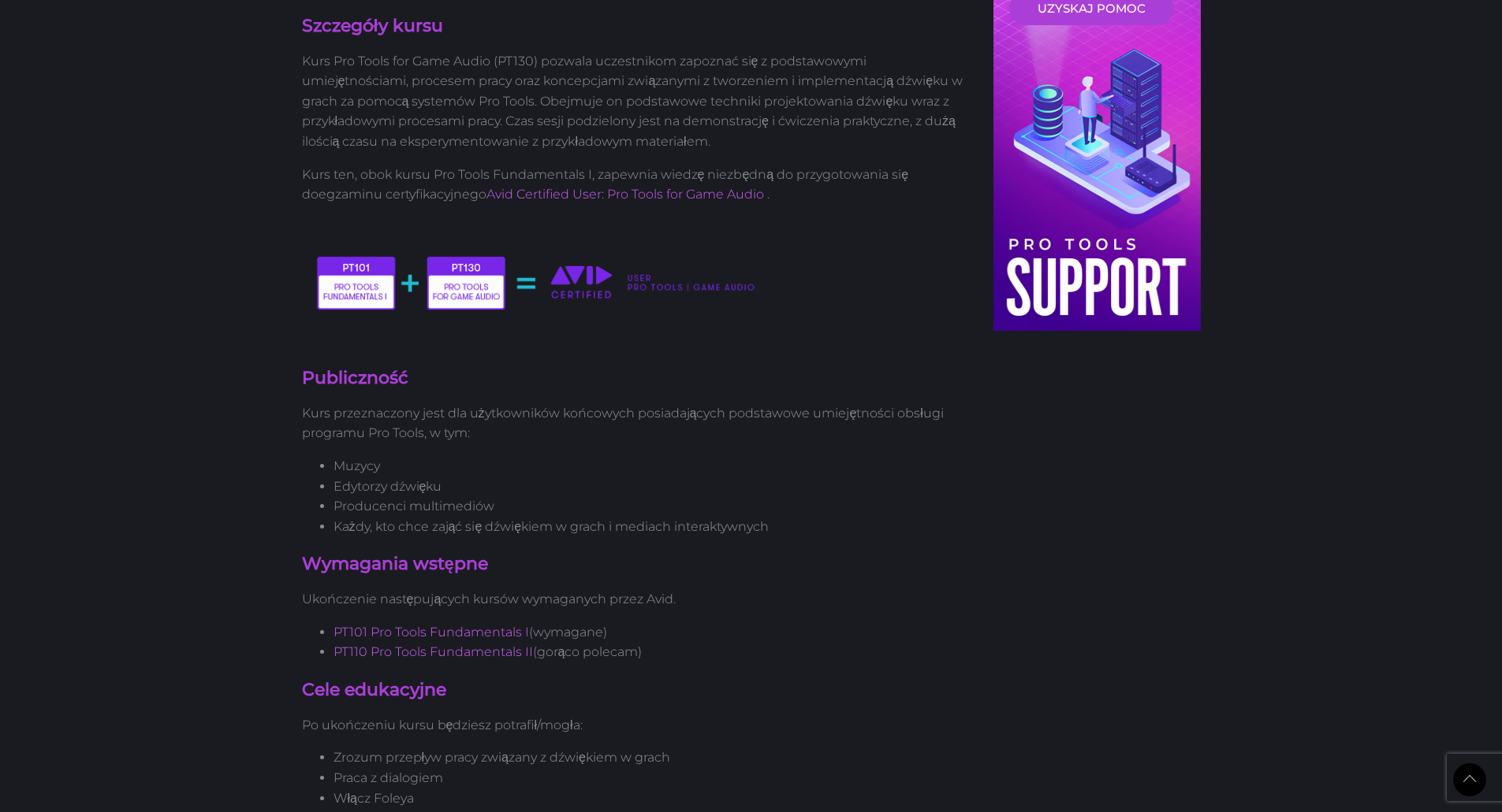
scroll to position [0, 0]
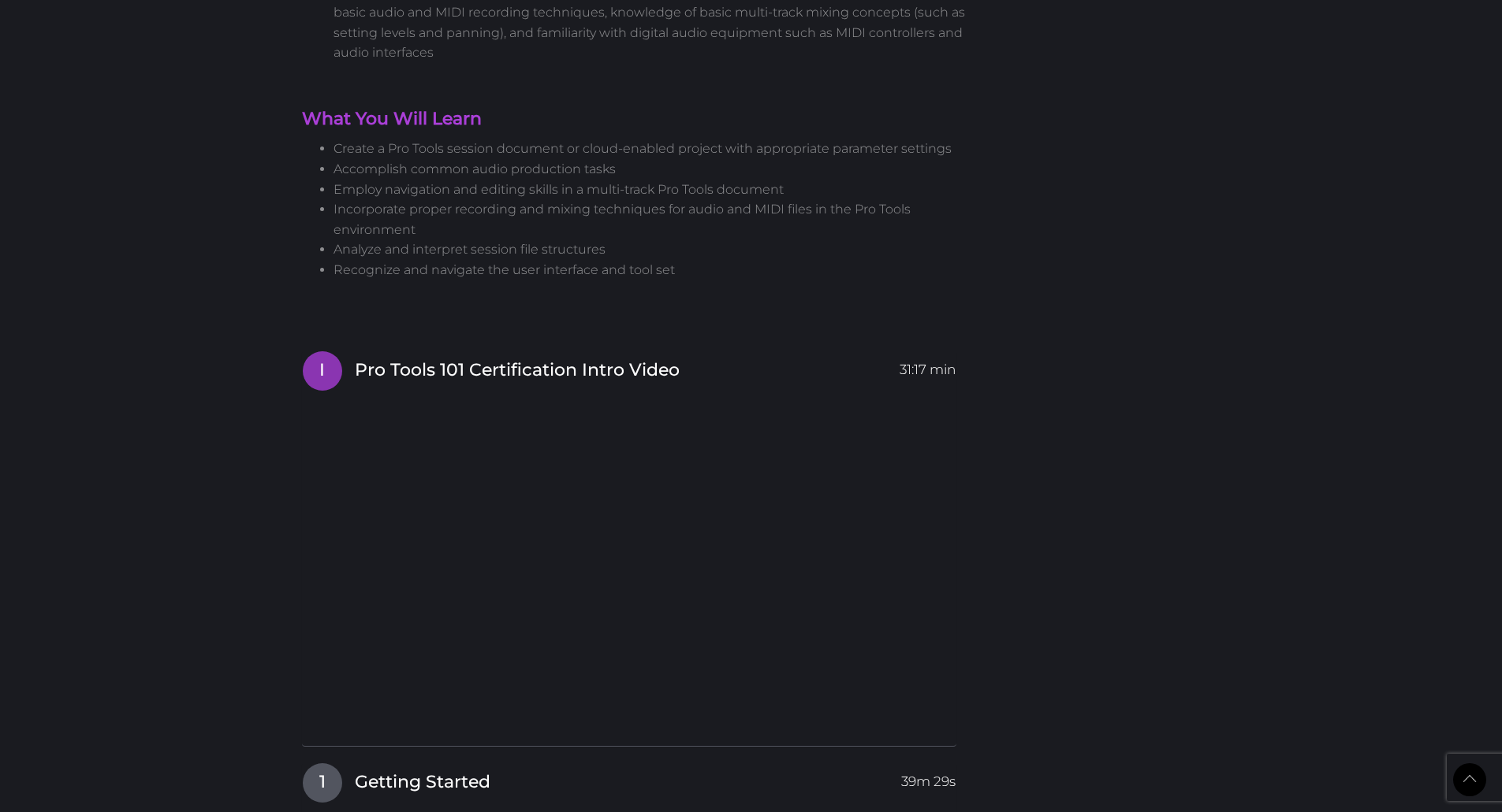
scroll to position [1734, 0]
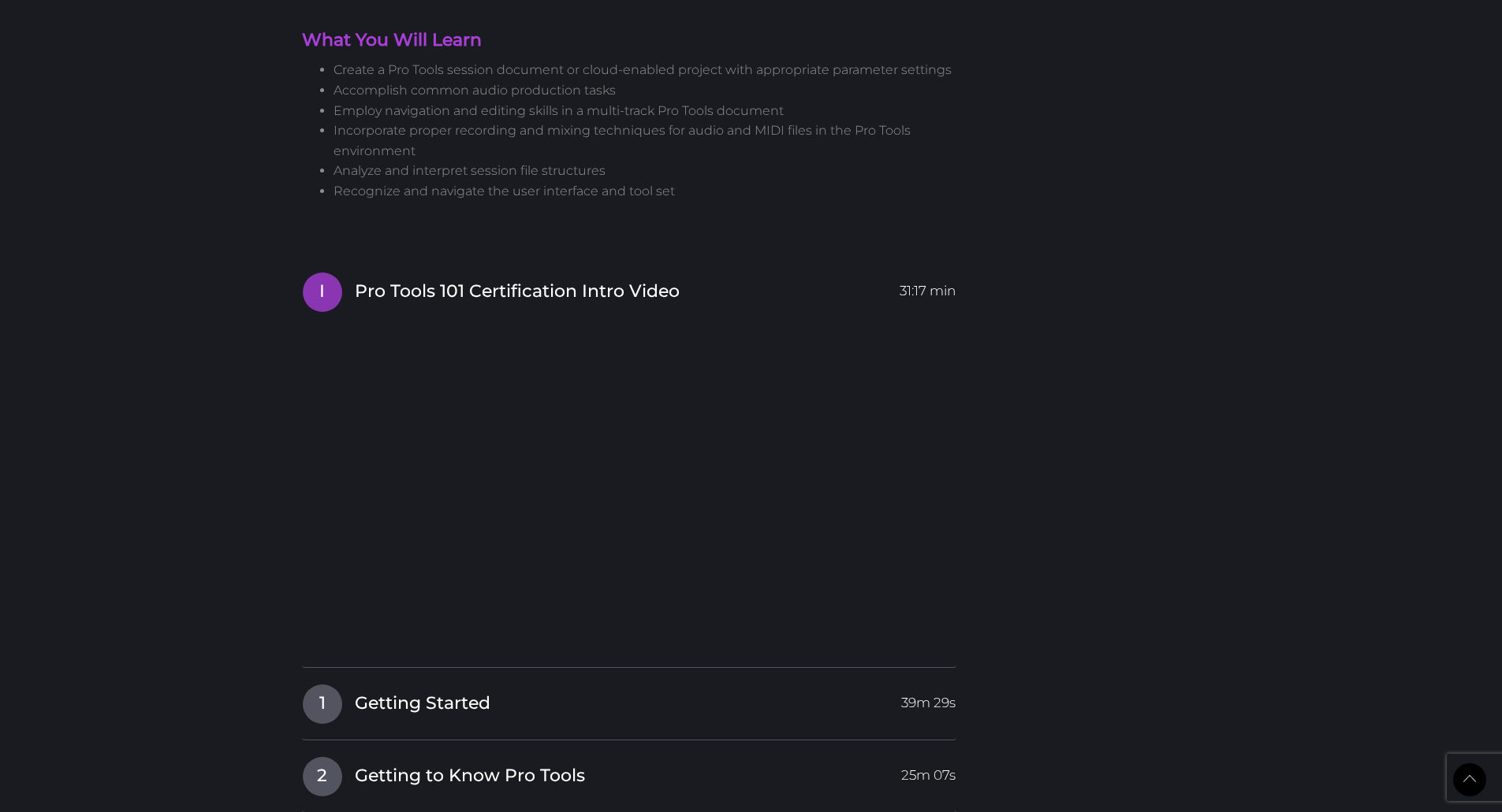
click at [232, 420] on body "Back to Top Toggle navigation HOME COURSES INSTRUCTOR REGISTER SUPPORT [PERSON_…" at bounding box center [751, 261] width 1502 height 3989
